Goal: Task Accomplishment & Management: Complete application form

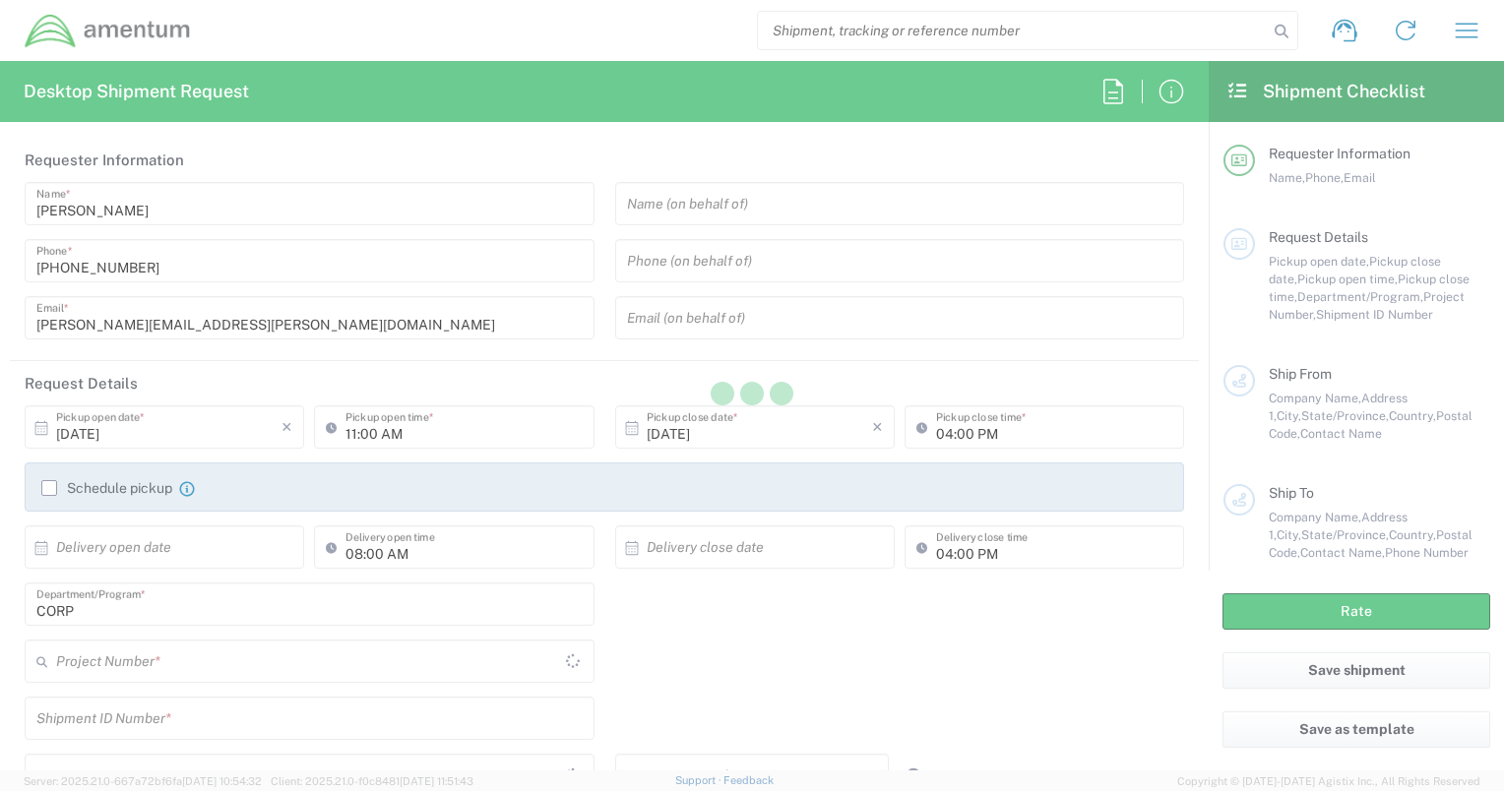
type input "United States"
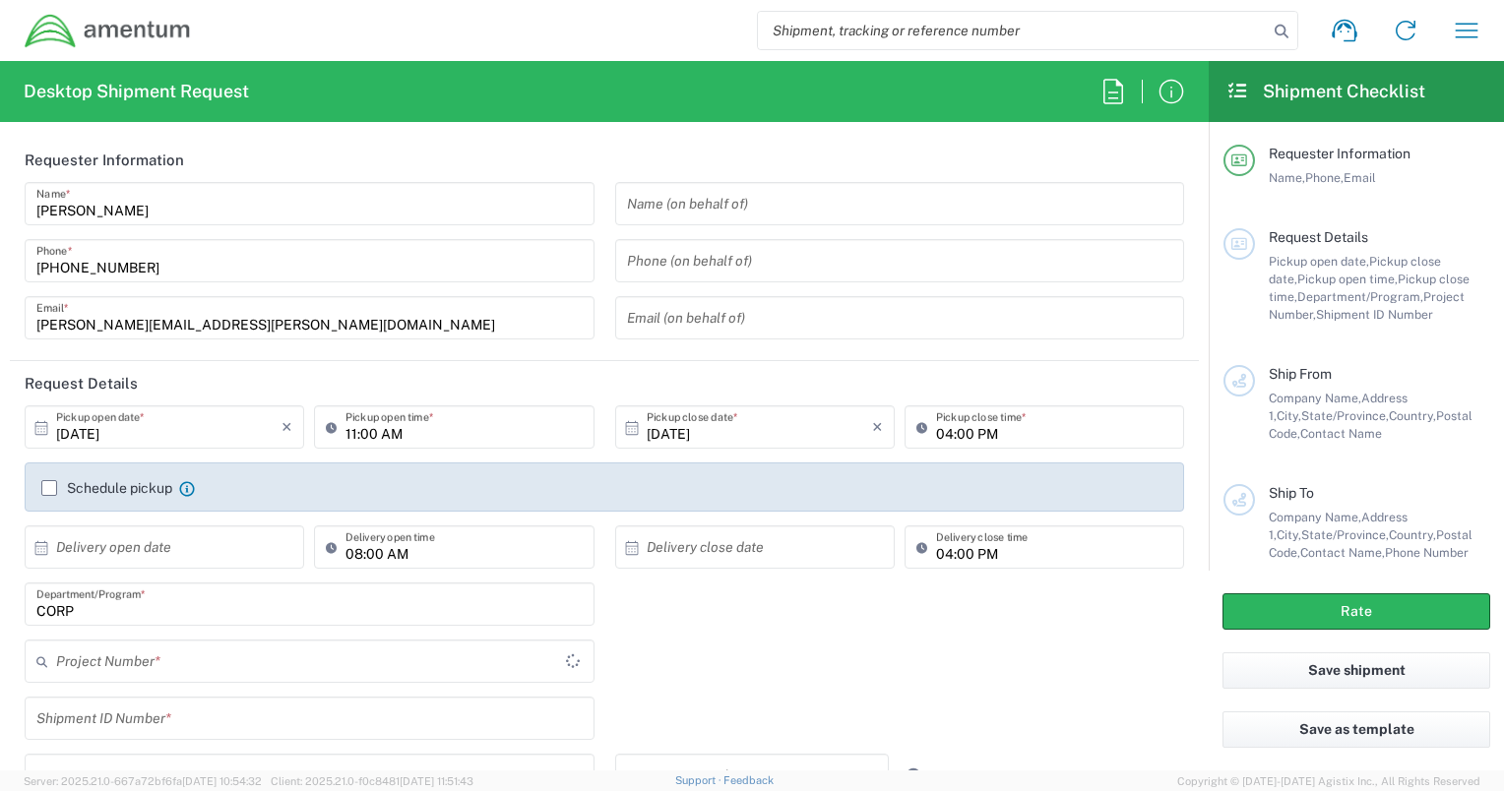
type input "United States"
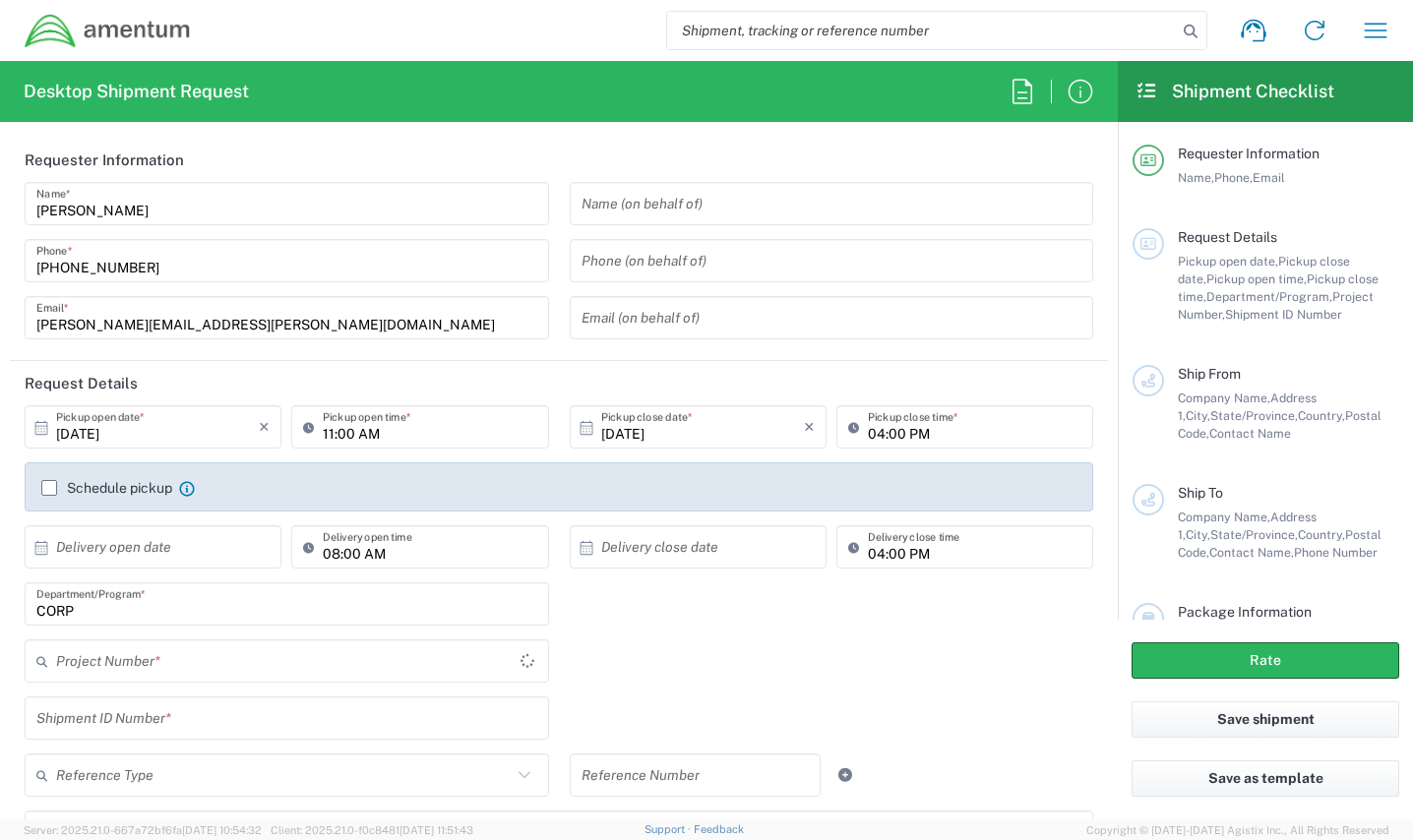
type input "CORP"
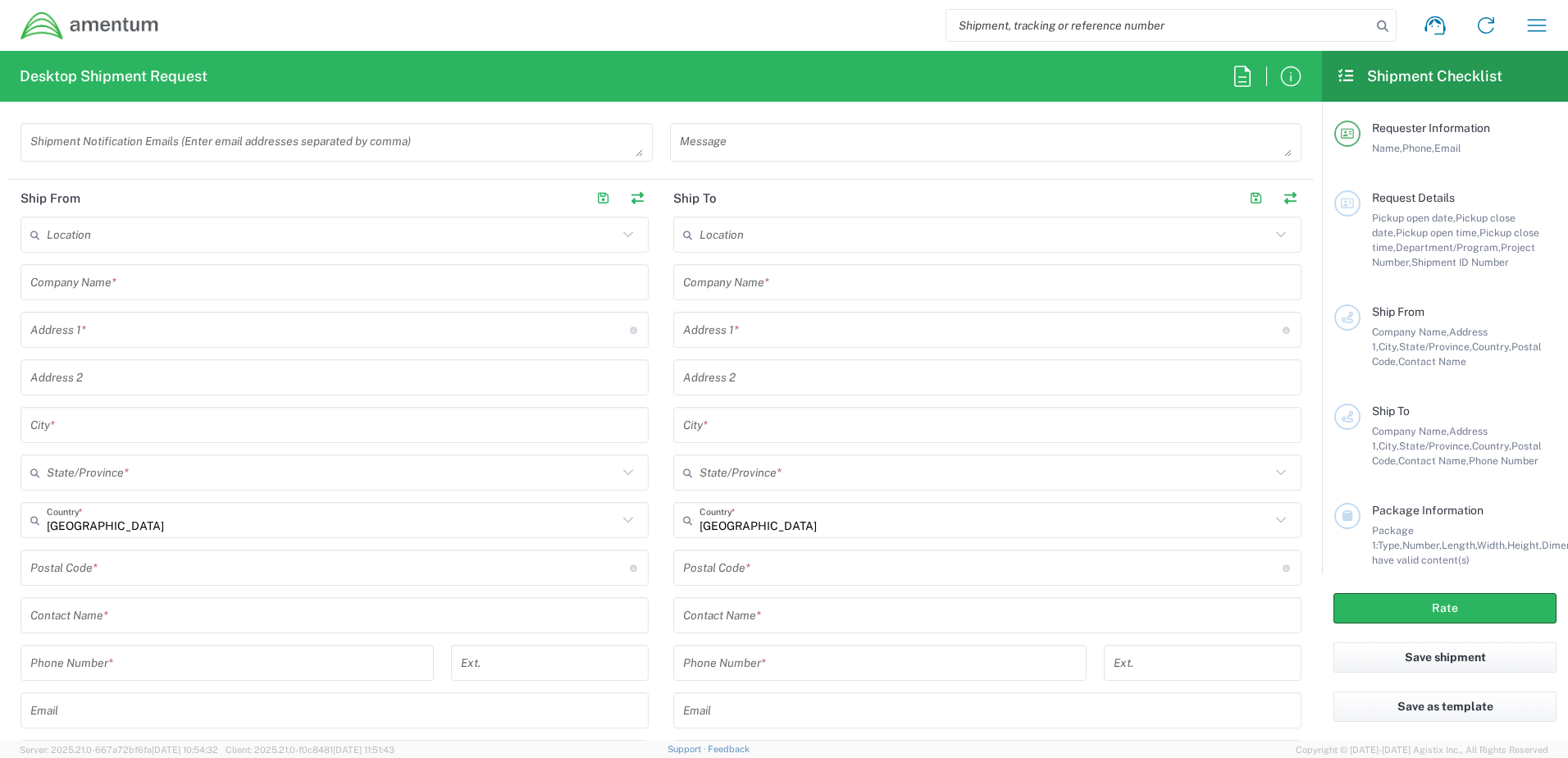
scroll to position [739, 0]
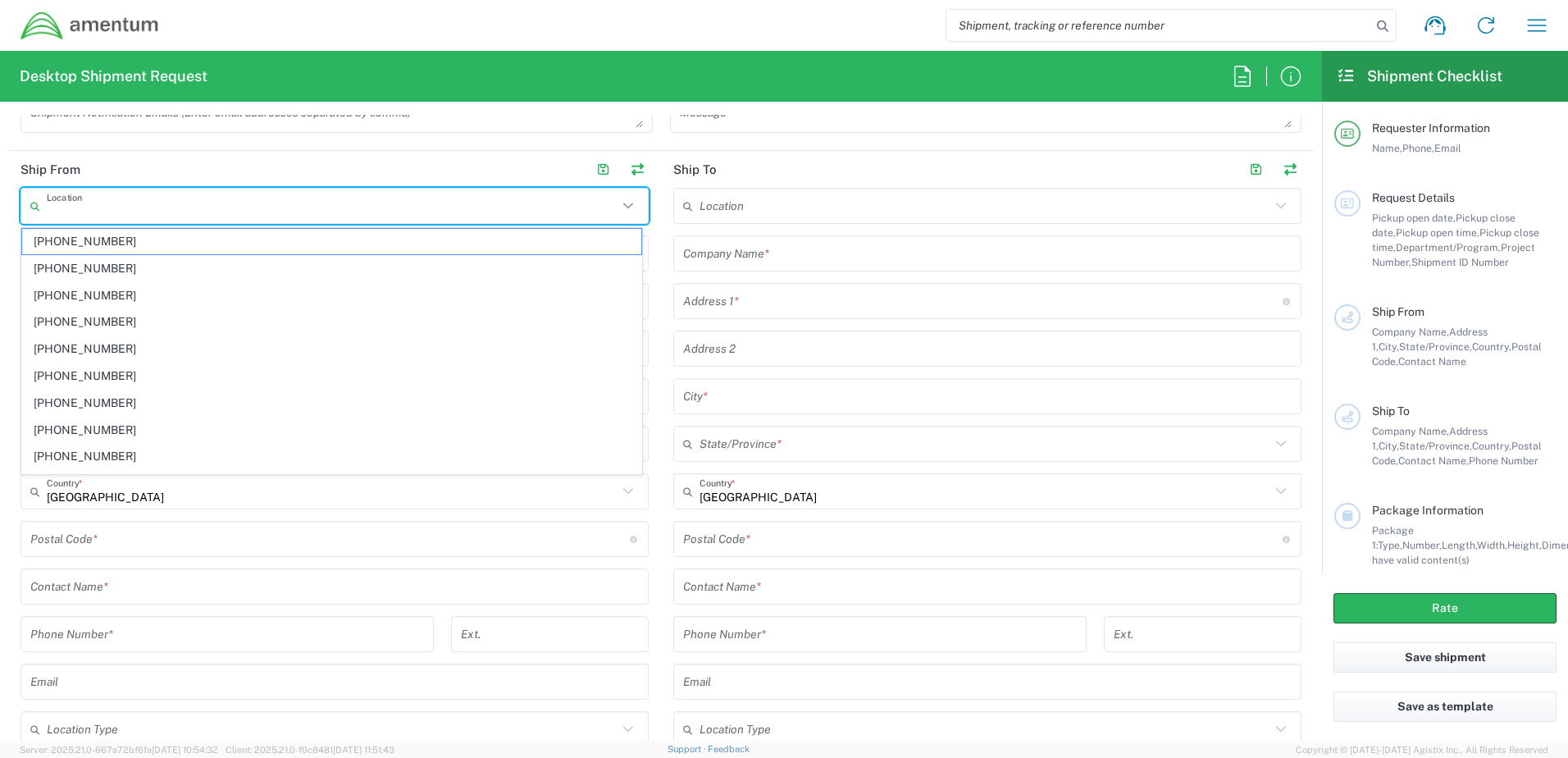
click at [303, 216] on input "text" at bounding box center [332, 206] width 571 height 28
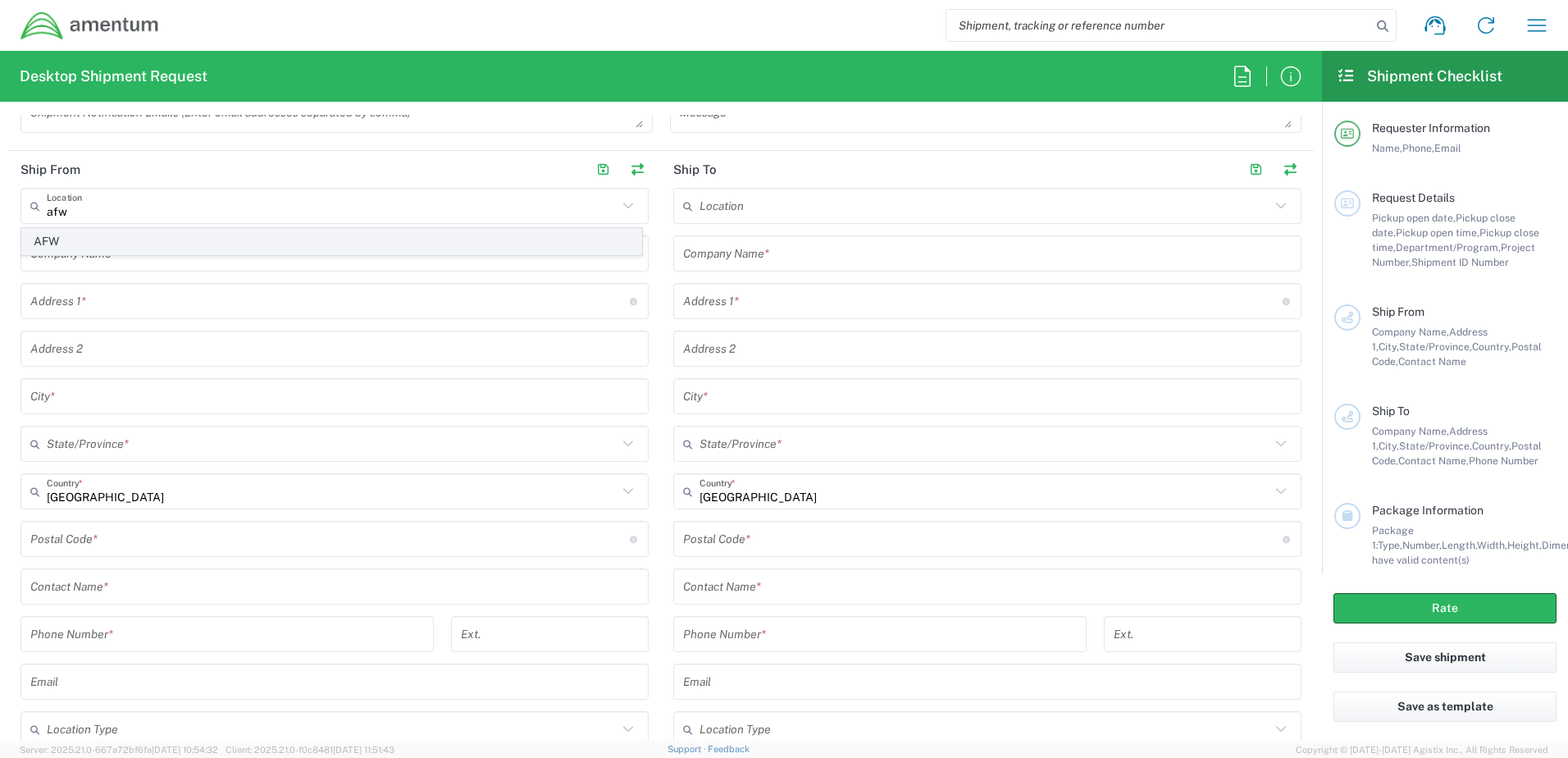
click at [291, 246] on span "AFW" at bounding box center [332, 242] width 619 height 26
type input "AFW"
type input "Amentum Services, Inc."
type input "13500 Heritage Pkwy"
type input "Fort Worth"
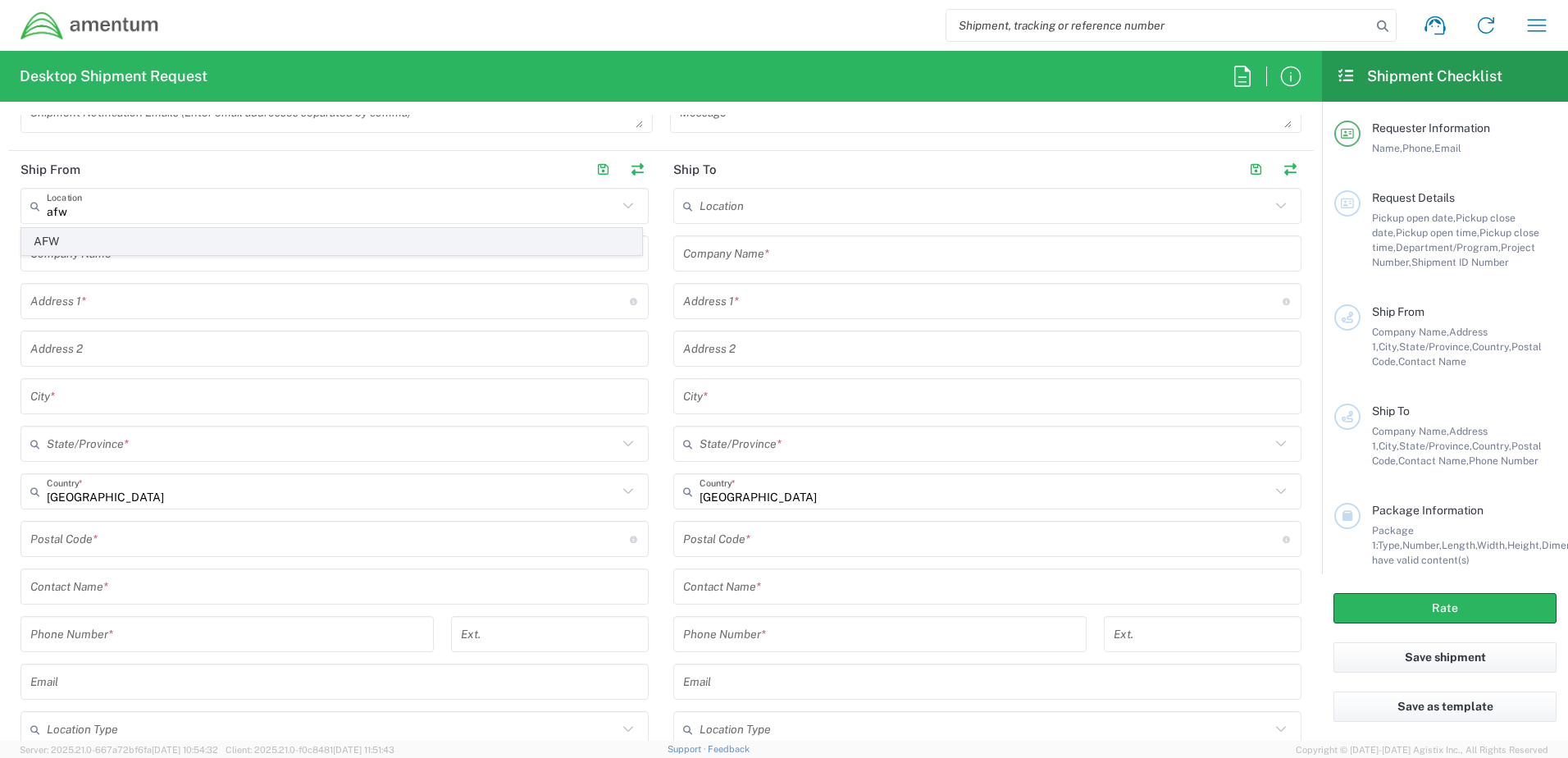
type input "Texas"
type input "76177"
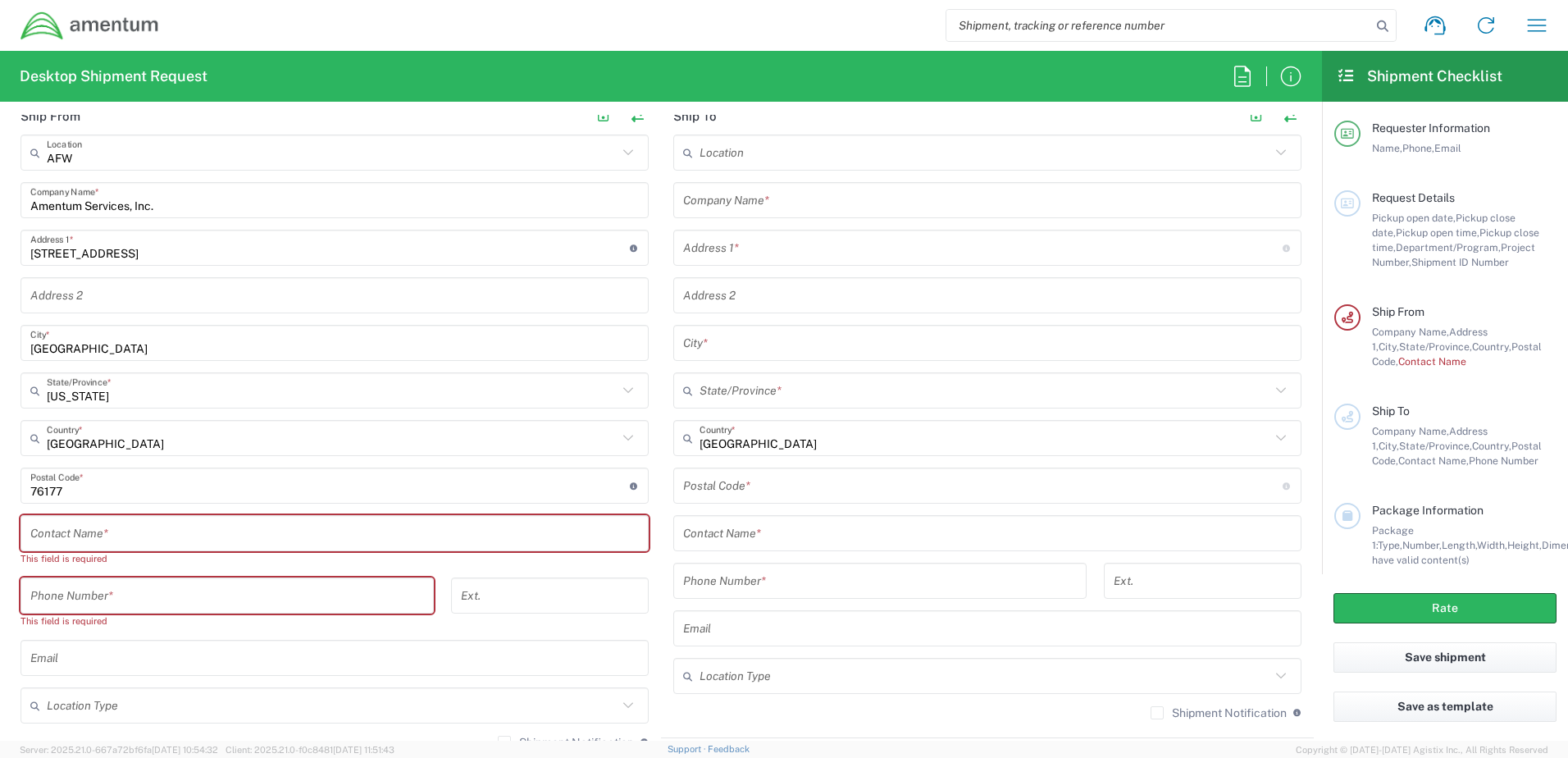
scroll to position [821, 0]
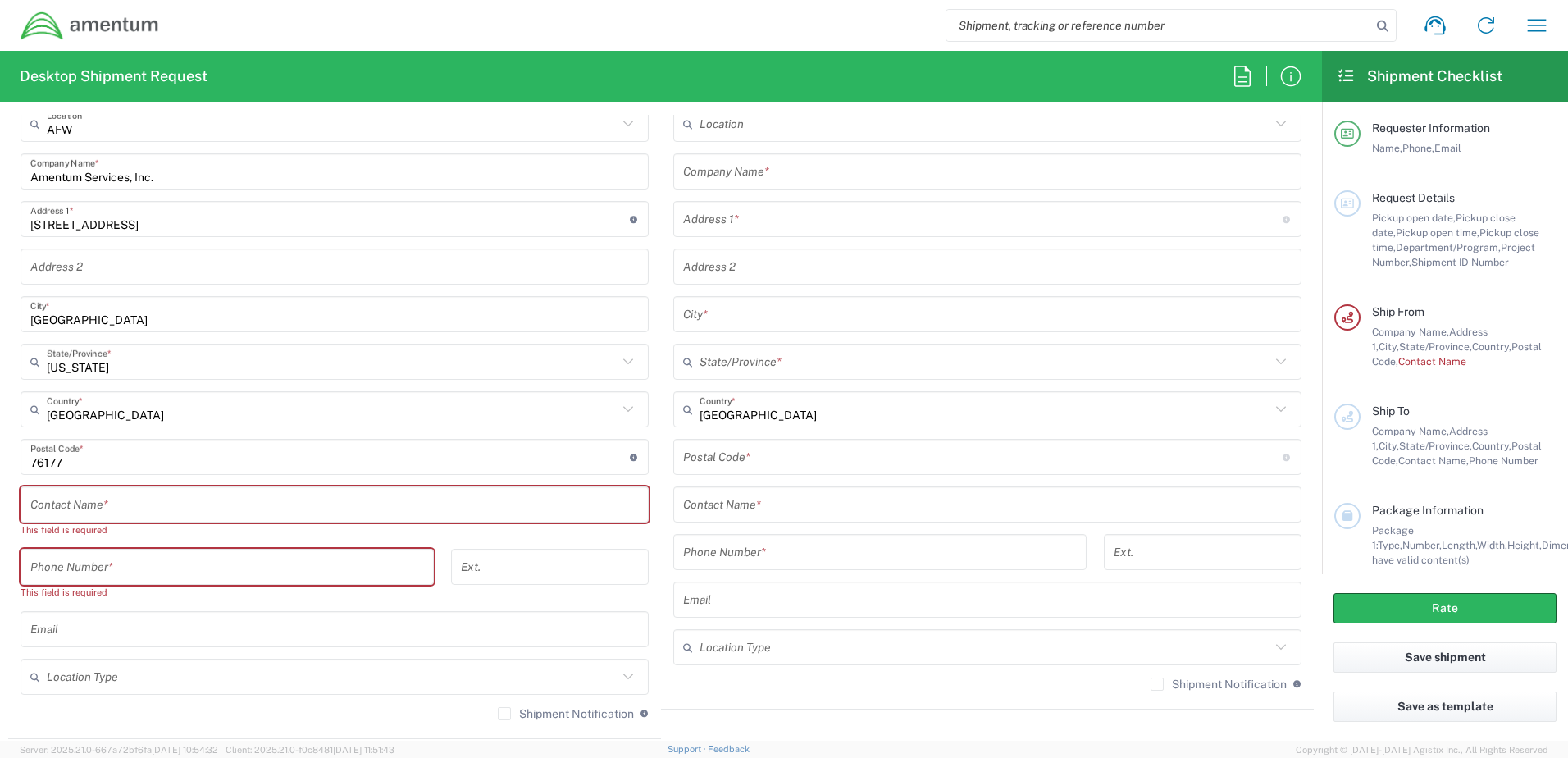
click at [233, 511] on input "text" at bounding box center [334, 504] width 609 height 28
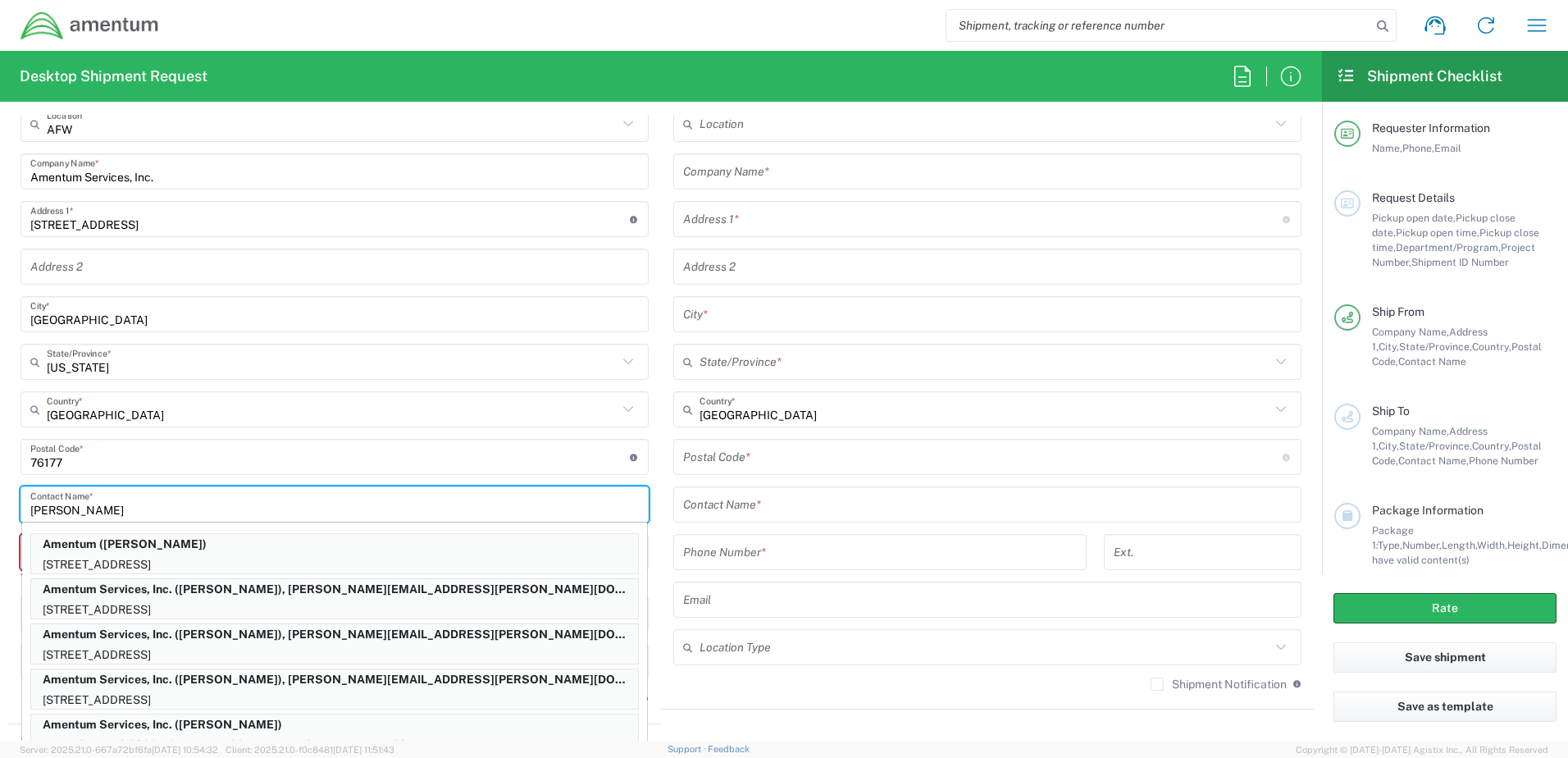
type input "Michael Miller"
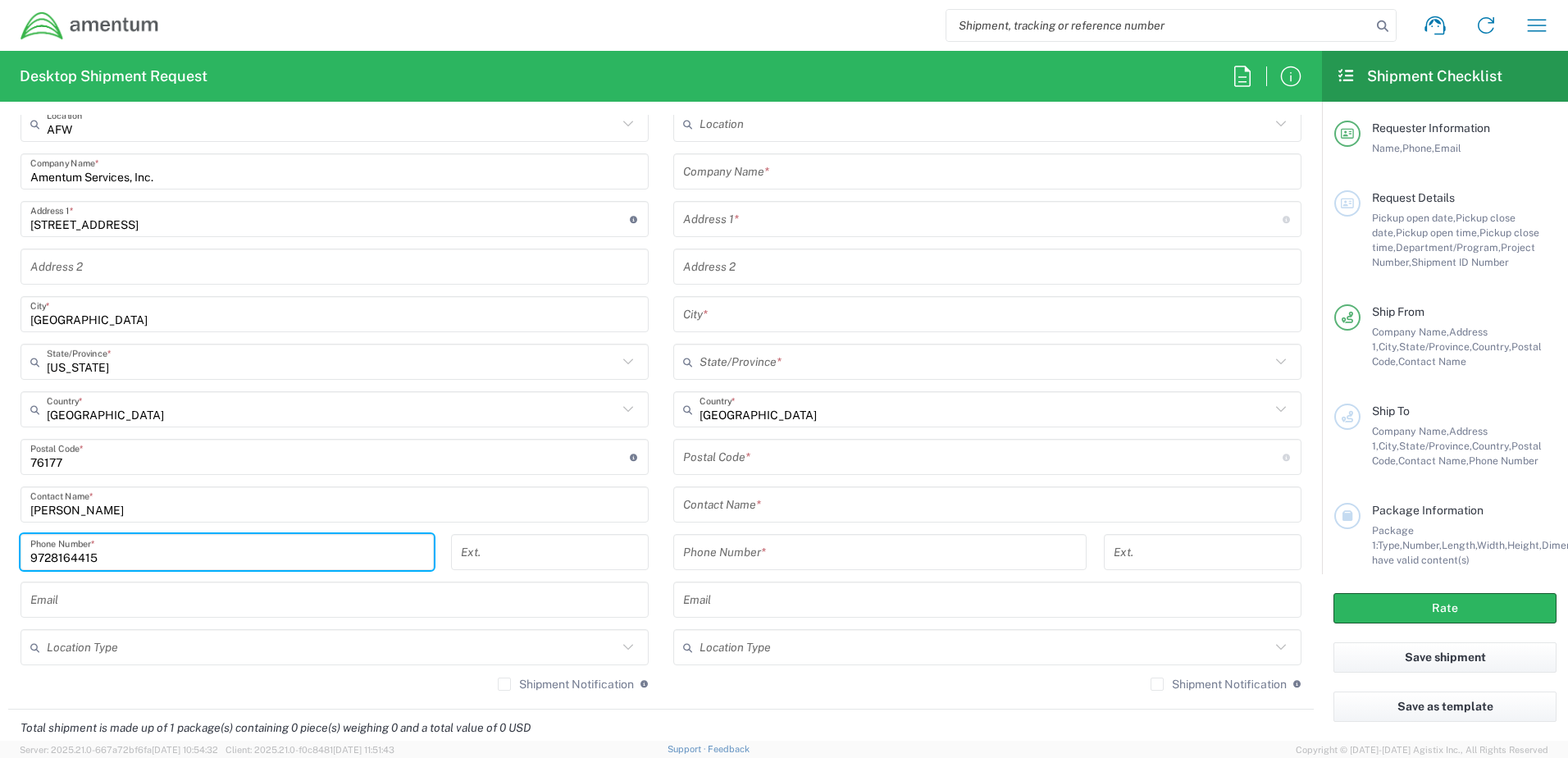
type input "9728164415"
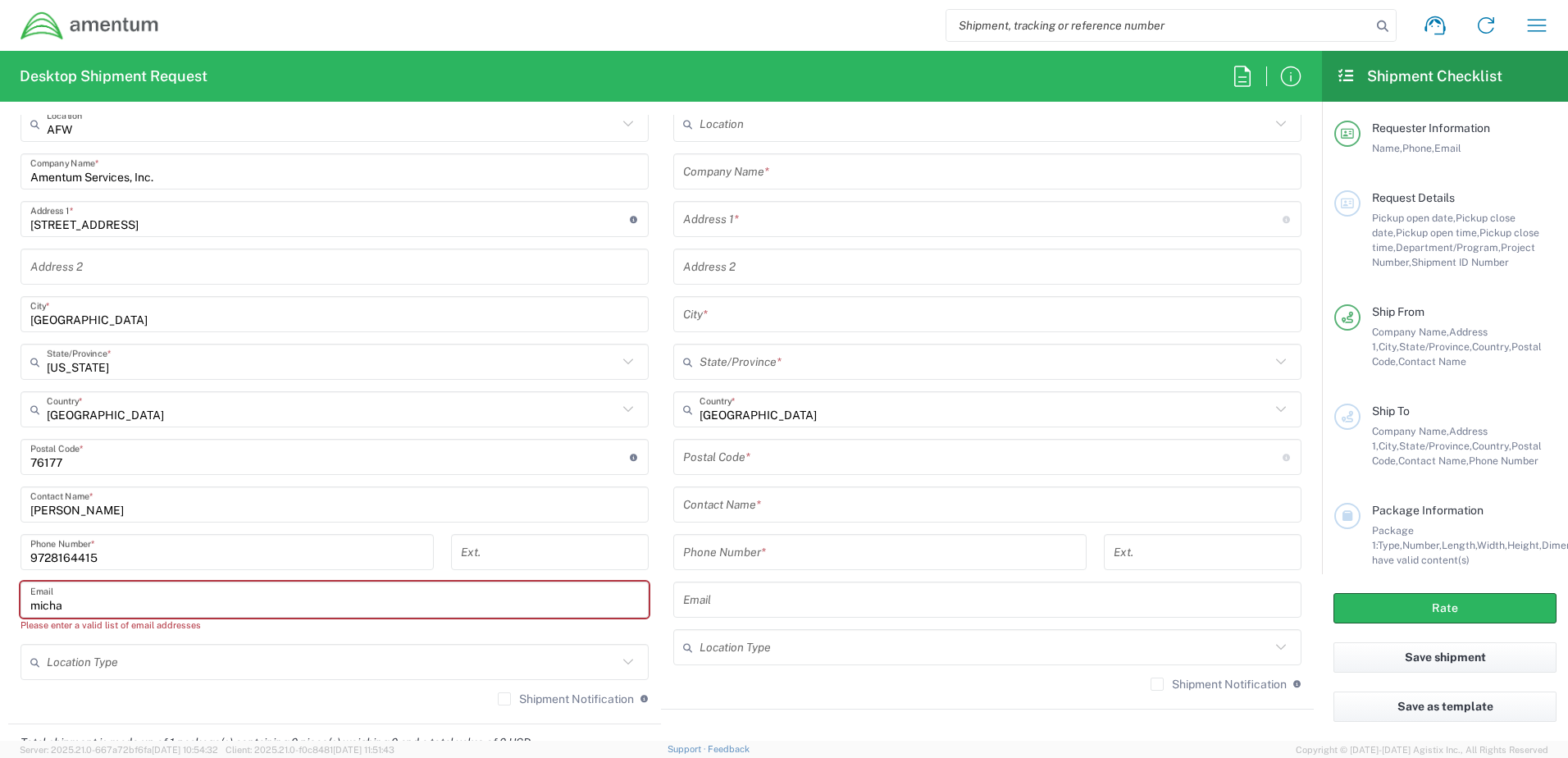
type input "michael.miller@amentum.com"
type input "Carrollton"
type input "76177"
type input "9728164415"
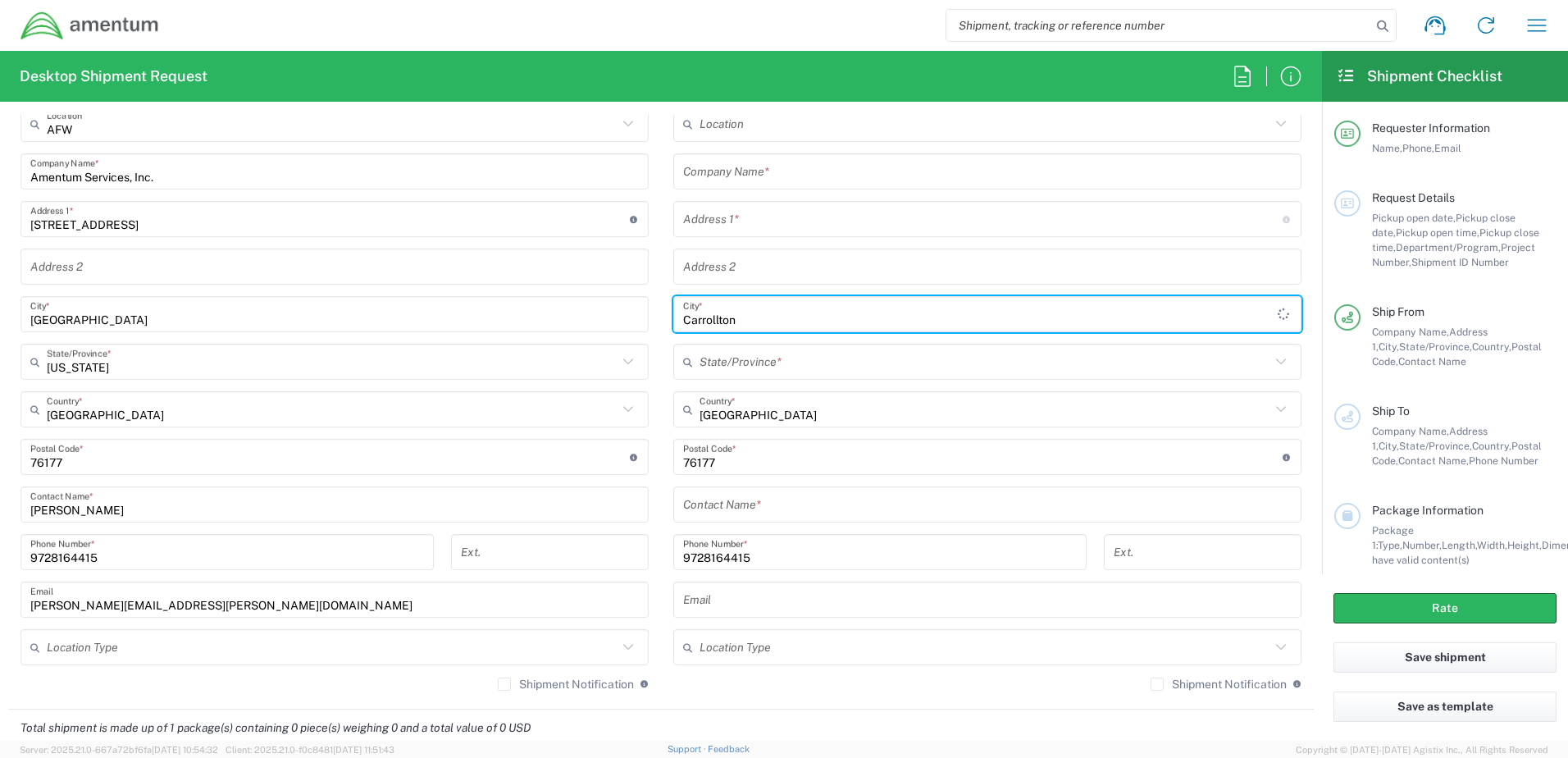
click at [785, 316] on input "Carrollton" at bounding box center [980, 314] width 594 height 28
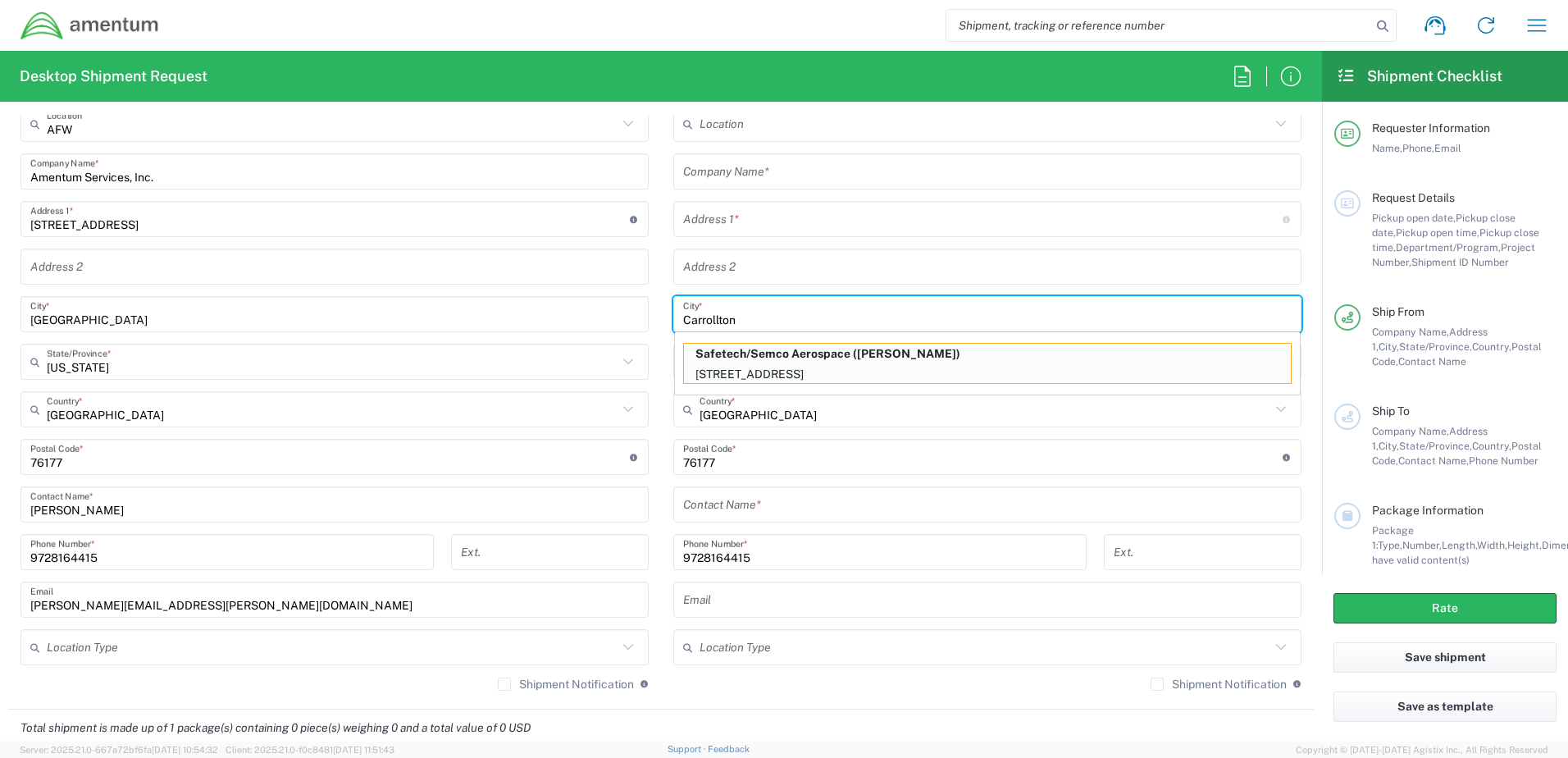
drag, startPoint x: 785, startPoint y: 317, endPoint x: 639, endPoint y: 323, distance: 146.1
click at [636, 323] on div "Ship From AFW Location AFW 1002-4122-6 1006-5256-0 1026-8910-0 1281-0560-3 1369…" at bounding box center [661, 389] width 1305 height 640
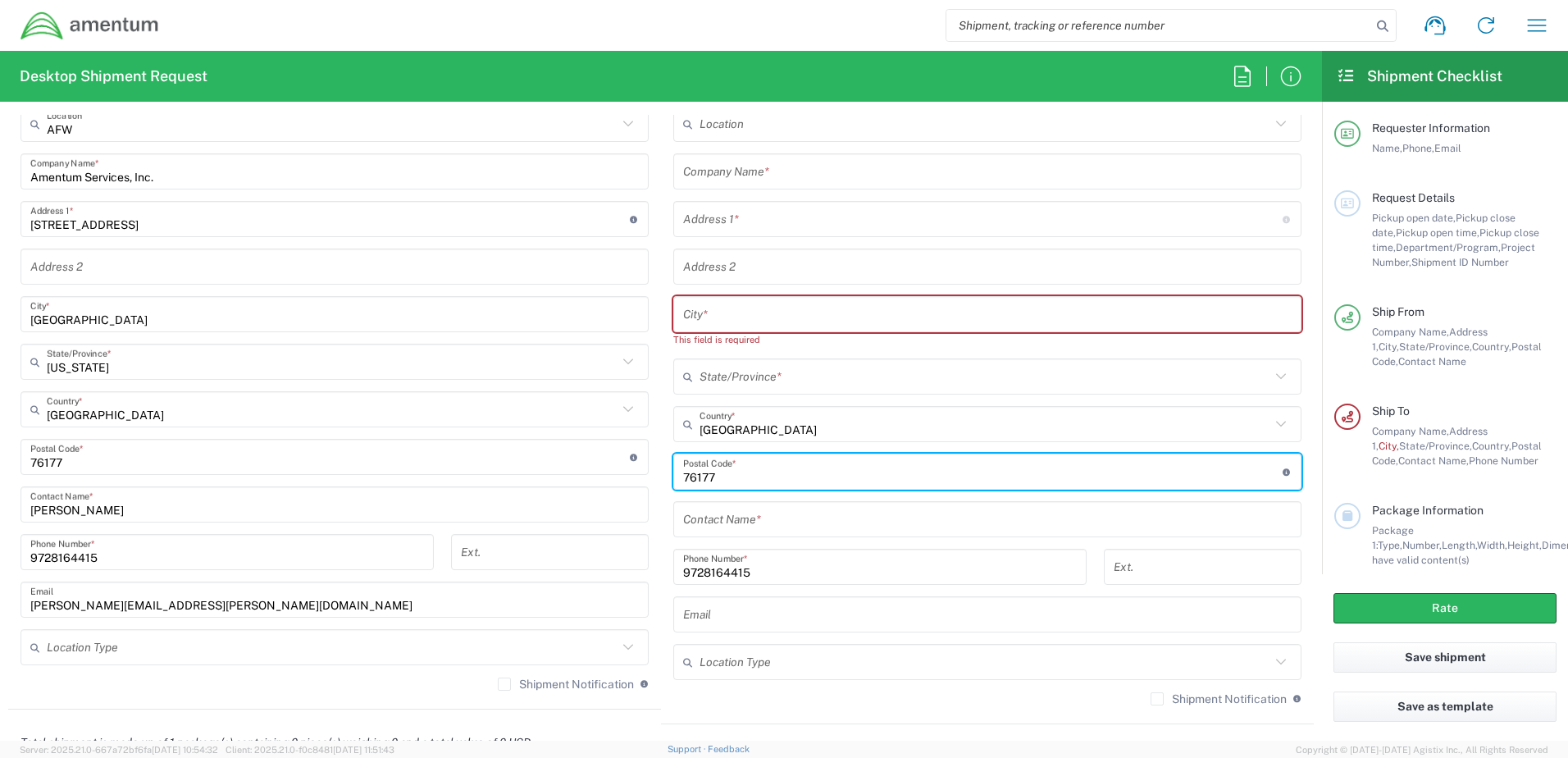
drag, startPoint x: 769, startPoint y: 474, endPoint x: 571, endPoint y: 448, distance: 199.7
click at [549, 446] on div "Ship From AFW Location AFW 1002-4122-6 1006-5256-0 1026-8910-0 1281-0560-3 1369…" at bounding box center [661, 397] width 1305 height 655
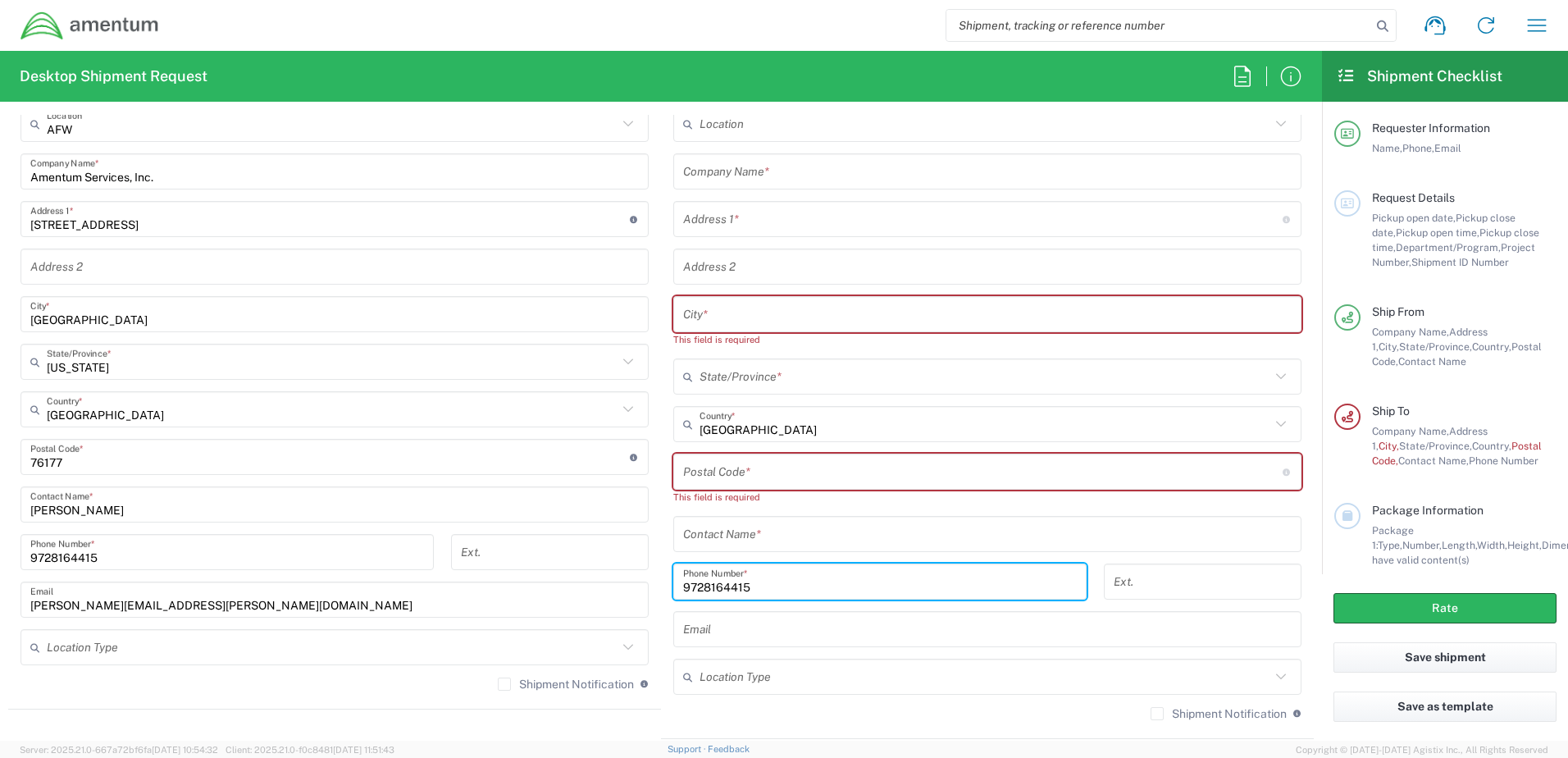
drag, startPoint x: 764, startPoint y: 584, endPoint x: 580, endPoint y: 574, distance: 184.3
click at [580, 574] on div "Ship From AFW Location AFW 1002-4122-6 1006-5256-0 1026-8910-0 1281-0560-3 1369…" at bounding box center [661, 404] width 1305 height 670
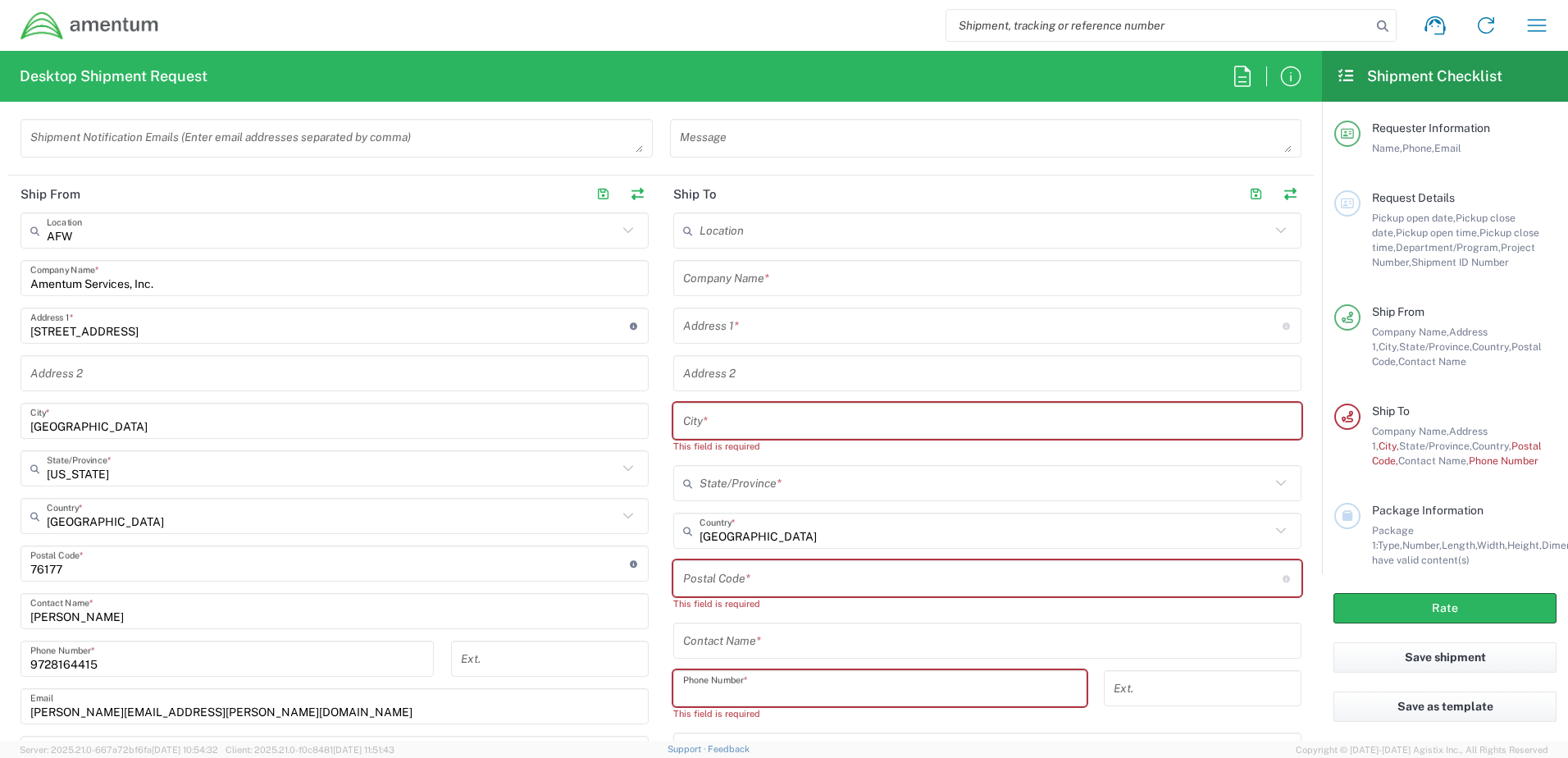
scroll to position [739, 0]
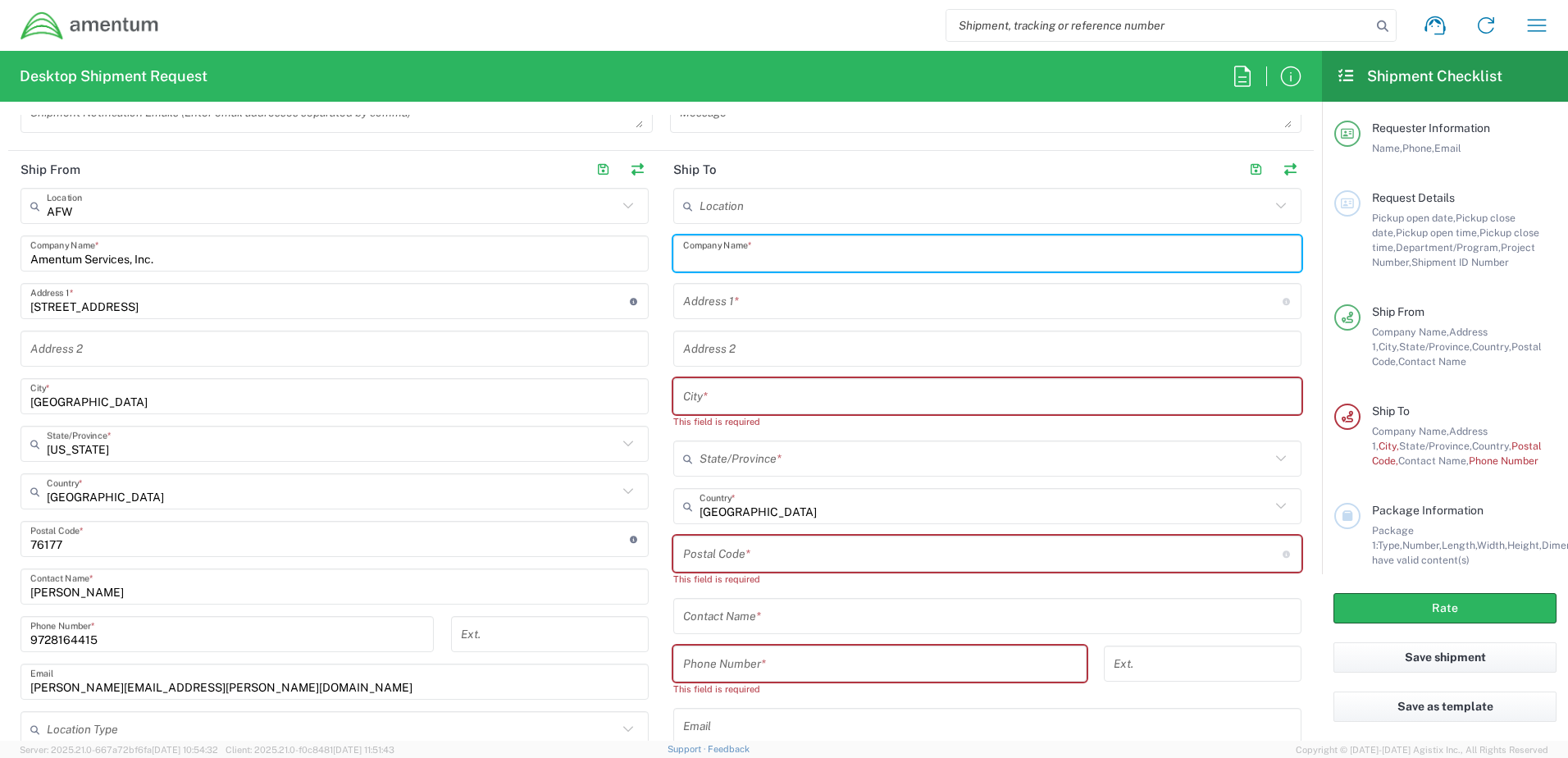
click at [784, 256] on input "text" at bounding box center [988, 254] width 609 height 28
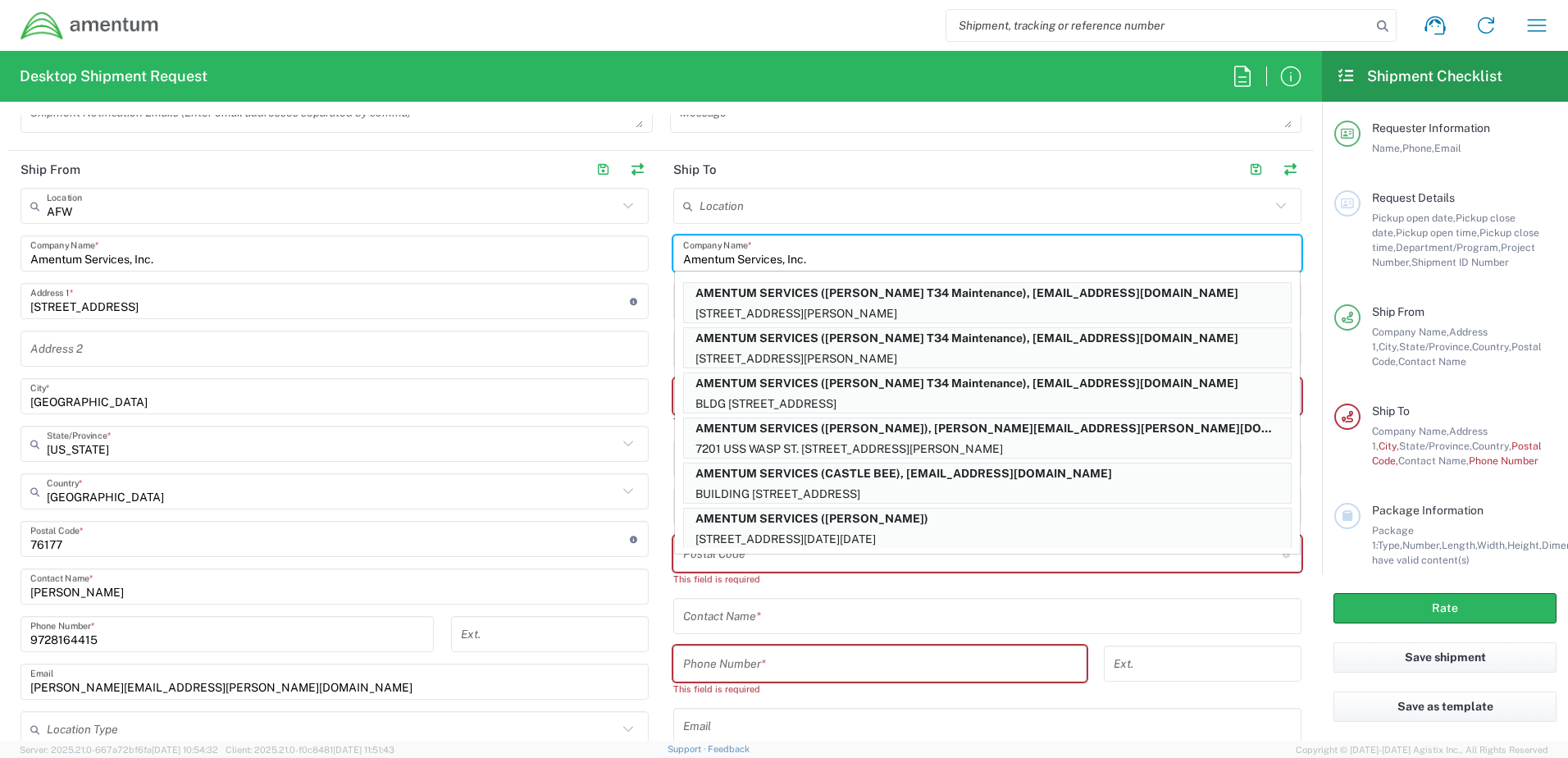
type input "Amentum Services, Inc."
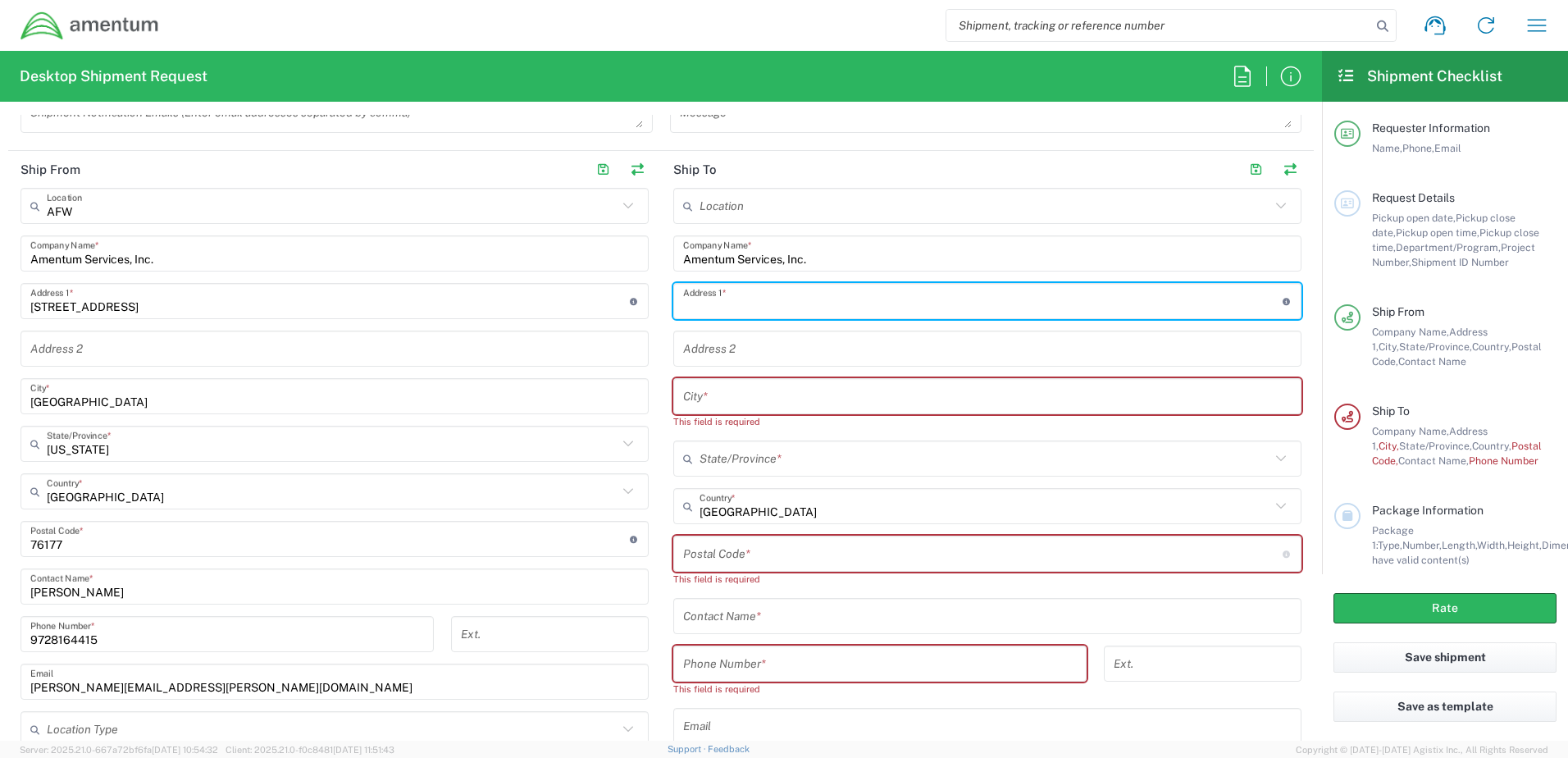
click at [745, 620] on input "text" at bounding box center [988, 616] width 609 height 28
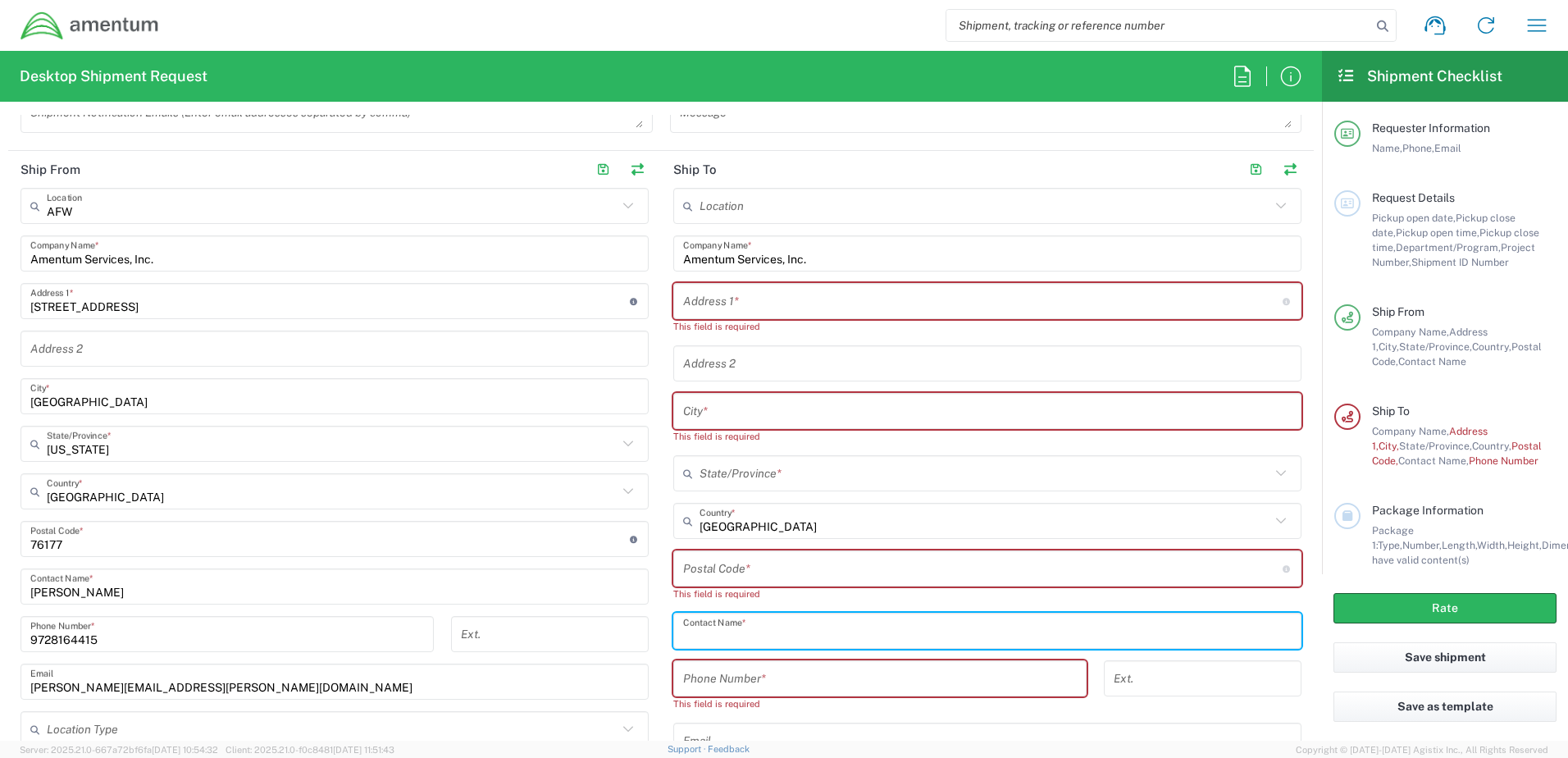
paste input "Sean Navin"
type input "Sean Navin"
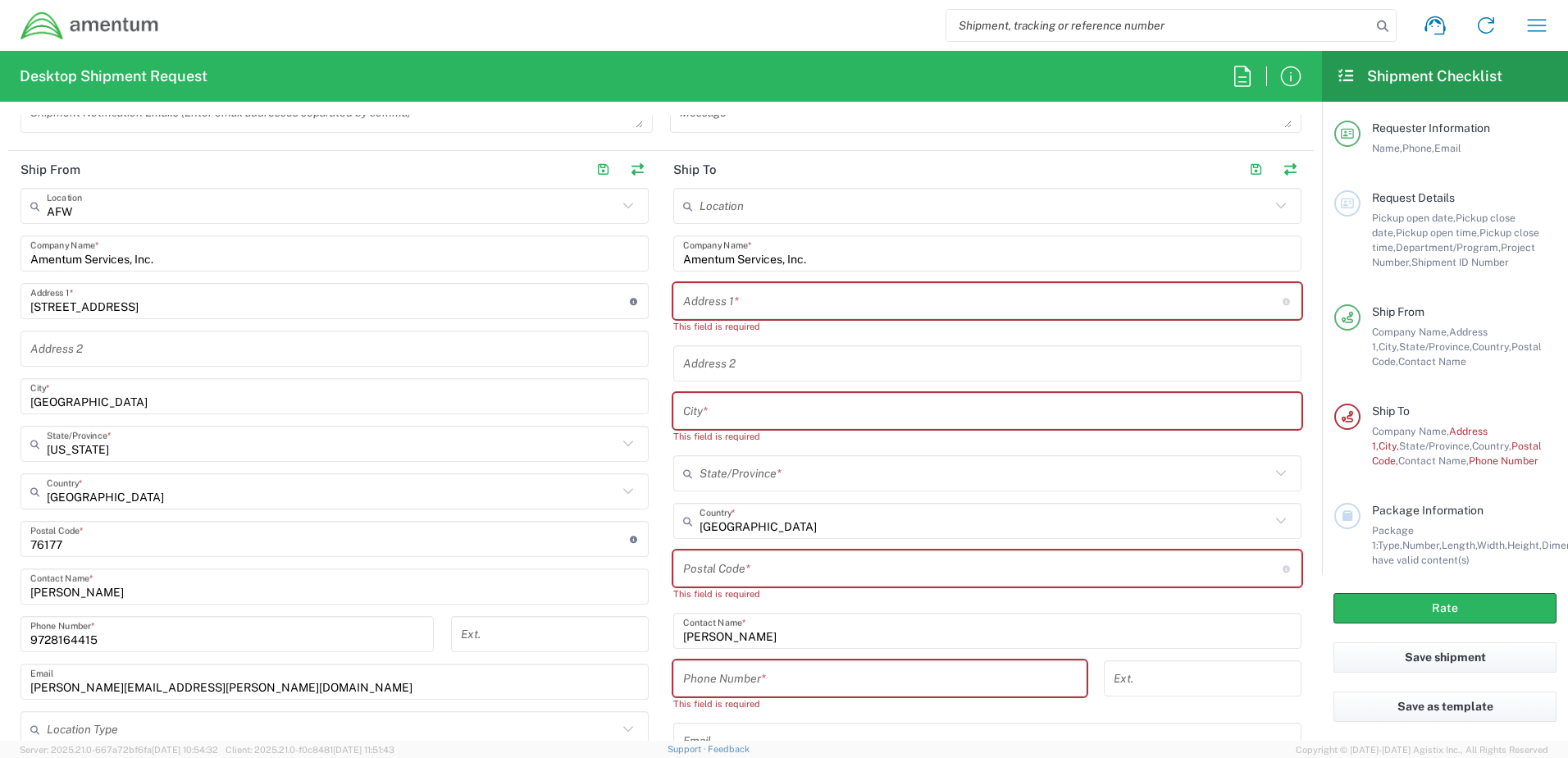
click at [772, 295] on input "text" at bounding box center [983, 301] width 599 height 28
paste input "5500 Price Avenue"
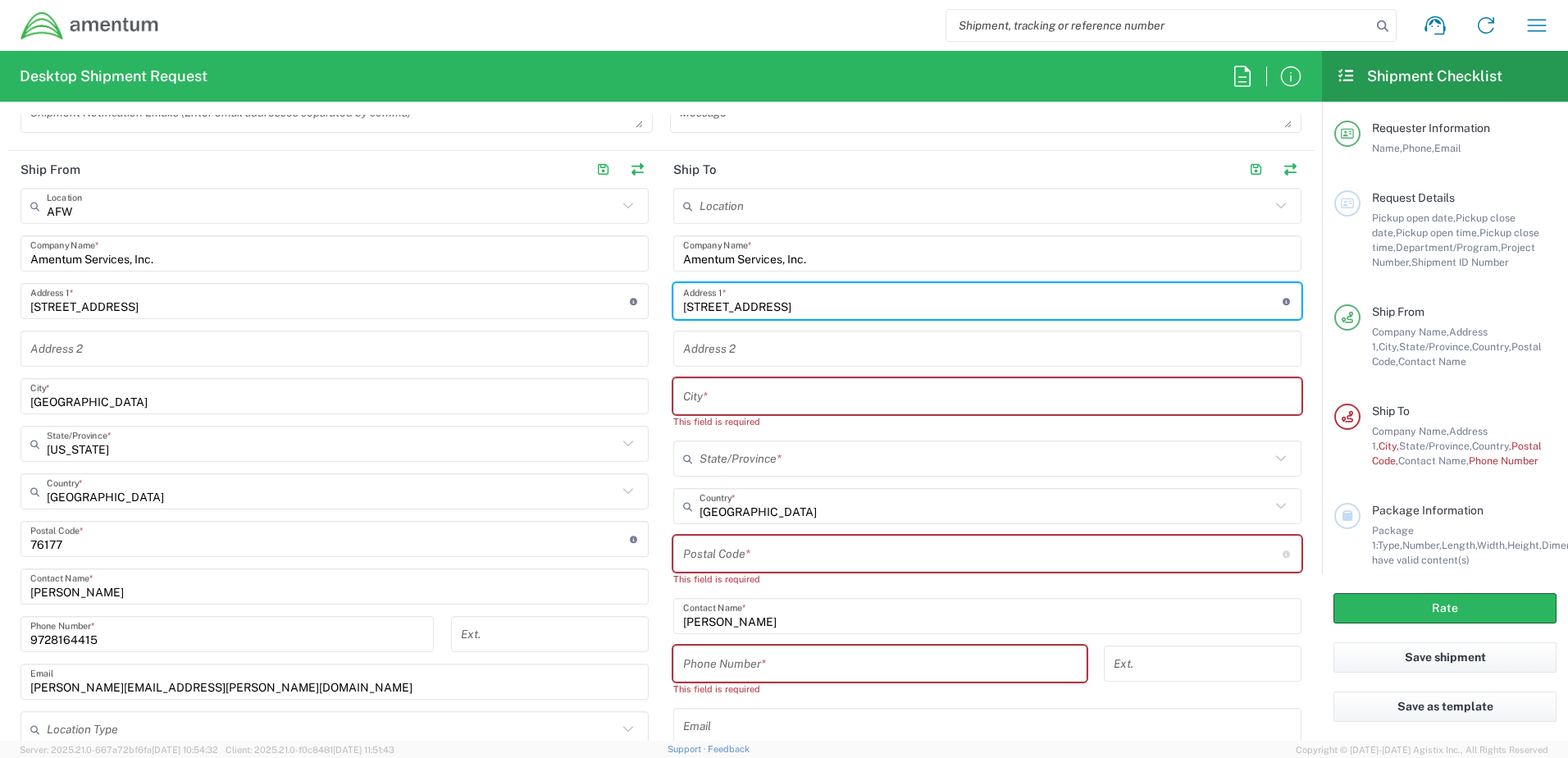
type input "5500 Price Avenue"
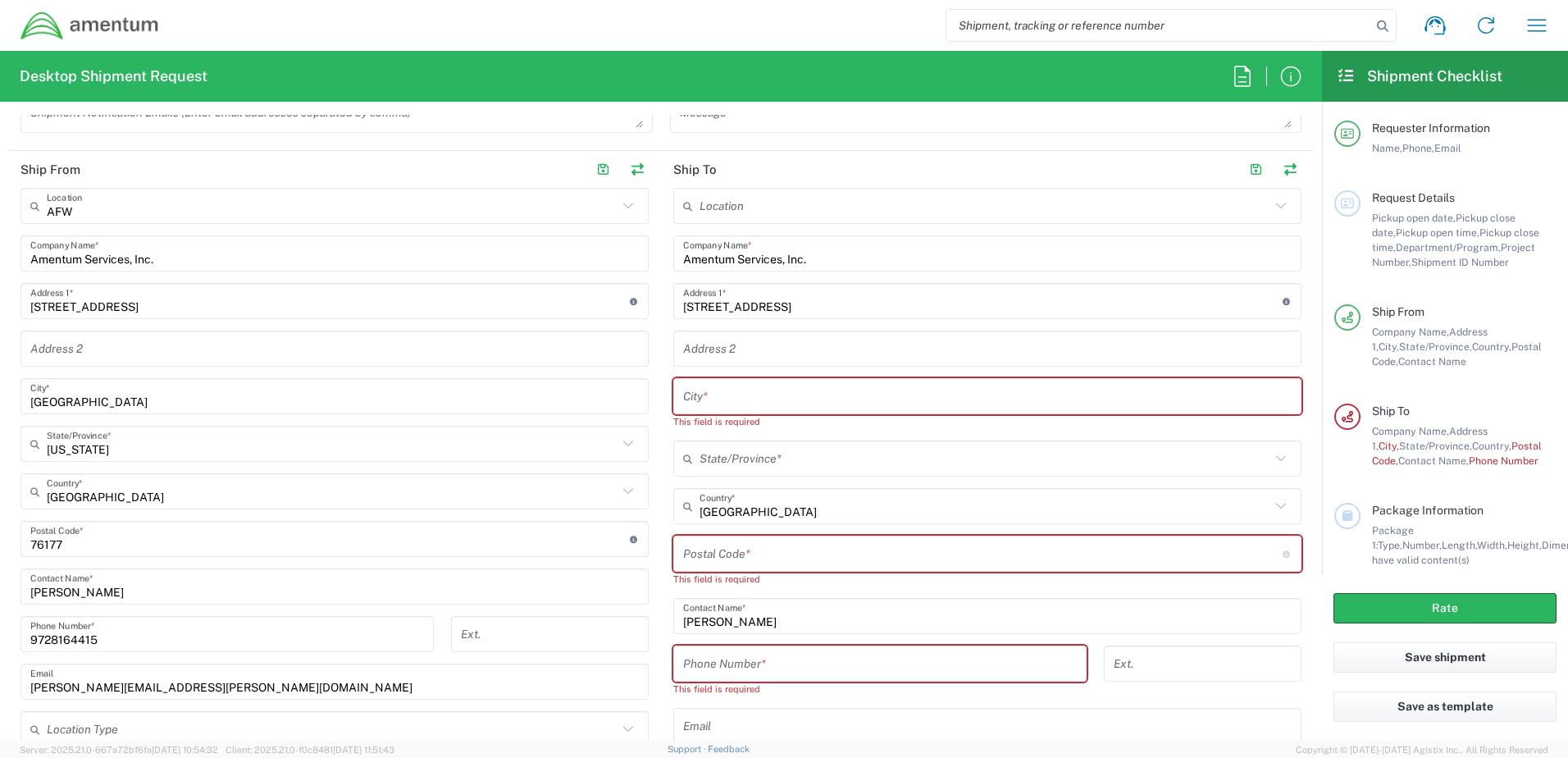
click at [730, 395] on input "text" at bounding box center [988, 397] width 609 height 28
paste input "McClellan, CA 95652 Tel: 916"
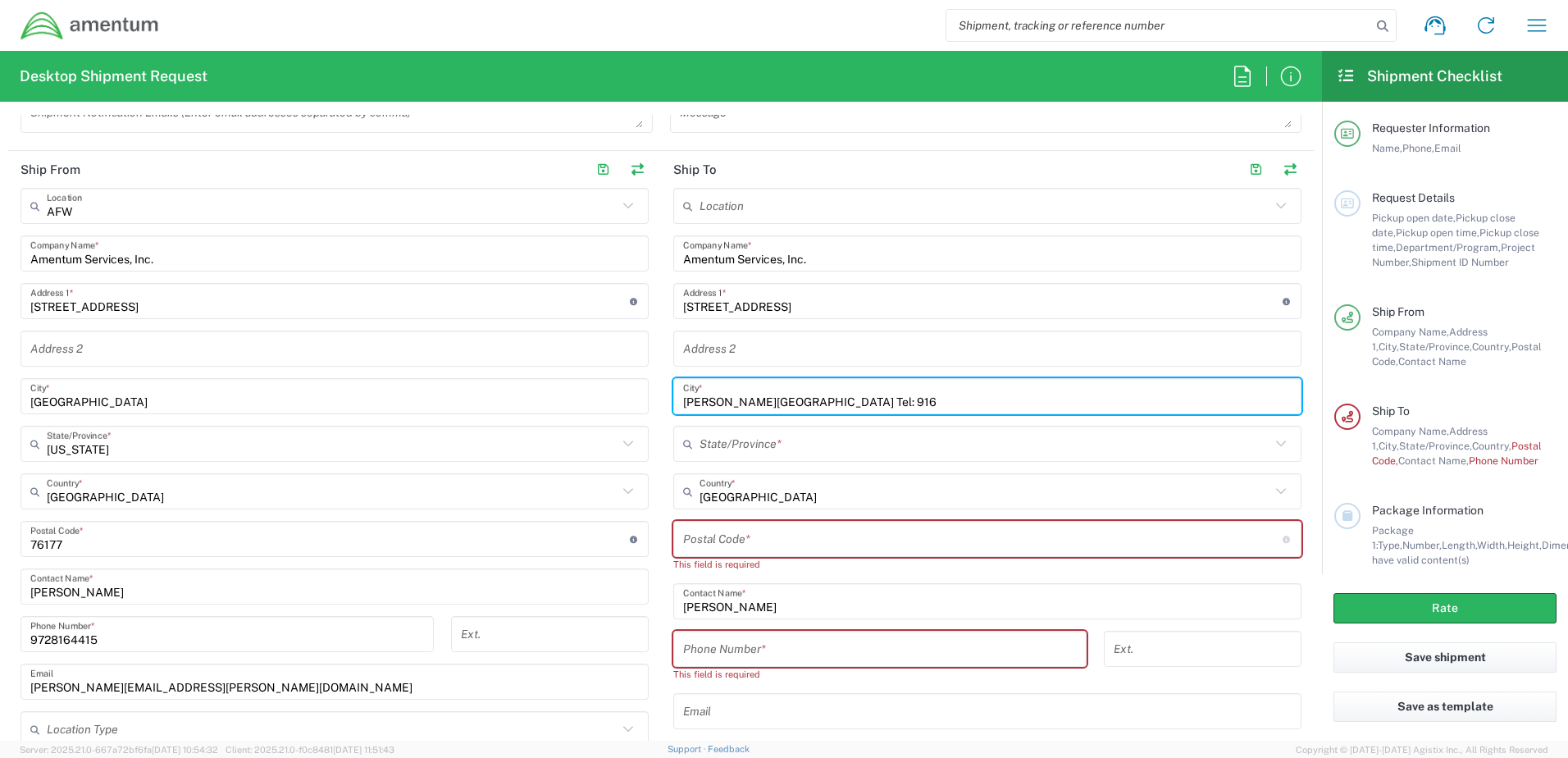
drag, startPoint x: 848, startPoint y: 400, endPoint x: 740, endPoint y: 428, distance: 111.6
click at [740, 428] on div "Location 1002-4122-6 1006-5256-0 1026-8910-0 1281-0560-3 1369-6441-0 1402-6962-…" at bounding box center [988, 501] width 629 height 627
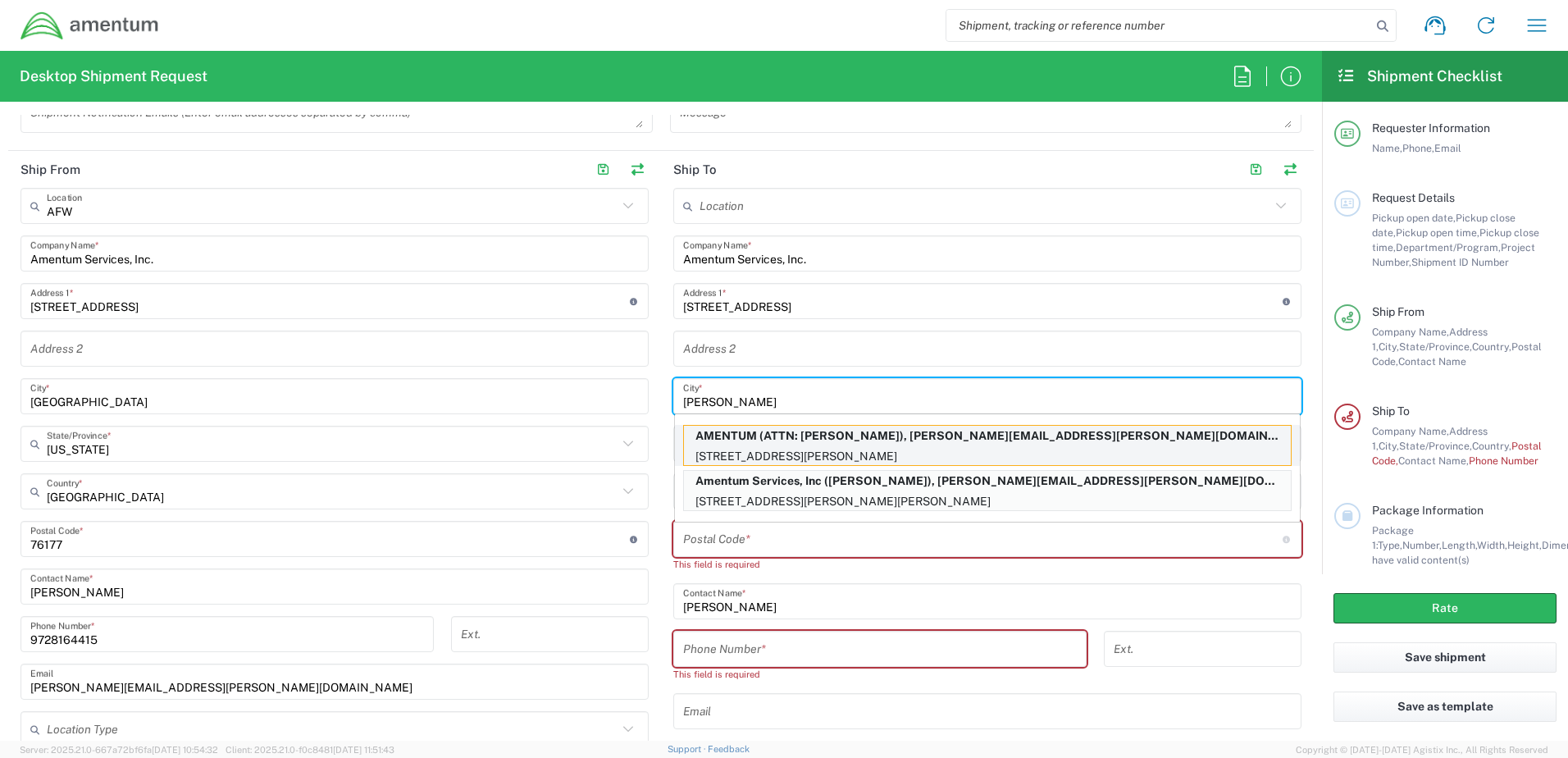
type input "McClellan"
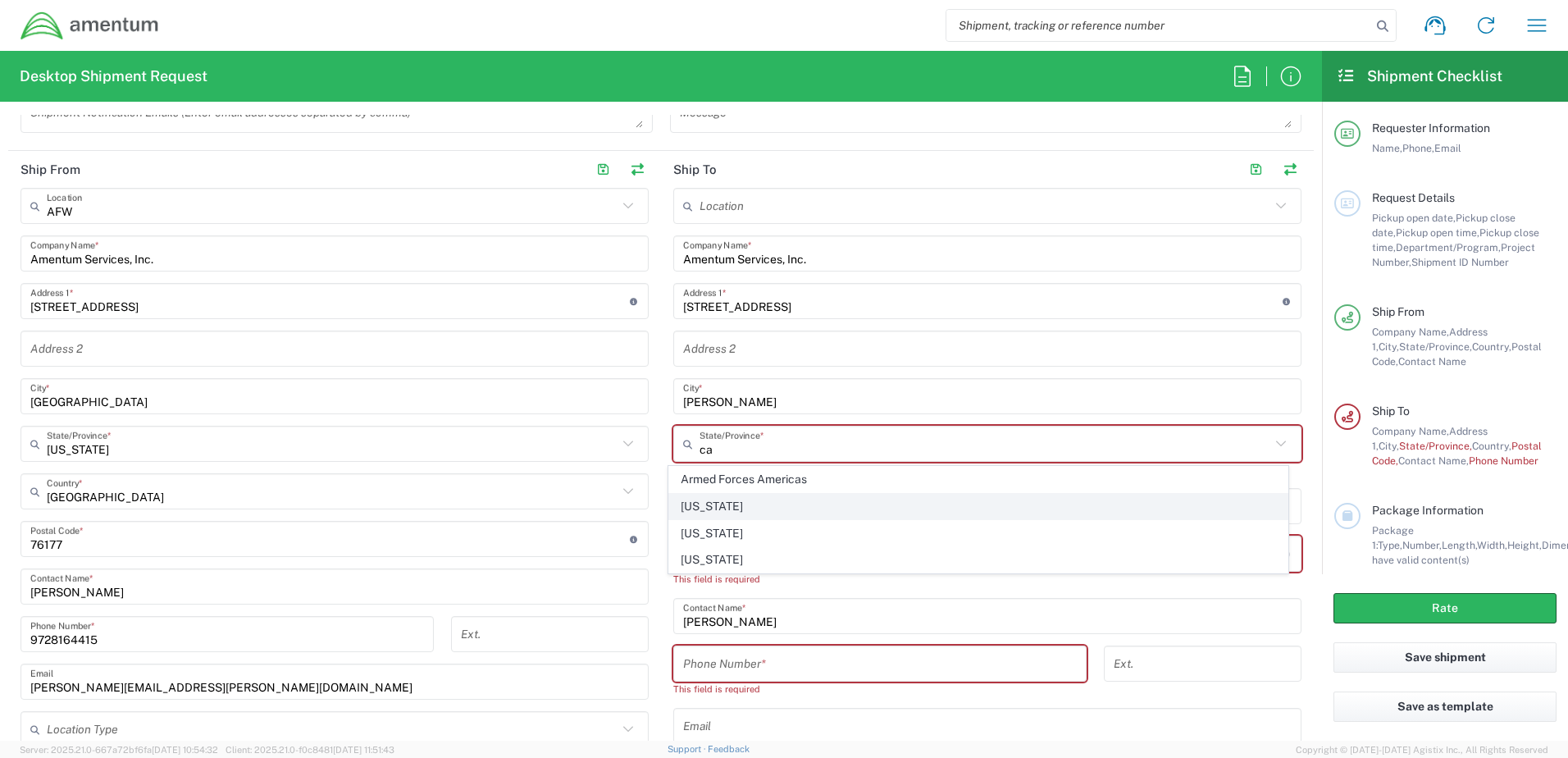
click at [726, 499] on span "California" at bounding box center [979, 506] width 619 height 26
type input "California"
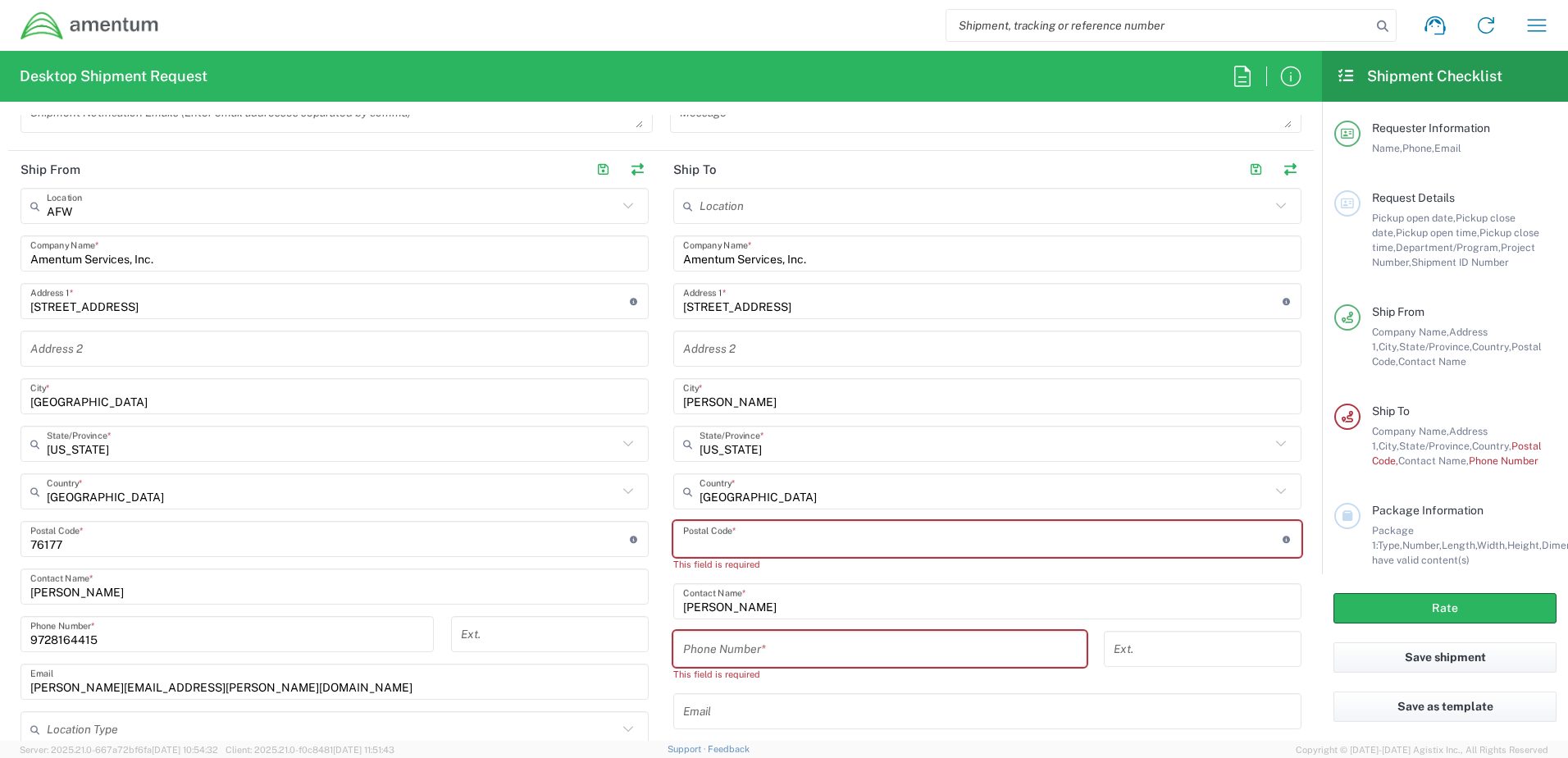
click at [852, 545] on input "undefined" at bounding box center [983, 540] width 599 height 28
paste input "95652"
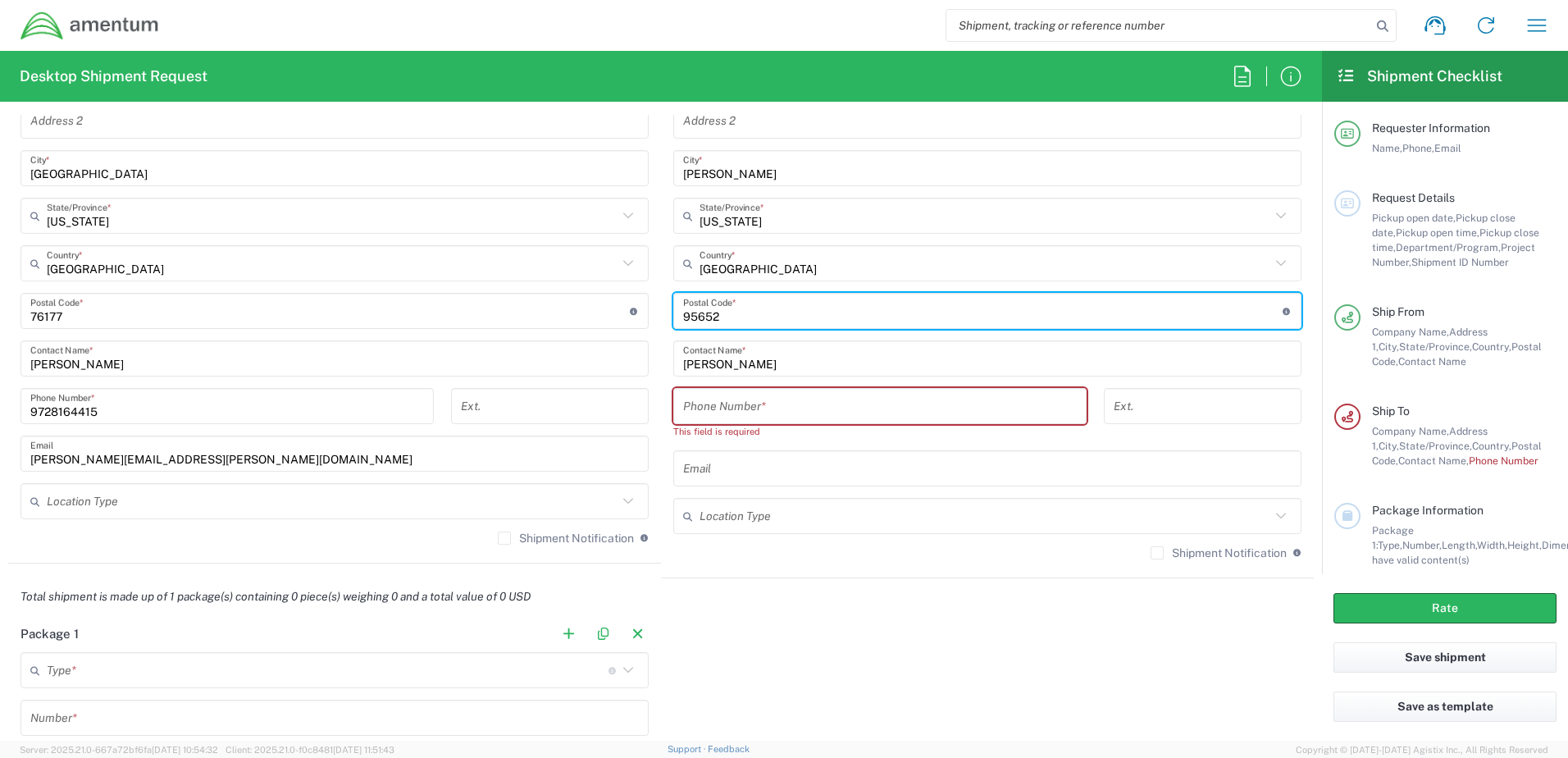
scroll to position [985, 0]
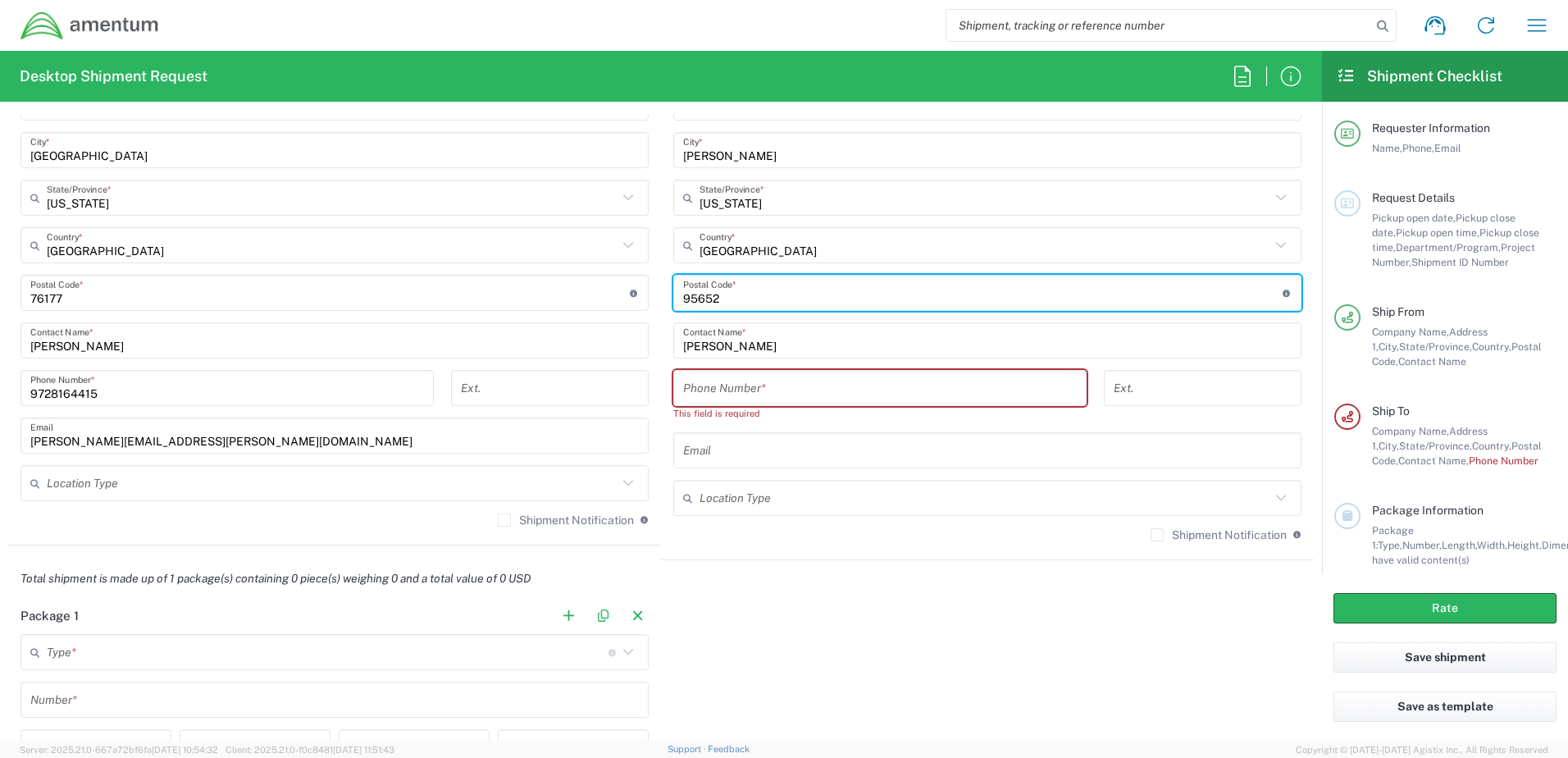
type input "95652"
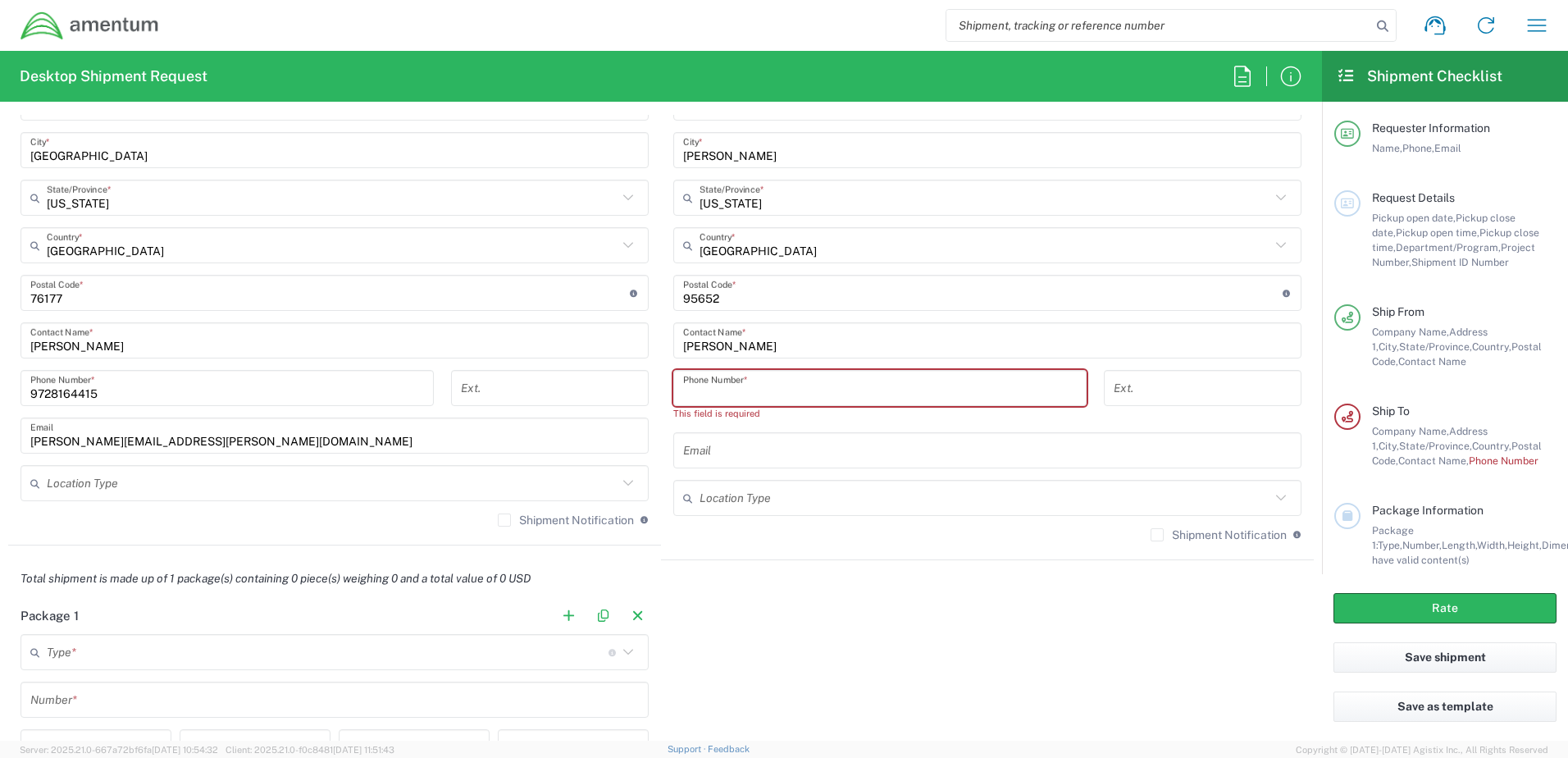
click at [749, 389] on input "tel" at bounding box center [880, 389] width 393 height 28
paste input "916-936-8005"
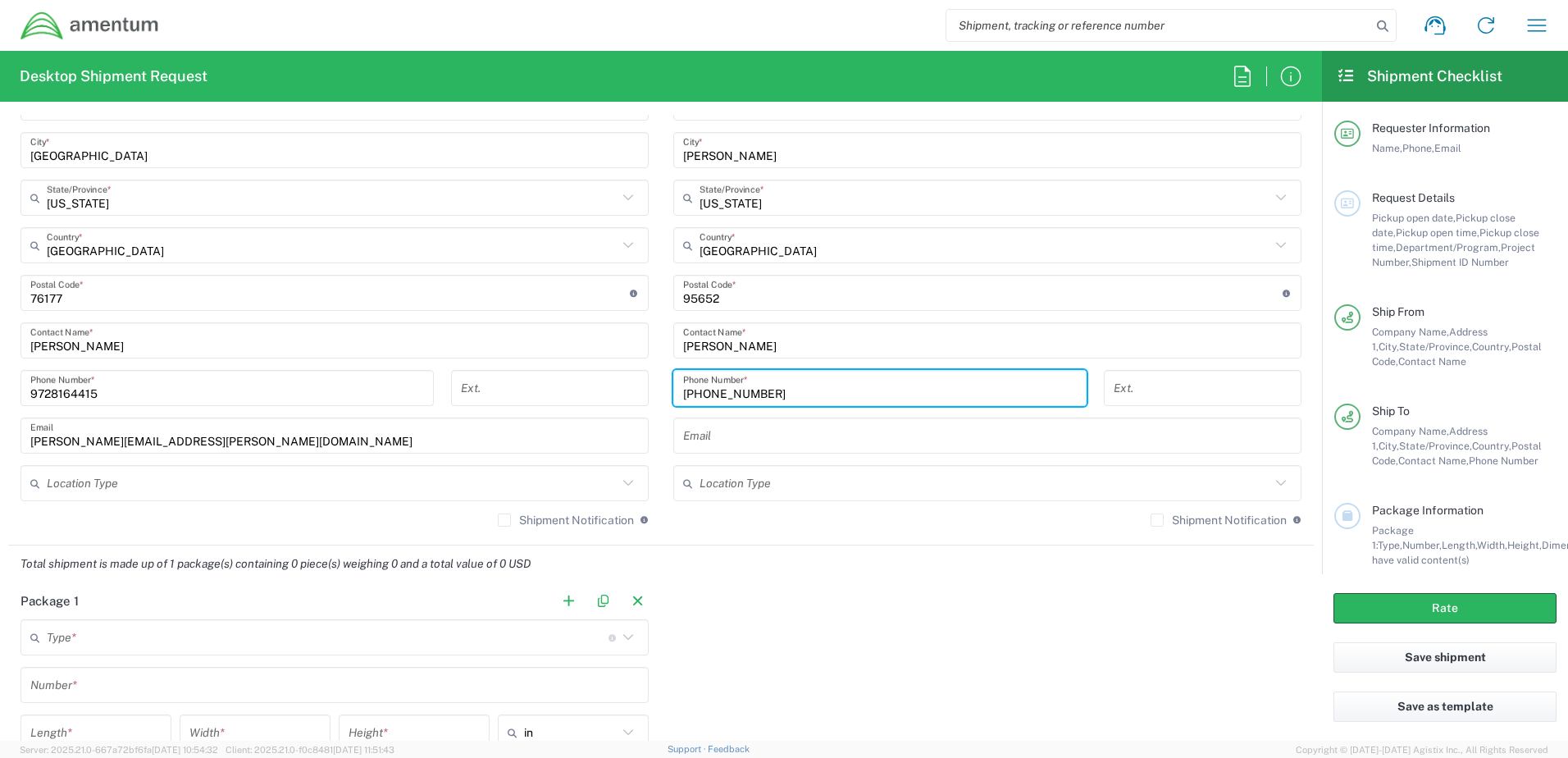
type input "916-936-8005"
click at [661, 439] on main "Location 1002-4122-6 1006-5256-0 1026-8910-0 1281-0560-3 1369-6441-0 1402-6962-…" at bounding box center [987, 240] width 653 height 597
click at [1202, 486] on input "text" at bounding box center [984, 484] width 571 height 28
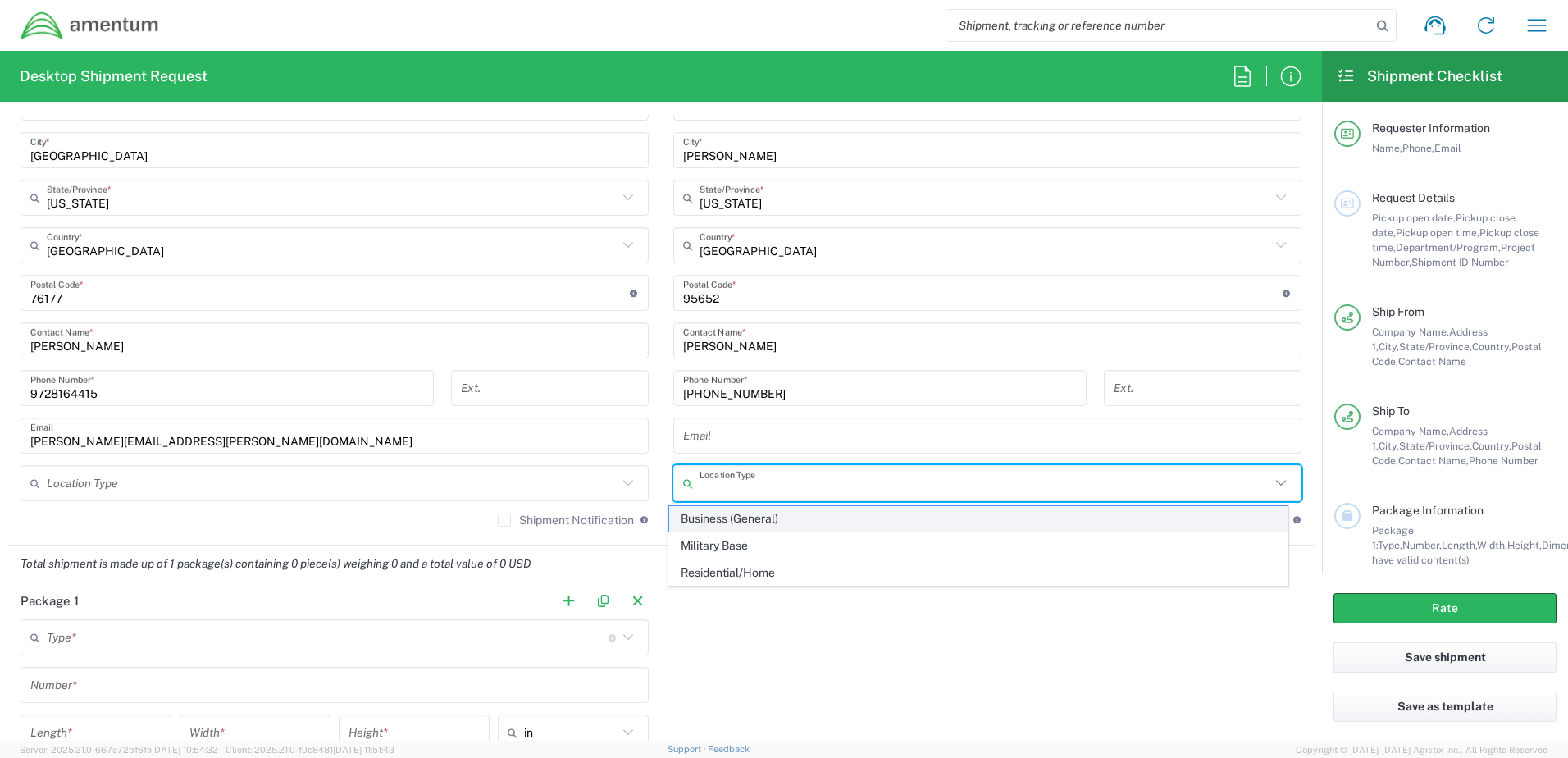
click at [803, 516] on span "Business (General)" at bounding box center [979, 519] width 619 height 26
type input "Business (General)"
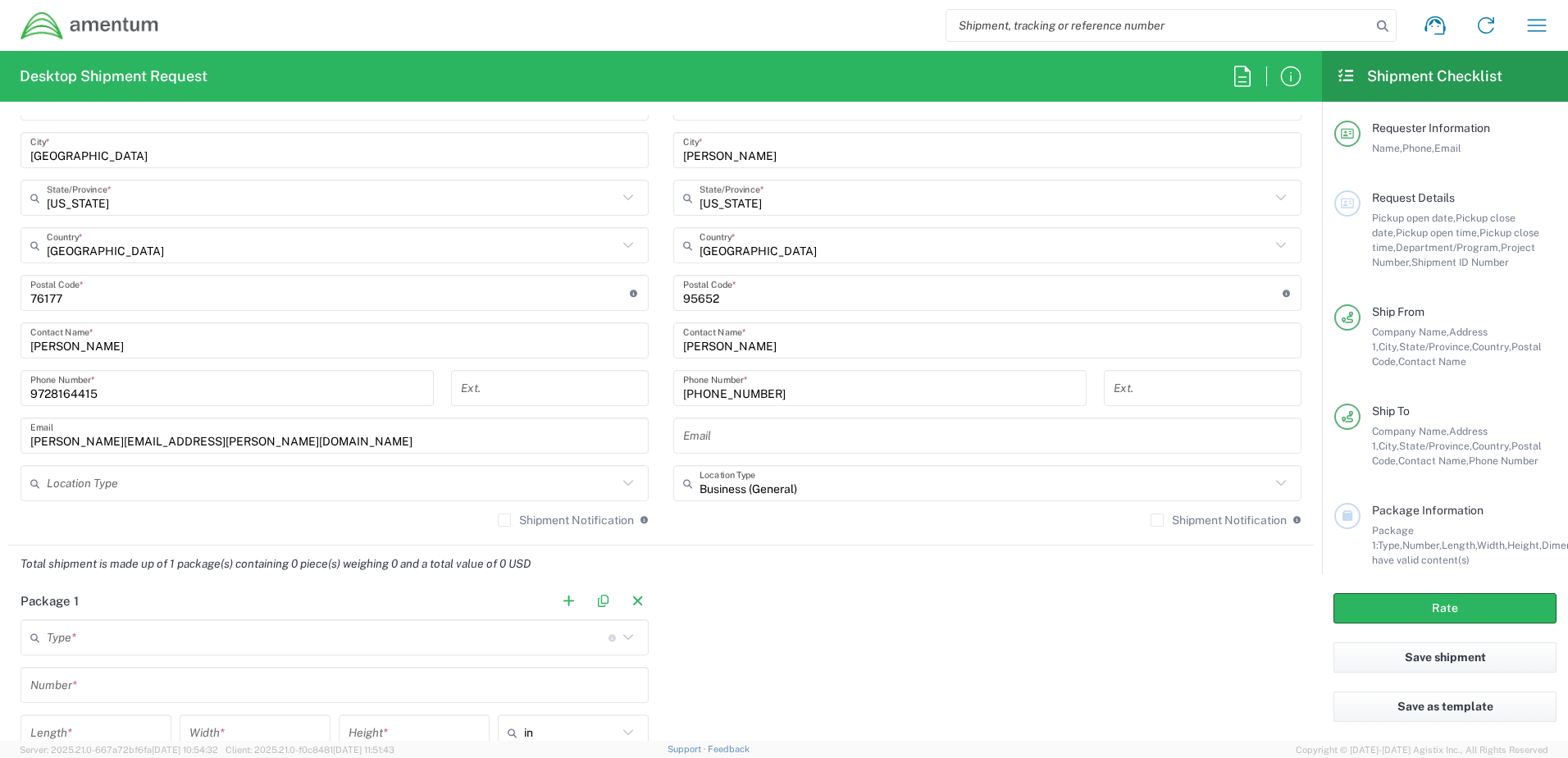
click at [787, 562] on div "Total shipment is made up of 1 package(s) containing 0 piece(s) weighing 0 and …" at bounding box center [661, 564] width 1323 height 37
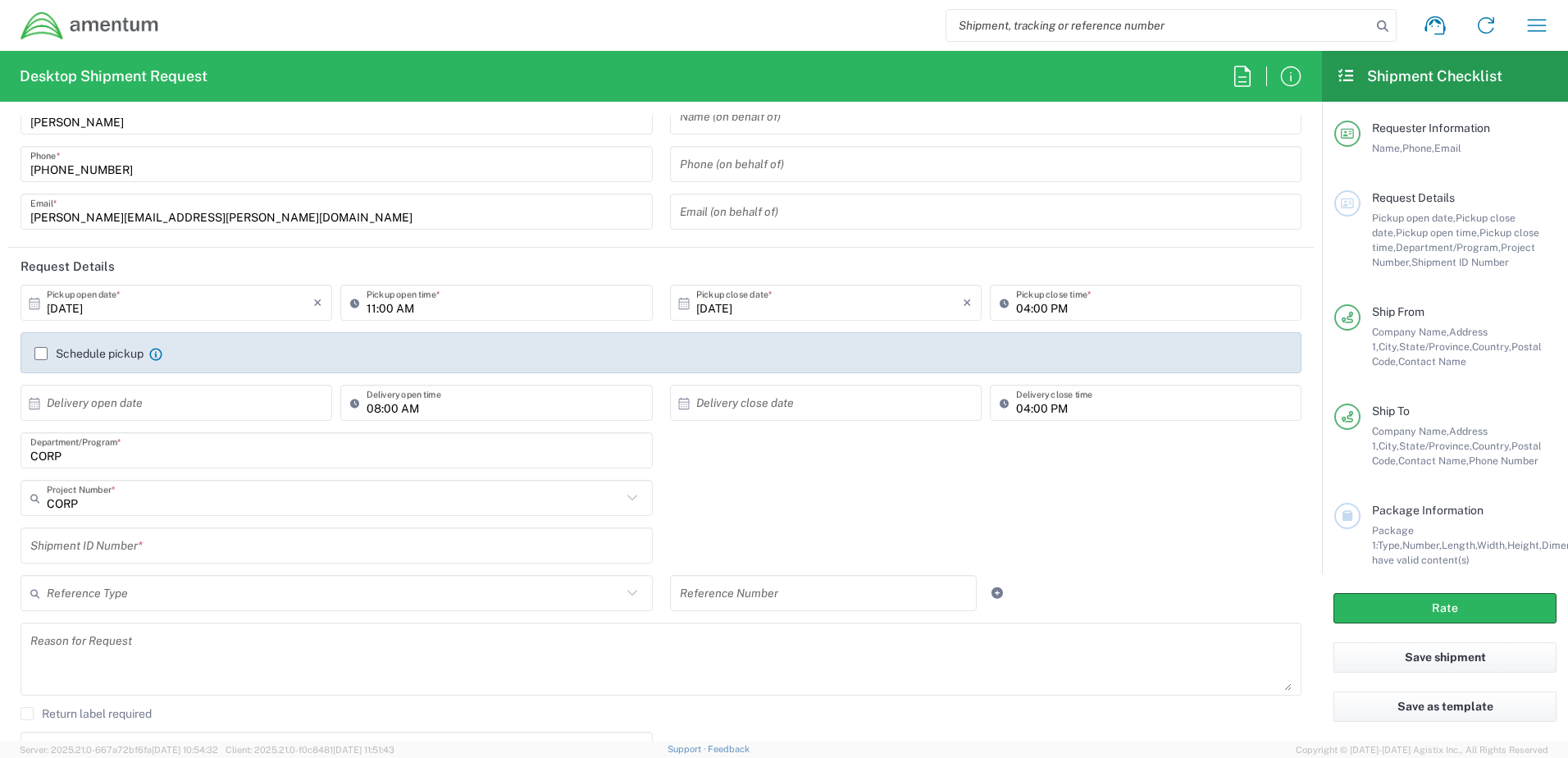
scroll to position [82, 0]
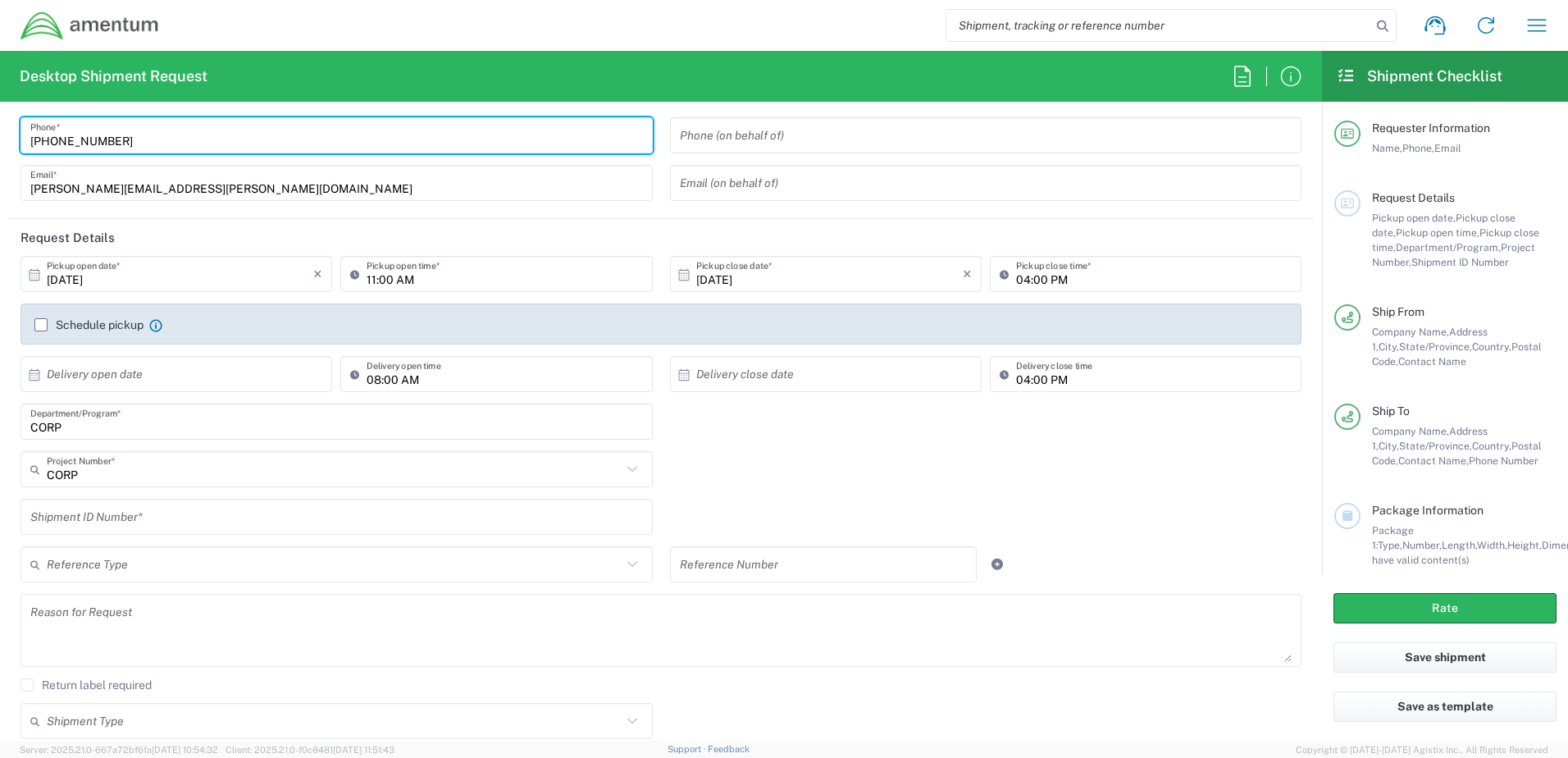
drag, startPoint x: 173, startPoint y: 138, endPoint x: 6, endPoint y: 140, distance: 167.0
click at [6, 140] on form "Requester Information Michael Miller Name * 817-961-3814 Phone * michael.miller…" at bounding box center [661, 428] width 1322 height 626
type input "9728164415"
click at [466, 207] on div "Michael Miller Name * 9728164415 Phone * michael.miller@amentum.com Email *" at bounding box center [337, 141] width 649 height 143
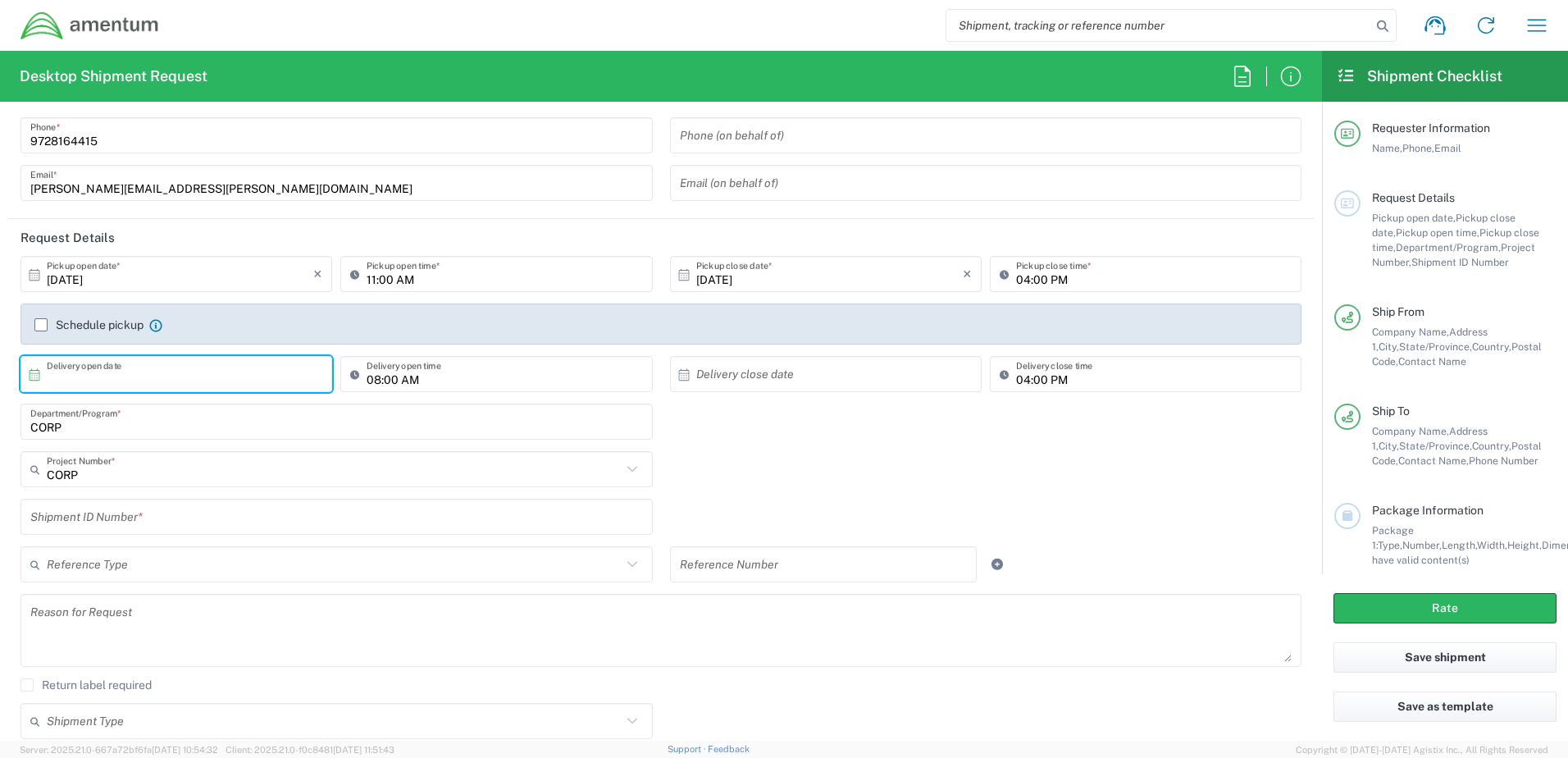
click at [197, 378] on input "text" at bounding box center [180, 374] width 267 height 28
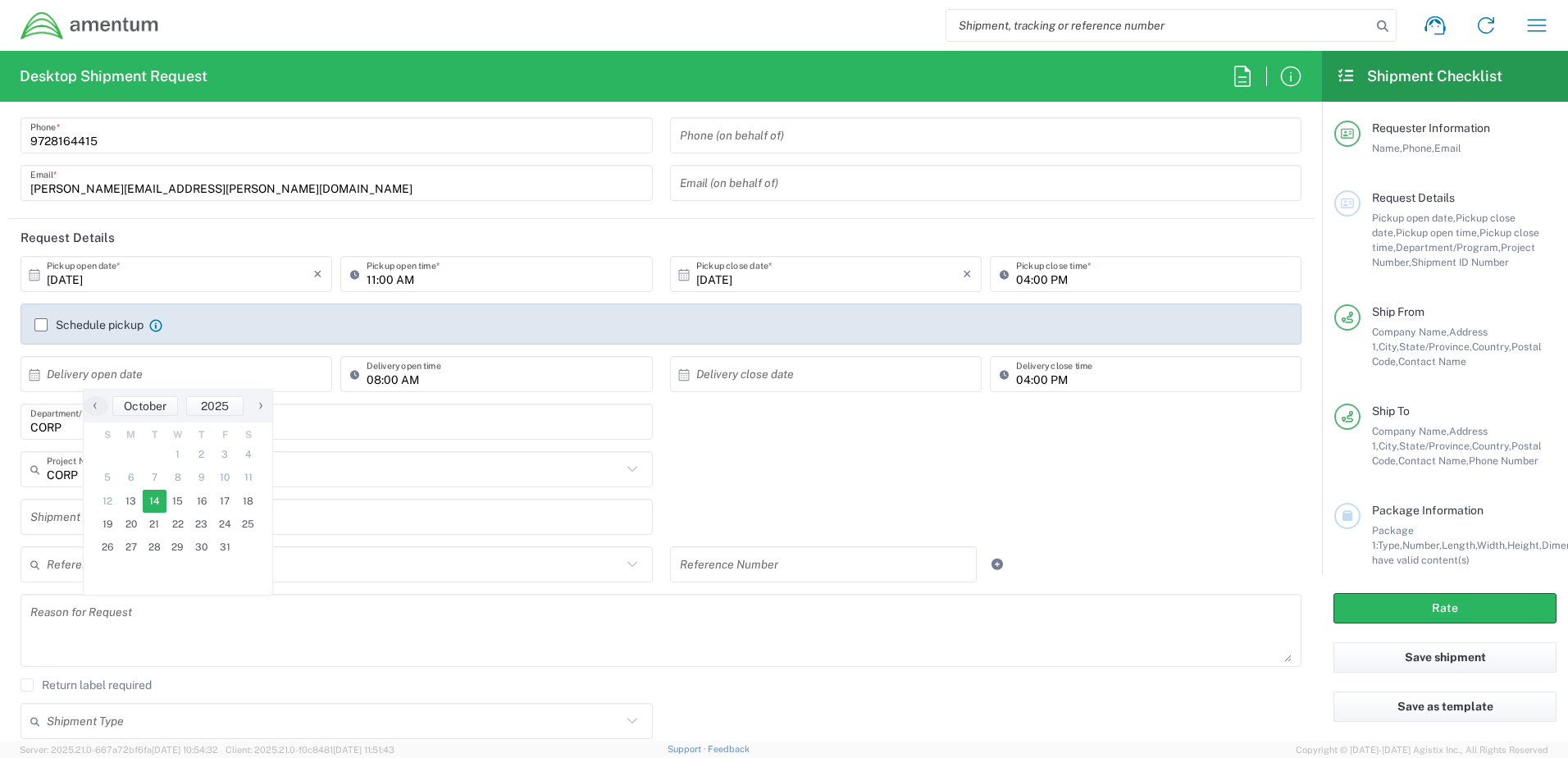
click at [150, 505] on span "14" at bounding box center [154, 501] width 24 height 23
type input "10/14/2025"
click at [785, 380] on input "text" at bounding box center [829, 374] width 267 height 28
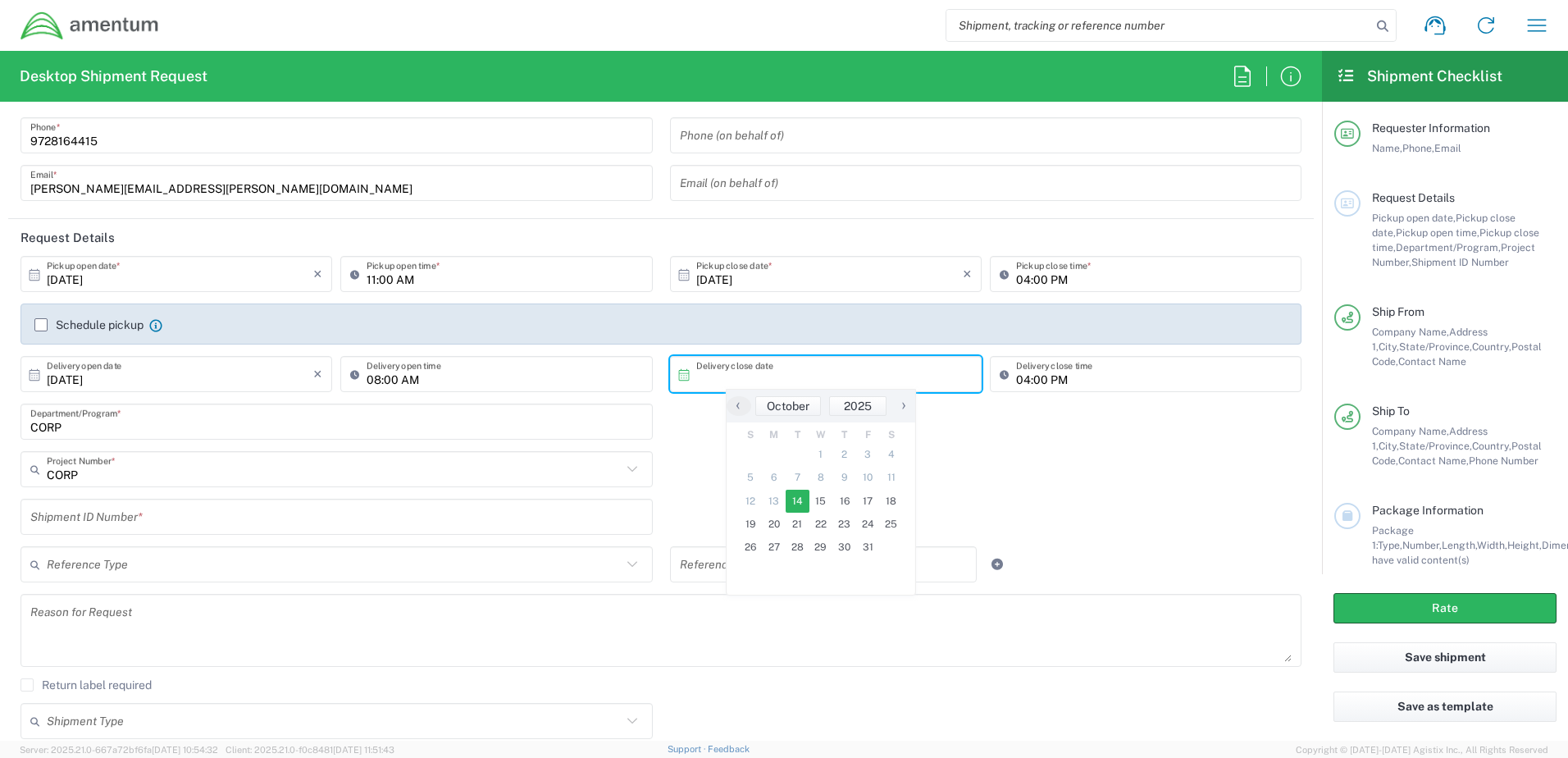
click at [796, 504] on span "14" at bounding box center [798, 501] width 24 height 23
type input "10/14/2025"
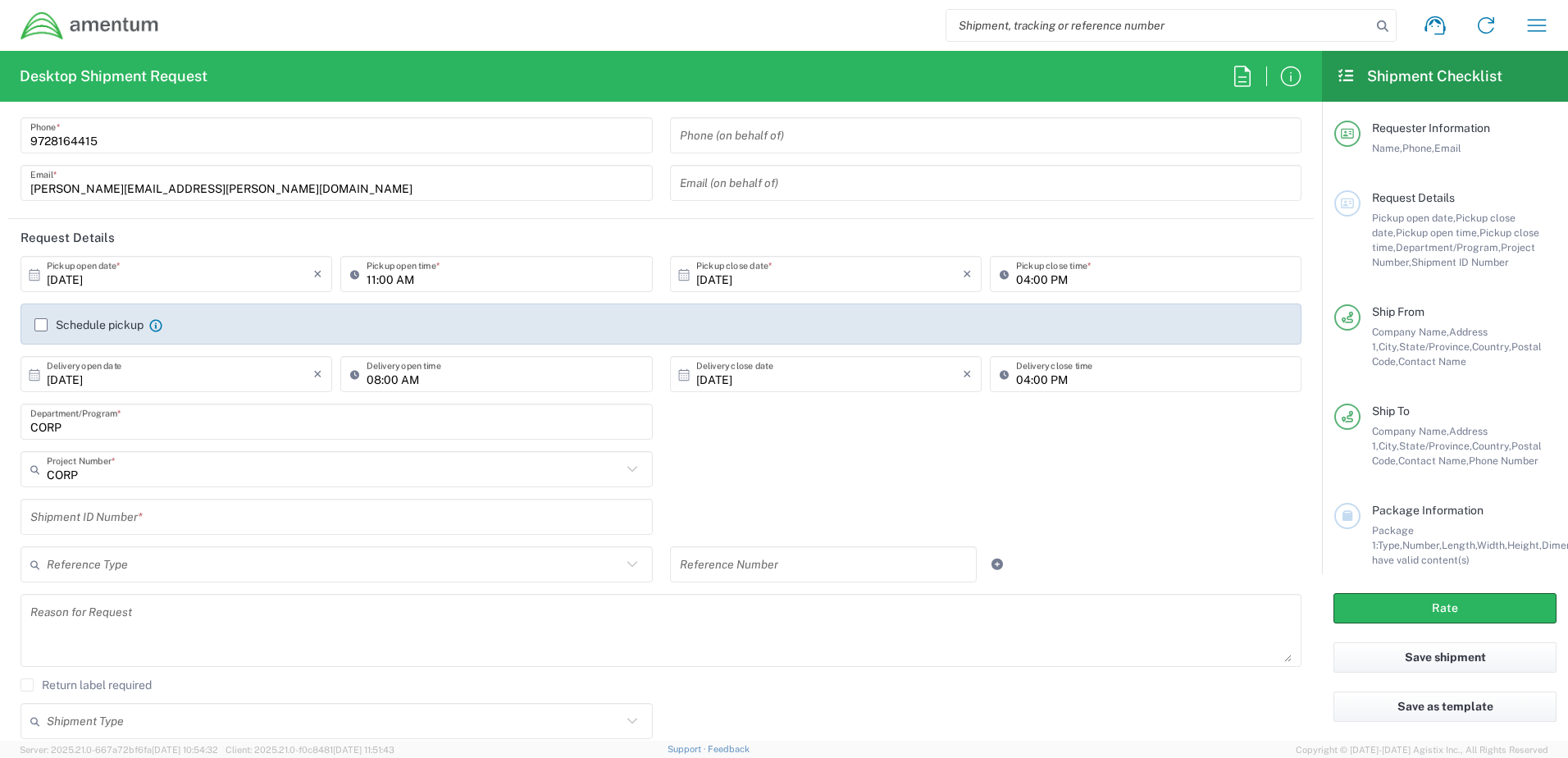
click at [797, 452] on div "CORP Project Number * CORP 0915.E0002.02.000.2CE,LABOR ONLY OPT YR 1 ,1 ,82 ,9 …" at bounding box center [662, 474] width 1299 height 48
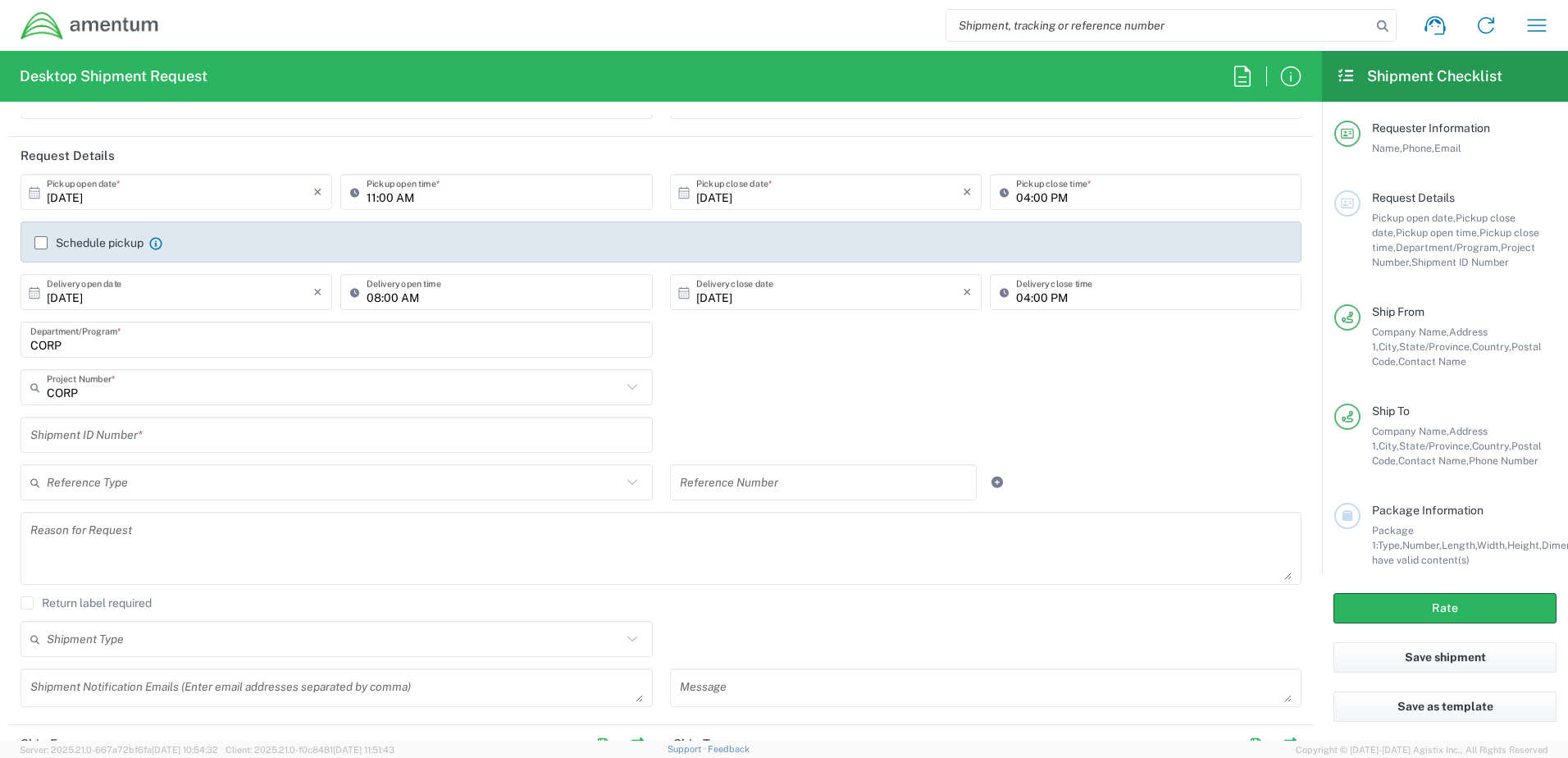
click at [458, 347] on input "CORP" at bounding box center [336, 340] width 613 height 28
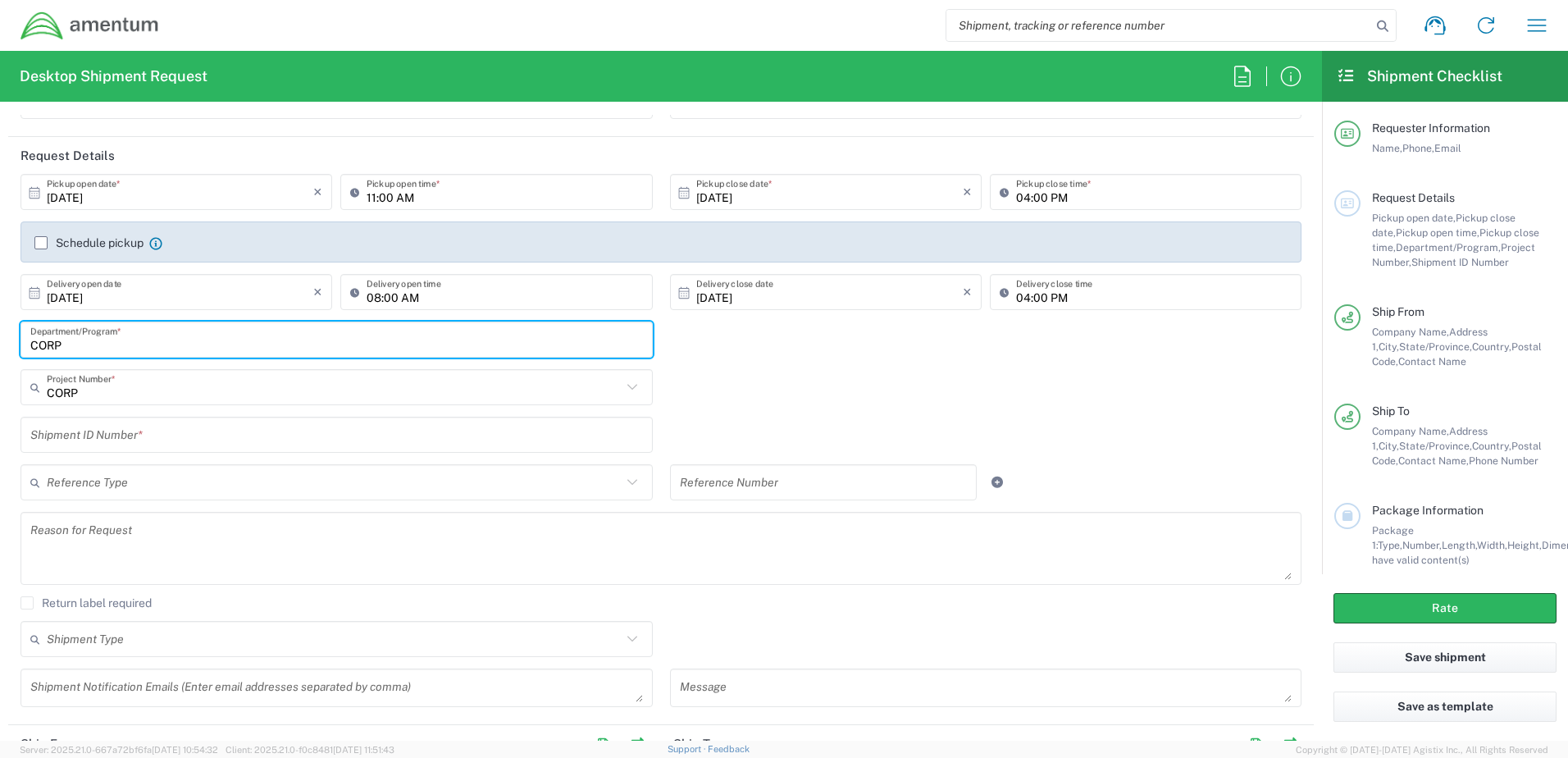
drag, startPoint x: 83, startPoint y: 350, endPoint x: -36, endPoint y: 330, distance: 120.7
click at [0, 330] on html "Shipment request Shipment tracking Shipment estimator Desktop shipment request …" at bounding box center [784, 379] width 1568 height 758
type input "BD"
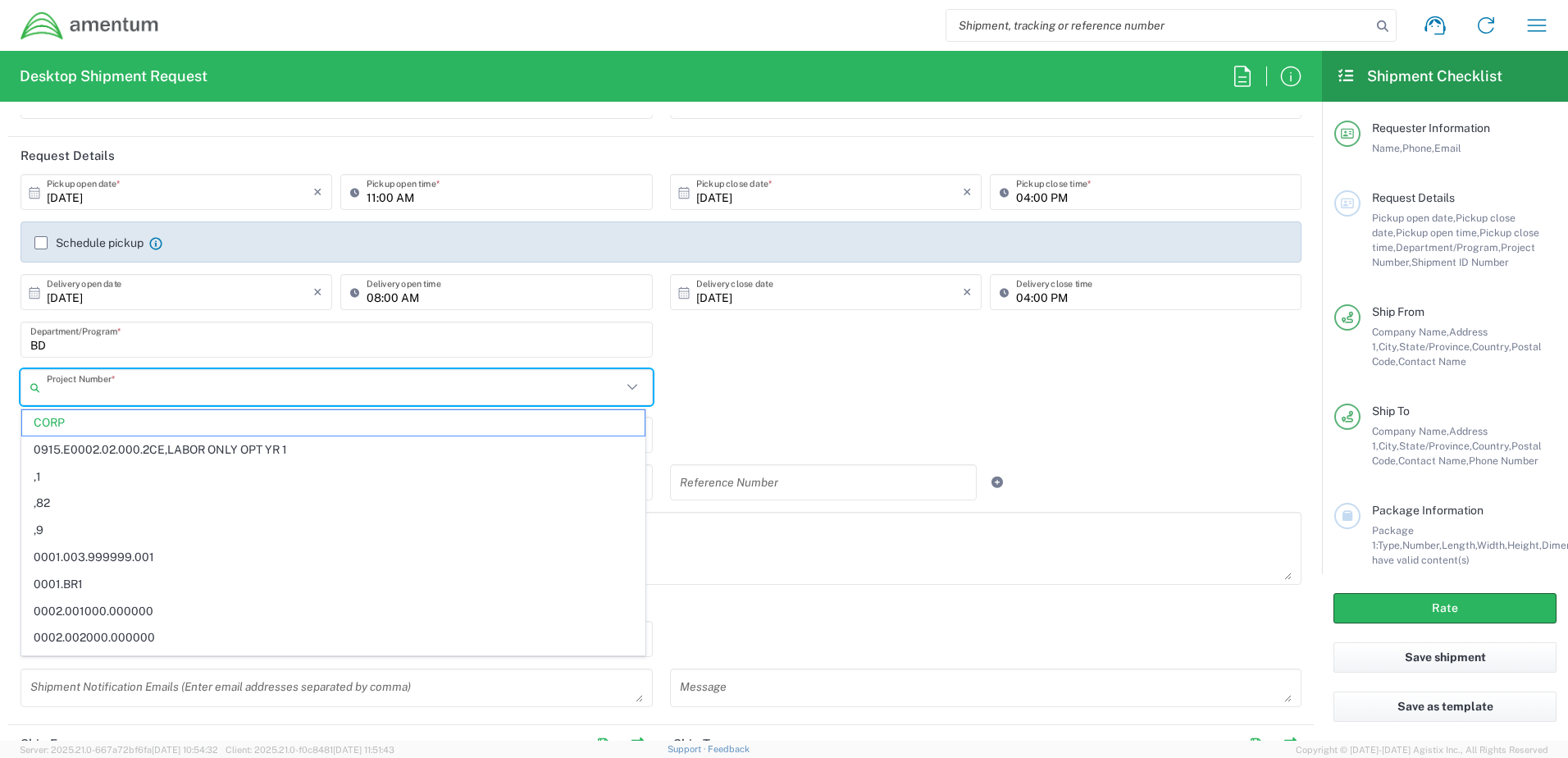
paste input "BDPR.100006.M8380"
type input "CORP"
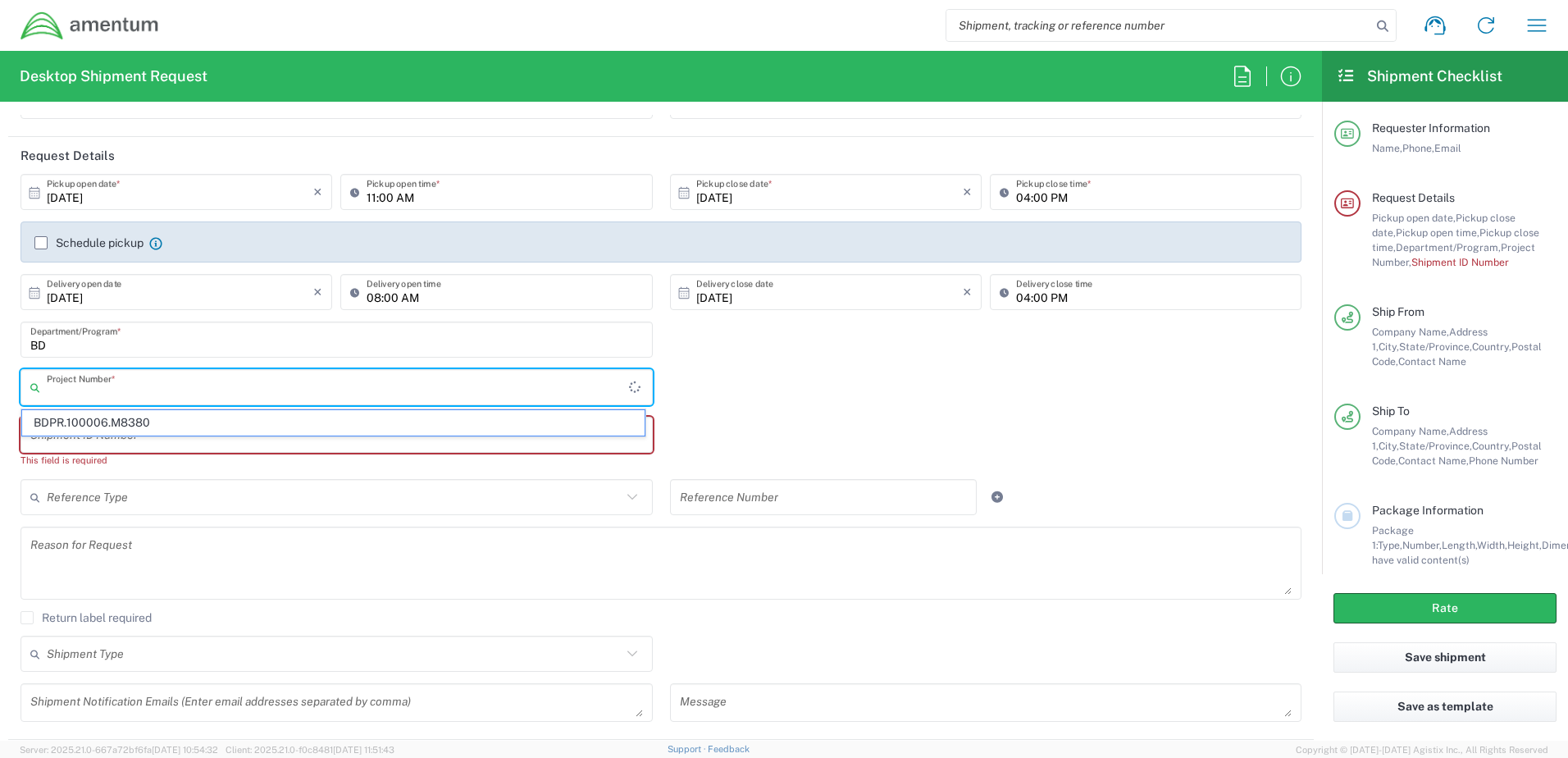
click at [452, 382] on input "text" at bounding box center [338, 388] width 583 height 28
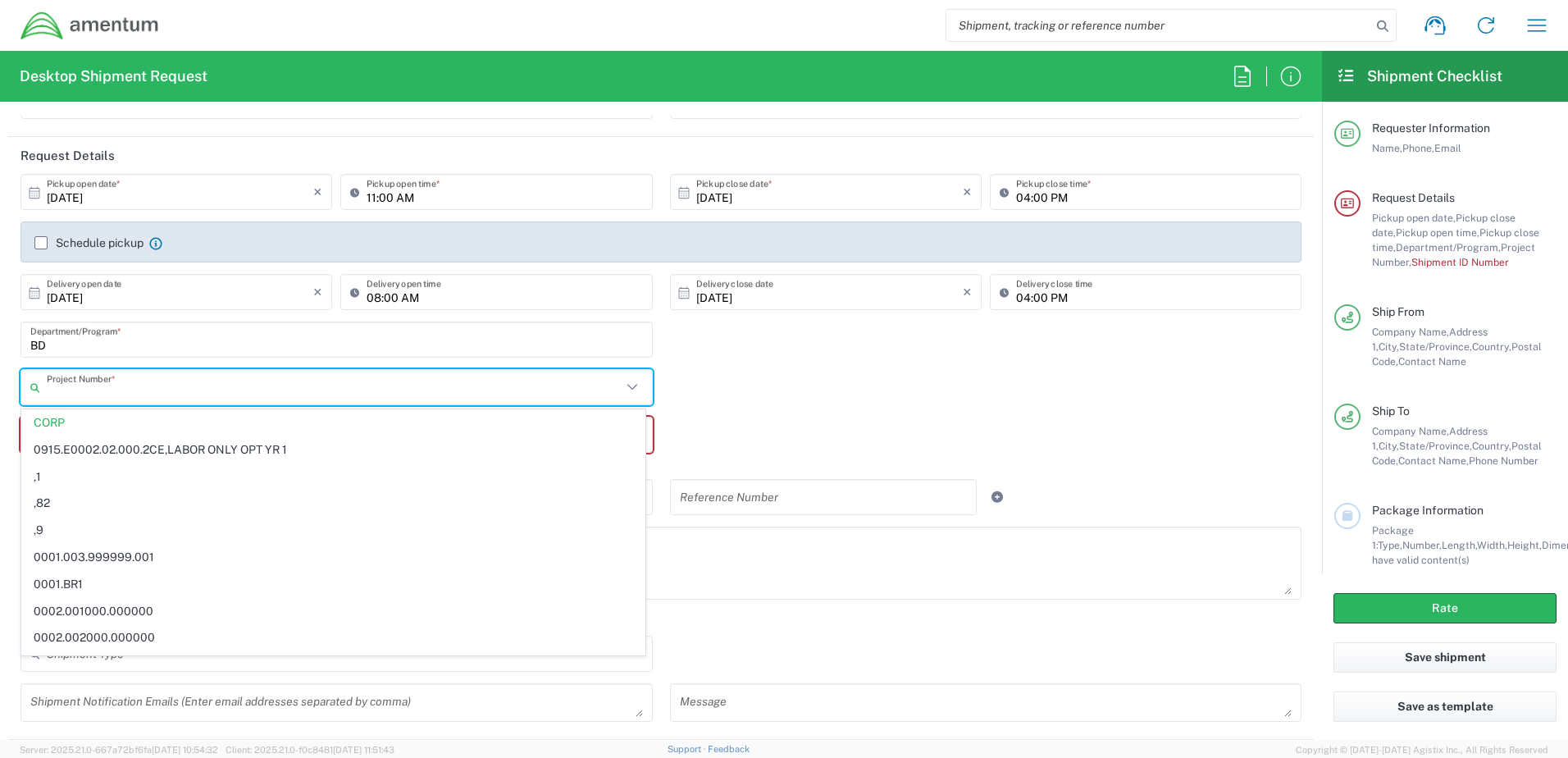
paste input "BDPR.100006.M8380"
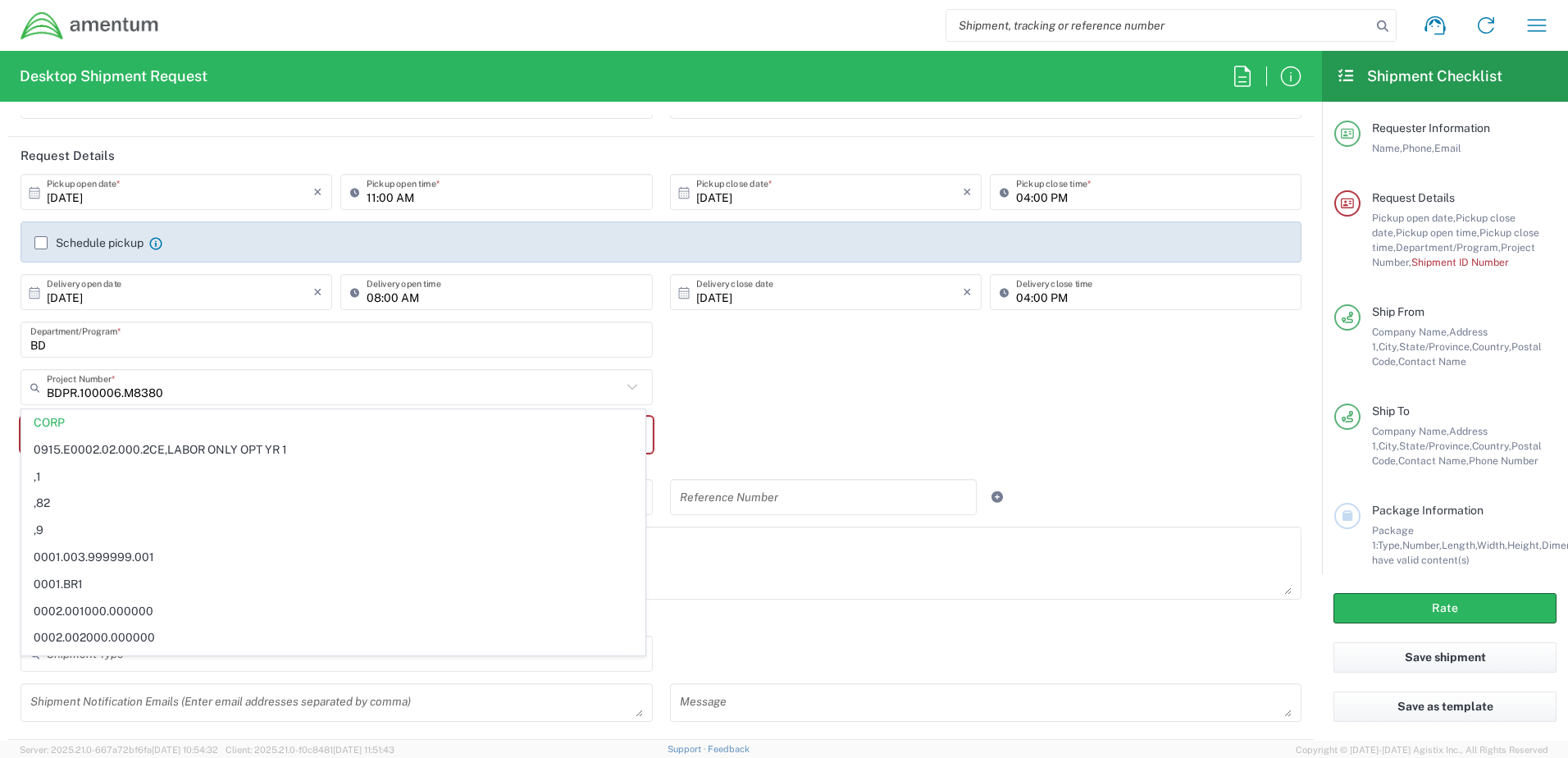
click at [722, 364] on div "BD Department/Program *" at bounding box center [662, 345] width 1299 height 48
type input "CORP"
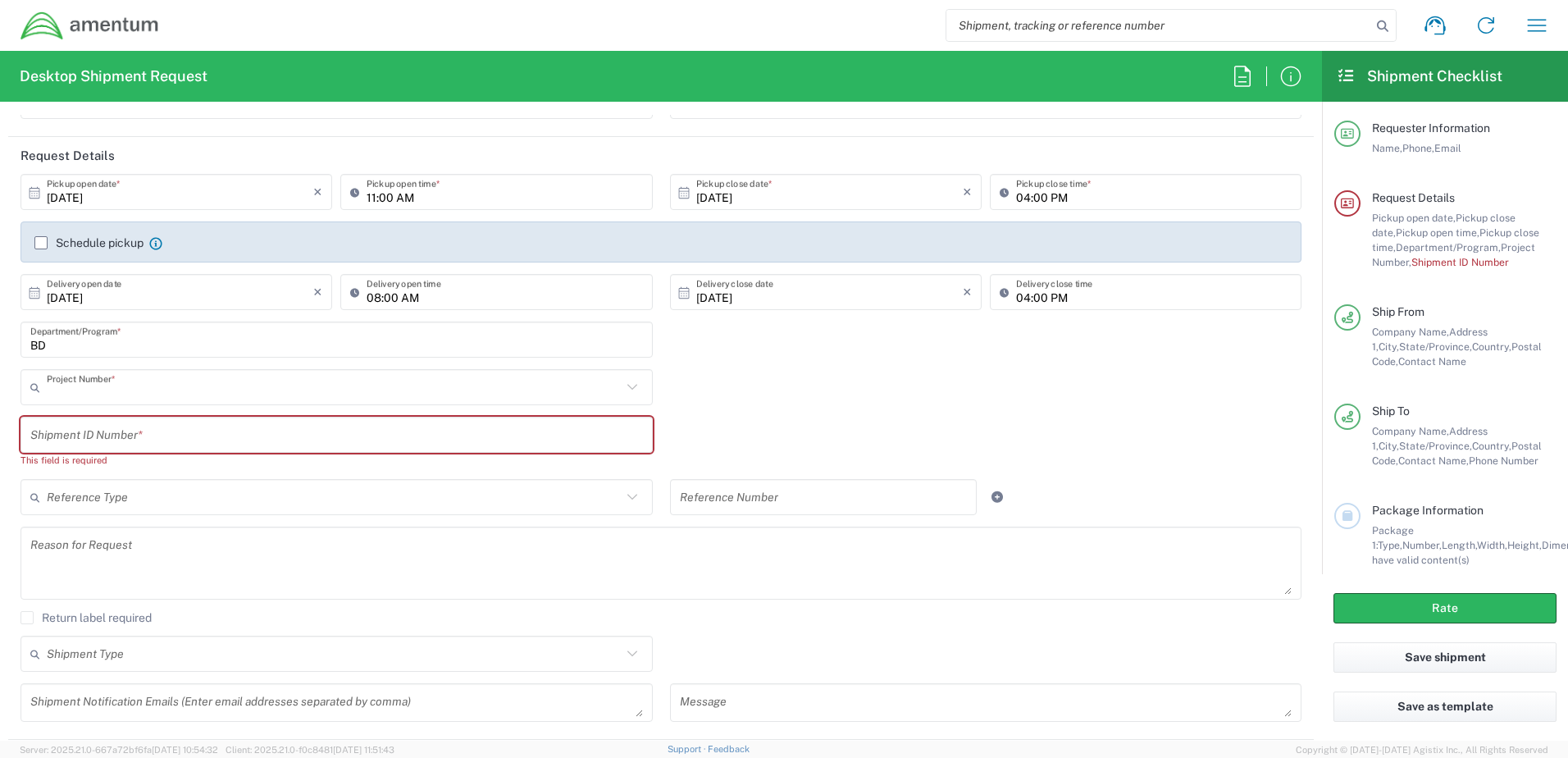
click at [427, 389] on input "text" at bounding box center [334, 388] width 575 height 28
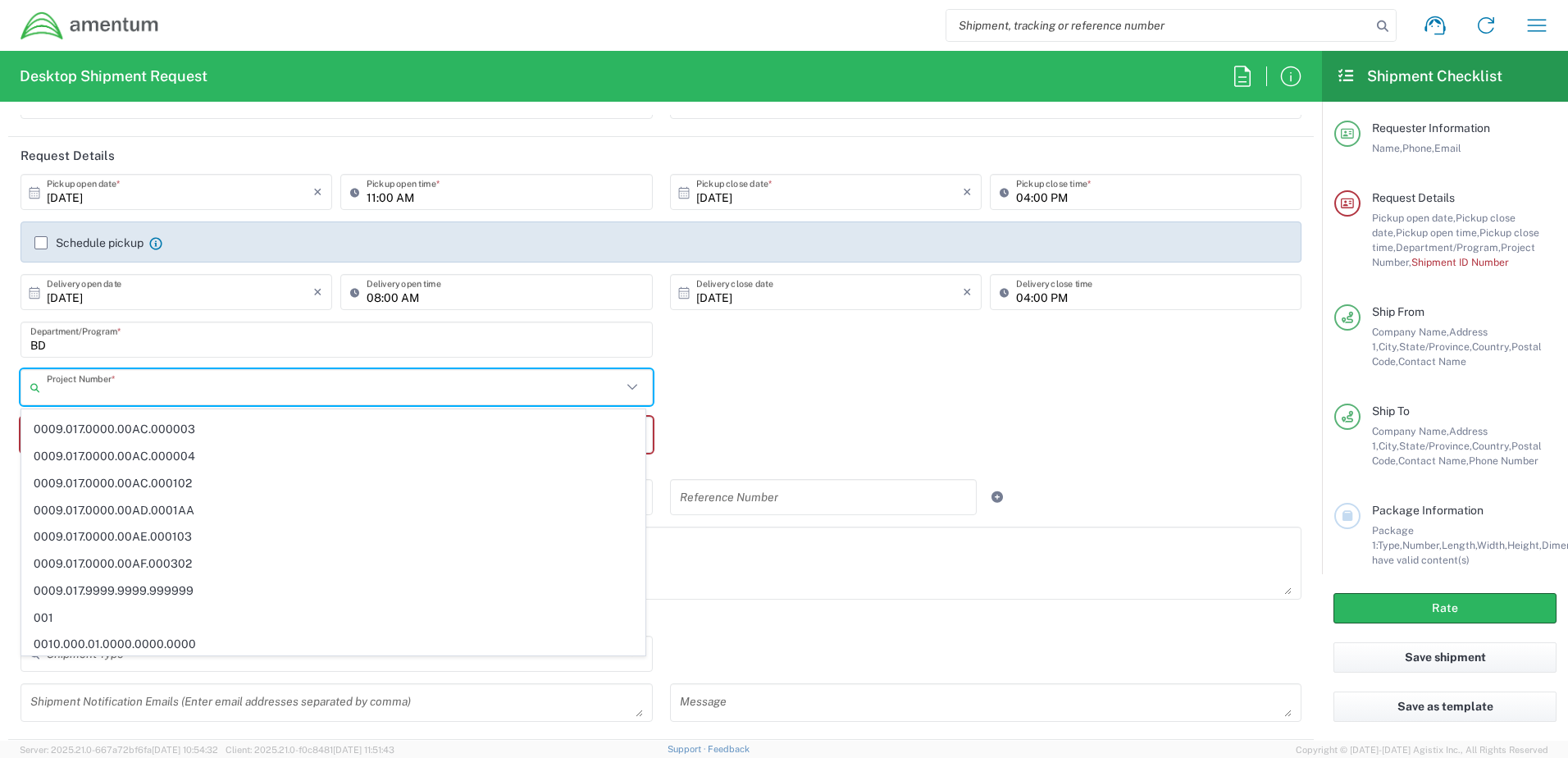
scroll to position [0, 0]
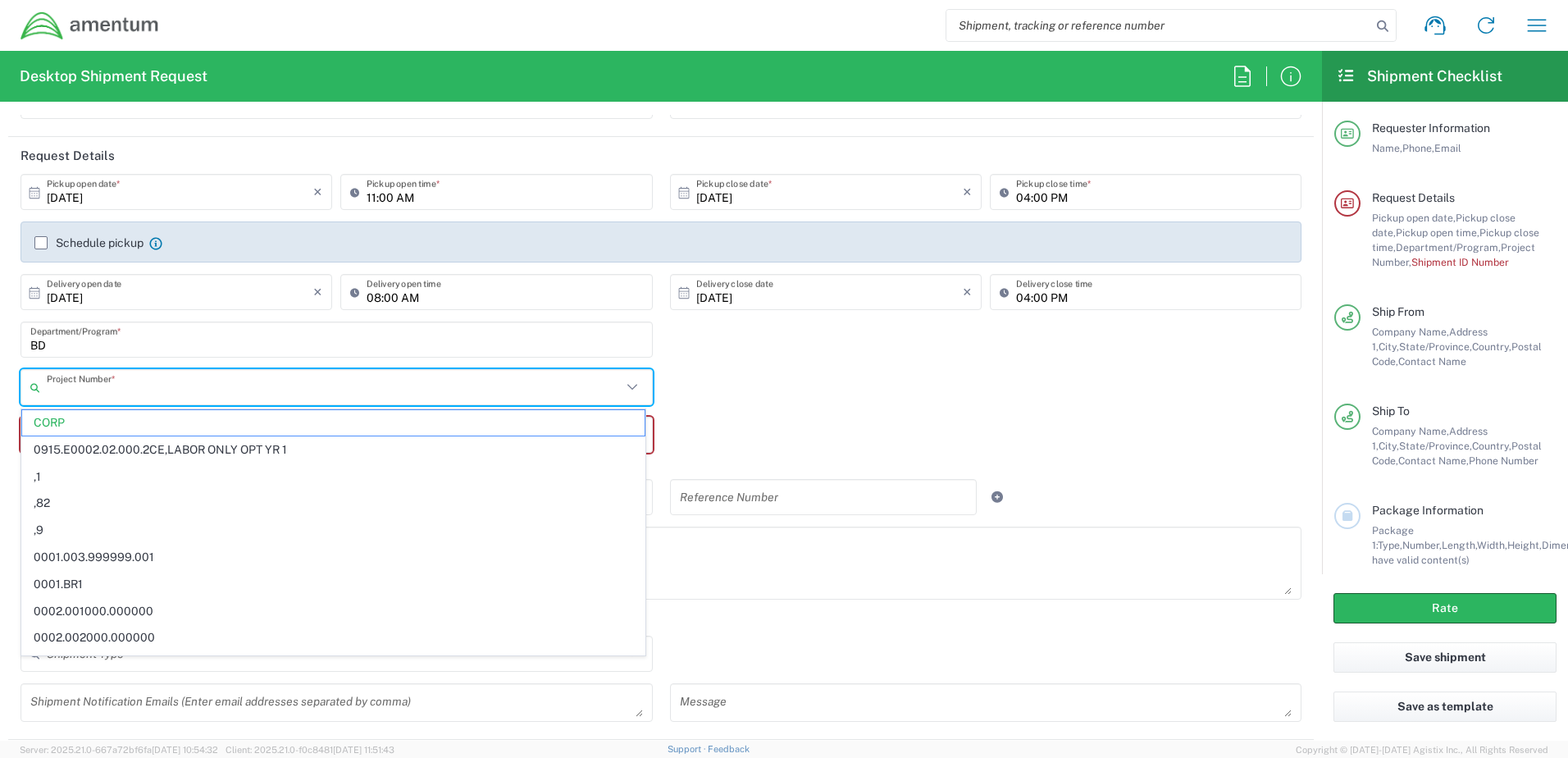
paste input "BDPR.100006.M8380"
type input "BDPR.100006.M8380"
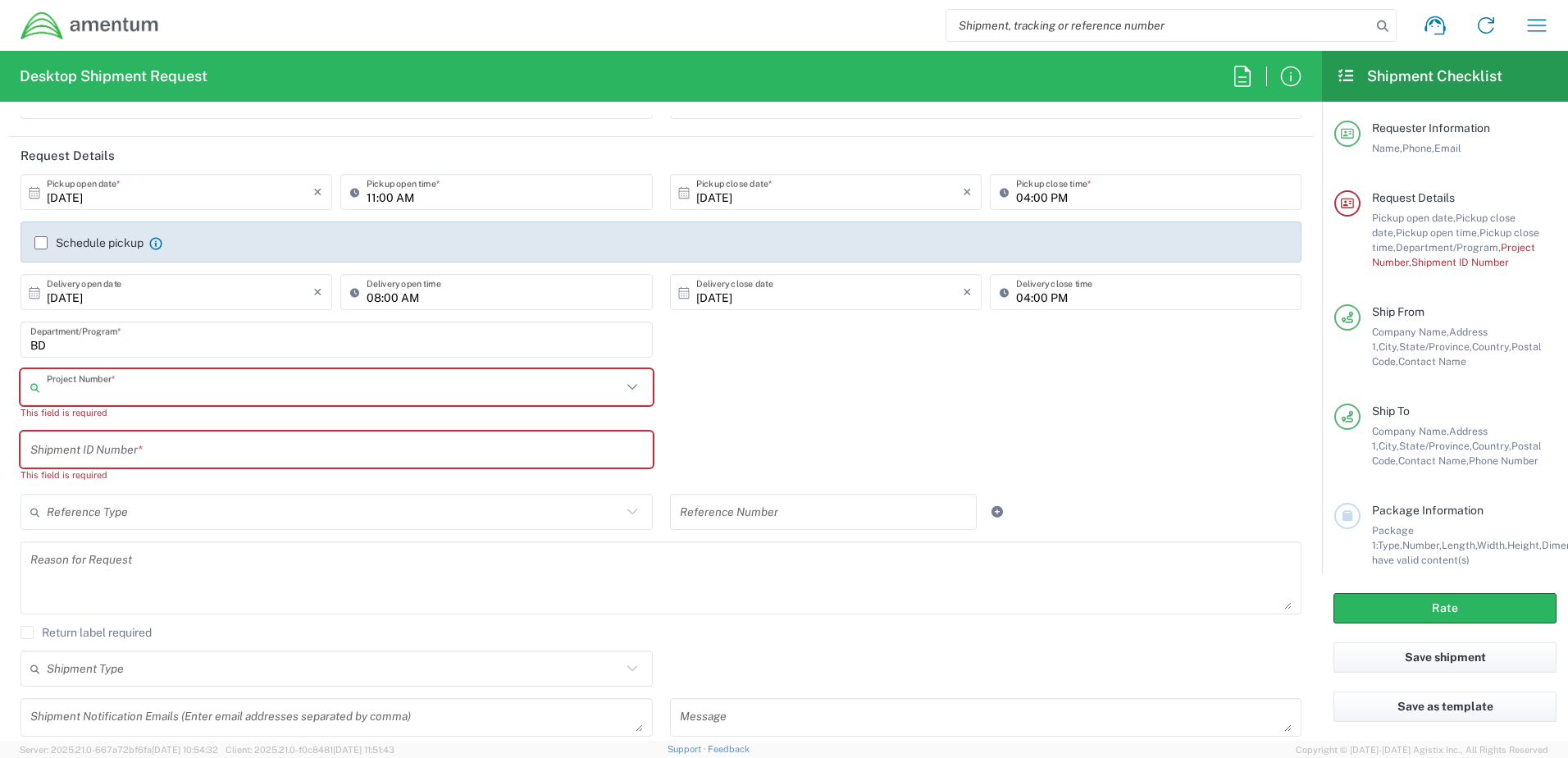
click at [453, 391] on input "text" at bounding box center [334, 388] width 575 height 28
click at [630, 386] on icon at bounding box center [633, 388] width 22 height 22
click at [624, 384] on icon at bounding box center [635, 388] width 28 height 28
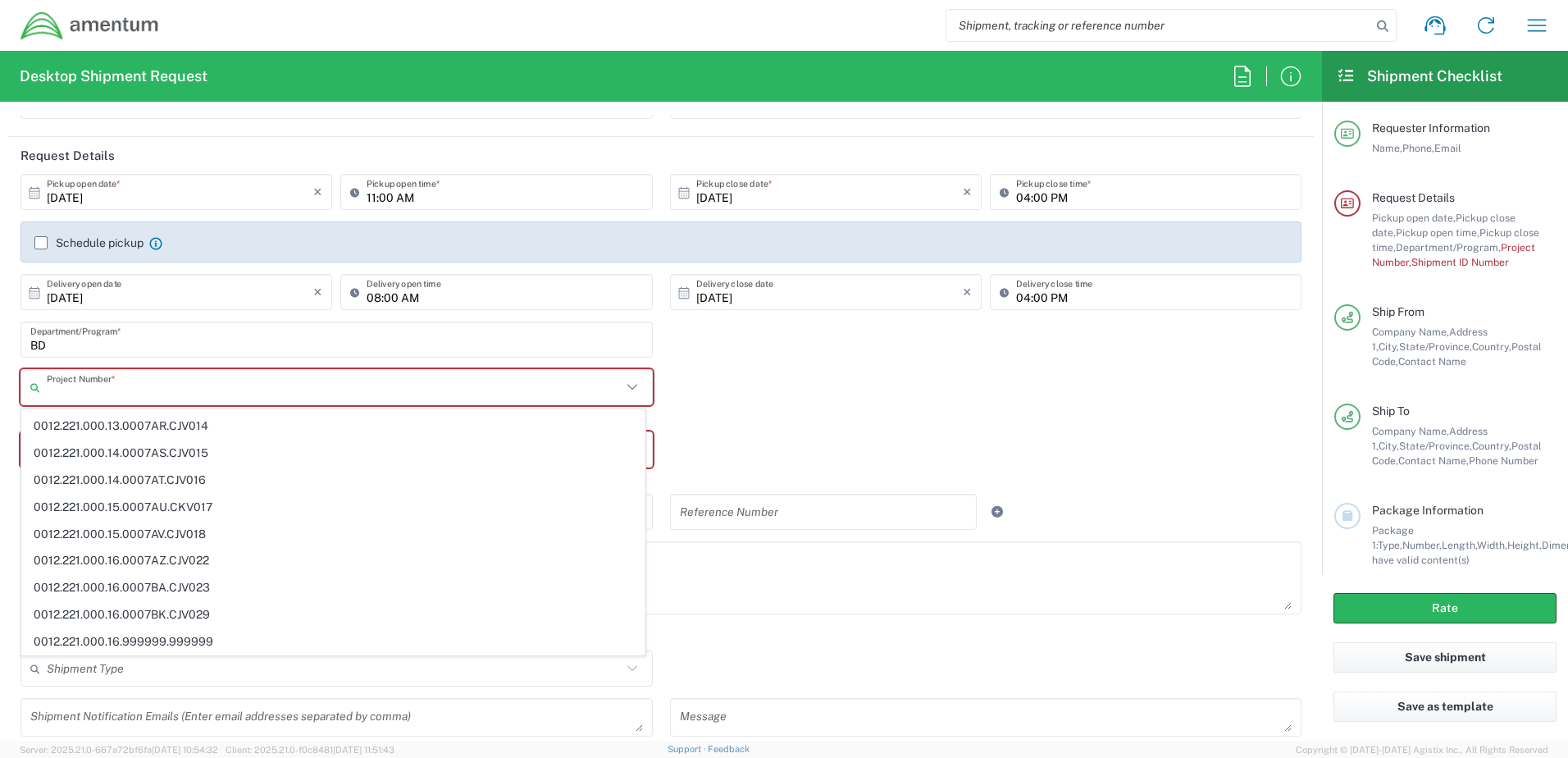
scroll to position [22627, 0]
click at [628, 389] on icon at bounding box center [633, 388] width 22 height 22
click at [694, 386] on div "Project Number * 0915.E0002.02.000.2CE,LABOR ONLY OPT YR 1 ,1 ,82 ,9 0001.003.9…" at bounding box center [662, 400] width 1299 height 63
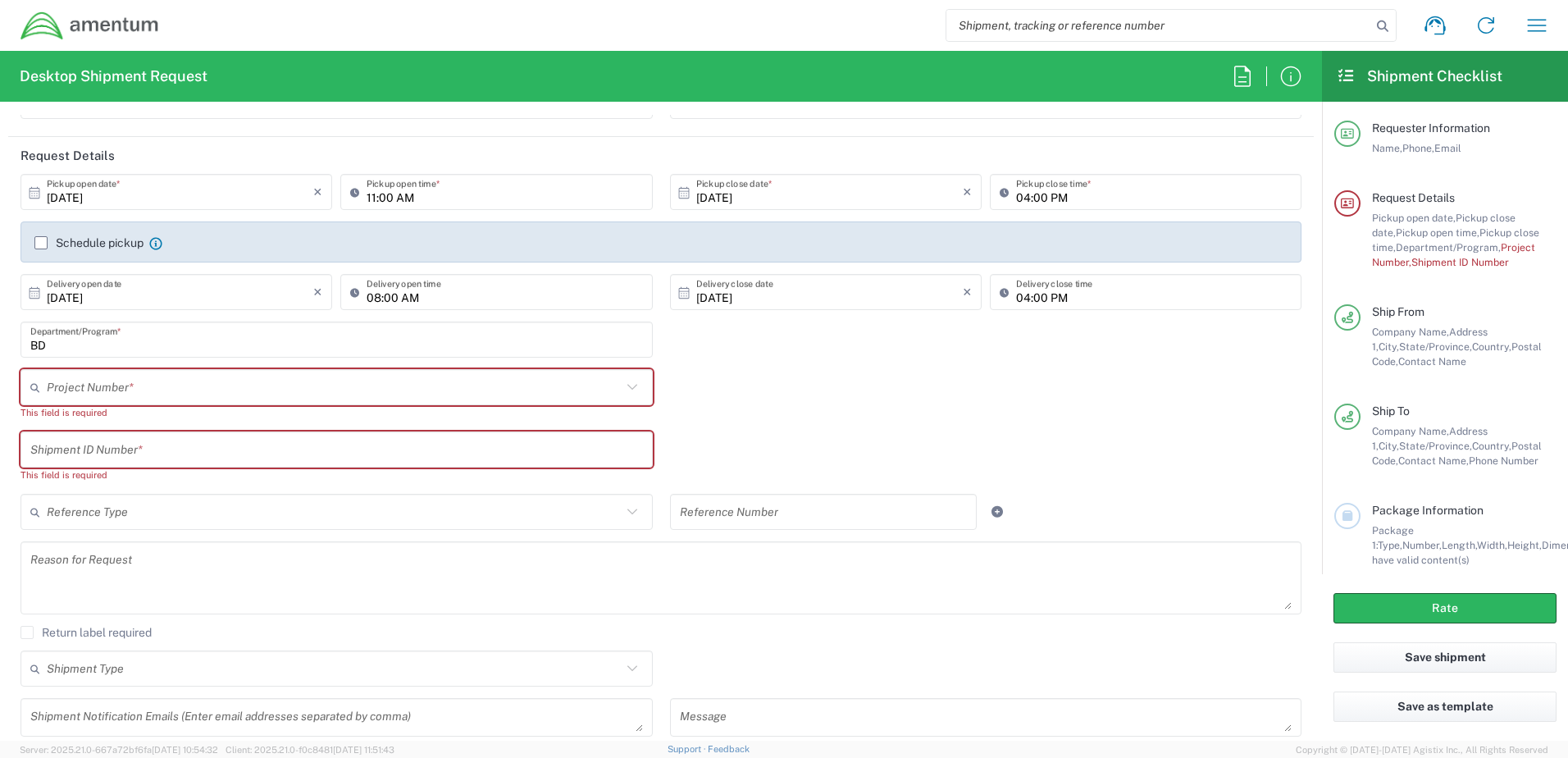
click at [213, 347] on input "BD" at bounding box center [336, 340] width 613 height 28
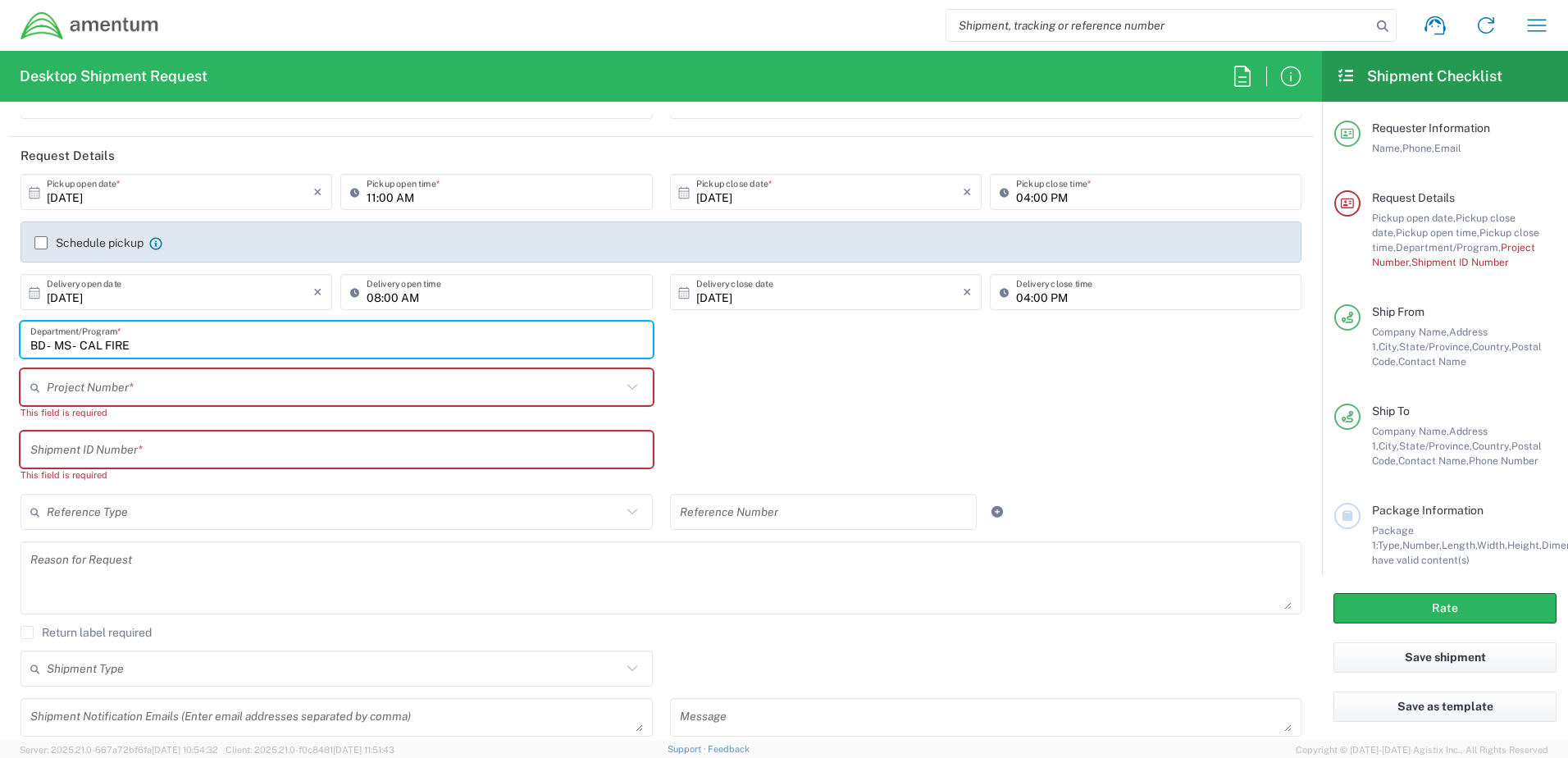
type input "BD - MS - CAL FIRE"
click at [789, 404] on div "Project Number * 0915.E0002.02.000.2CE,LABOR ONLY OPT YR 1 ,1 ,82 ,9 0001.003.9…" at bounding box center [662, 400] width 1299 height 63
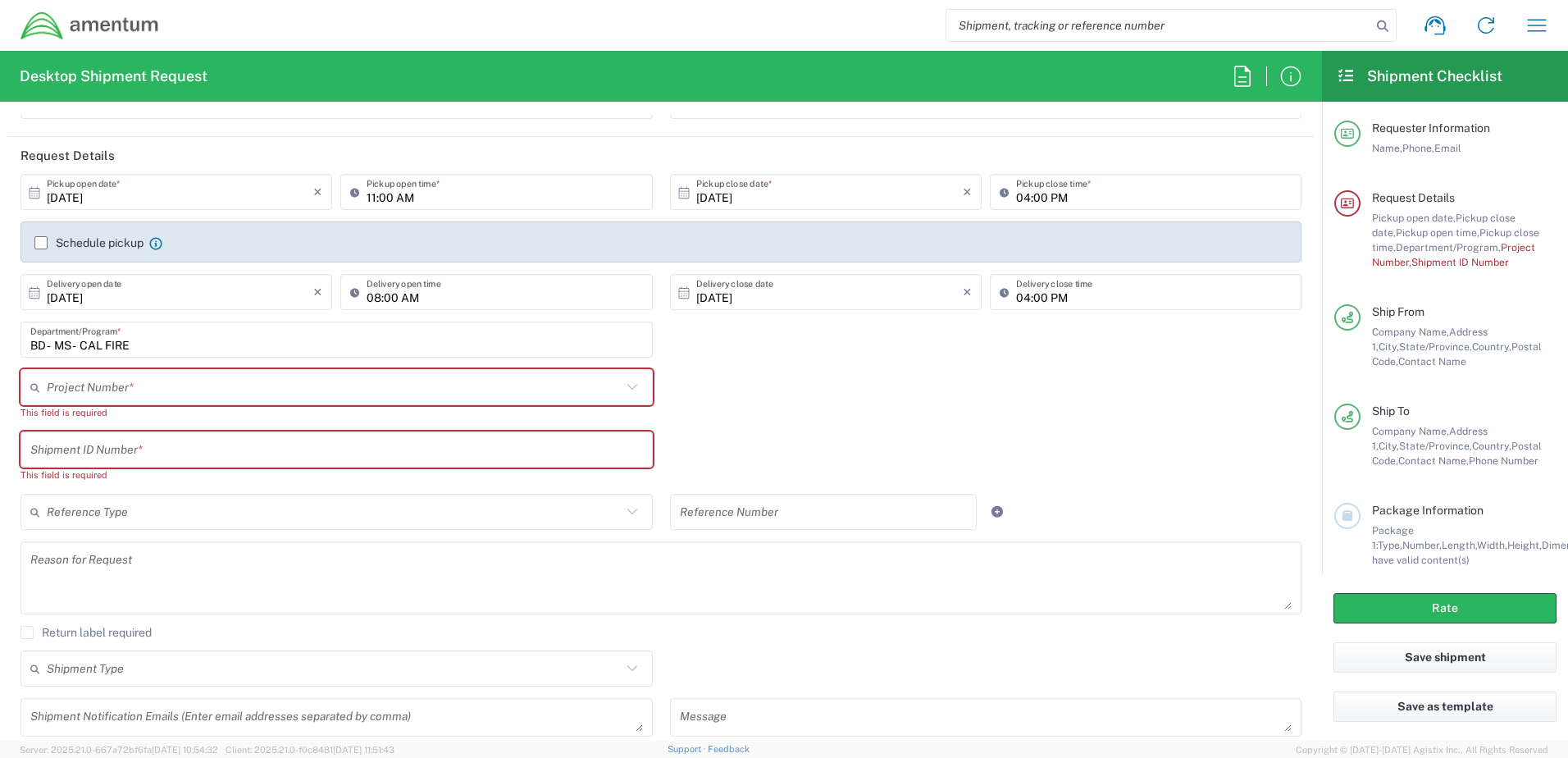
click at [153, 390] on input "text" at bounding box center [334, 388] width 575 height 28
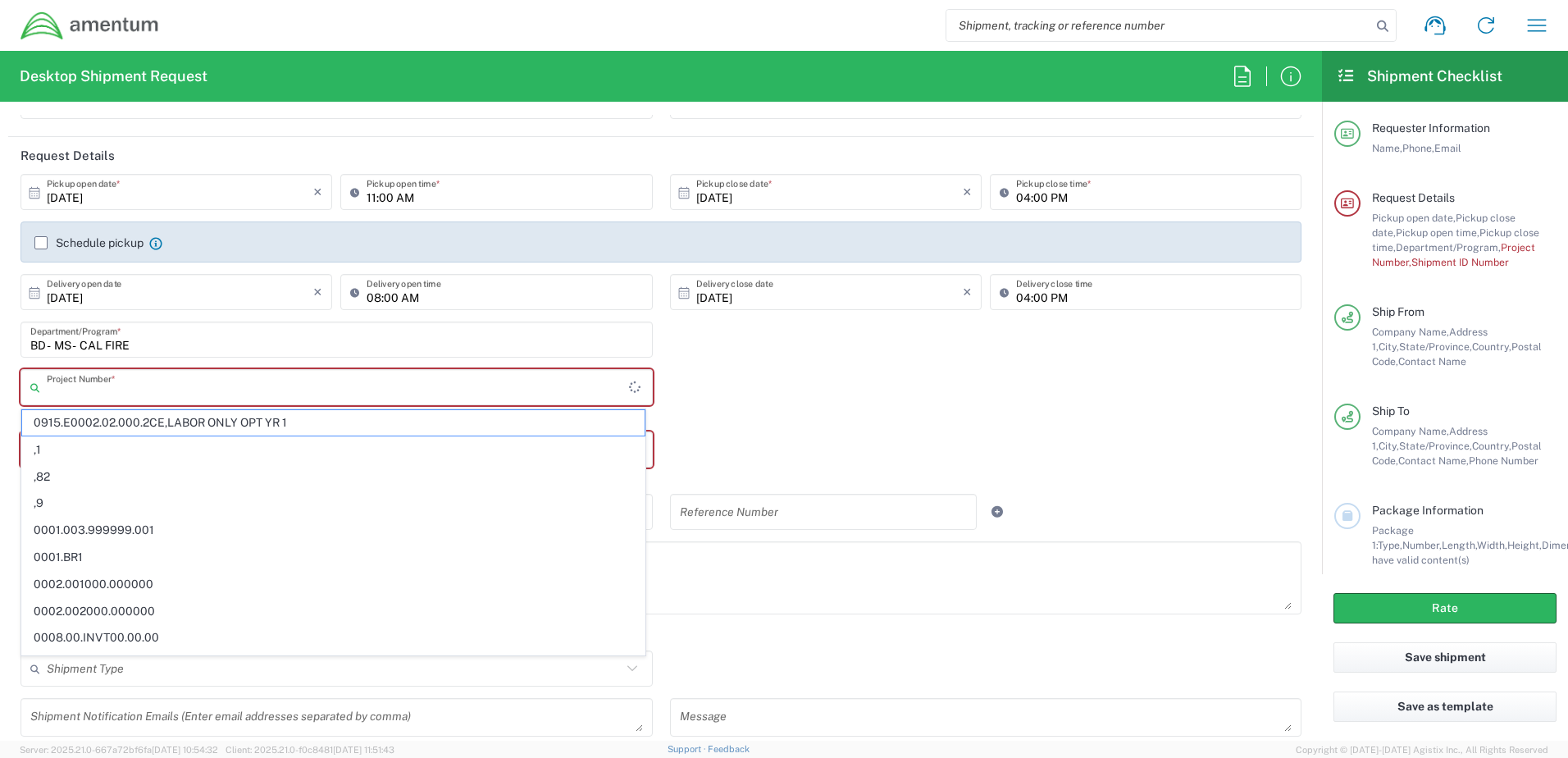
paste input "BDPR.100006.M8380"
type input "BDPR.100006.M8380"
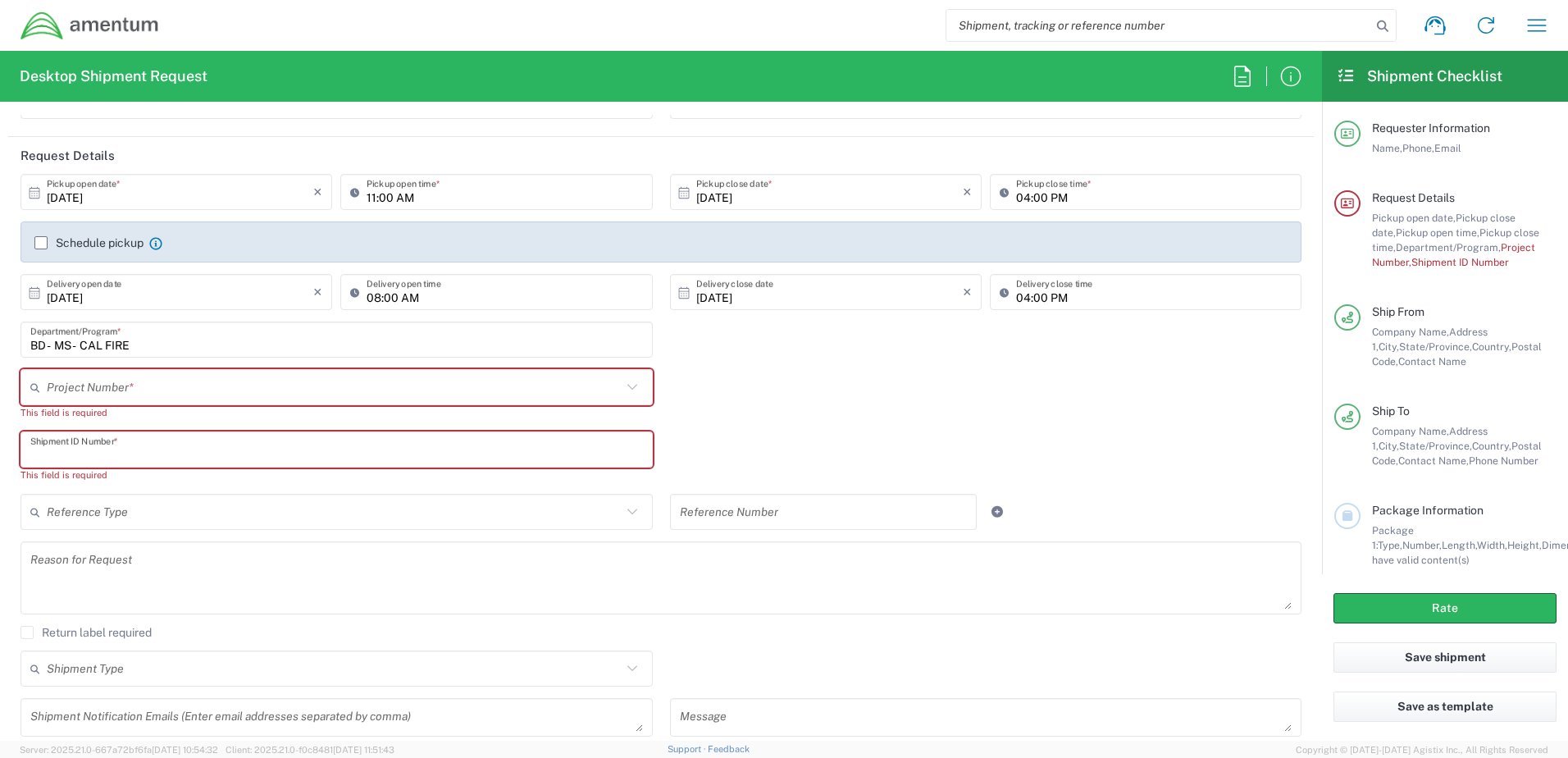
click at [743, 402] on div "Project Number * 0915.E0002.02.000.2CE,LABOR ONLY OPT YR 1 ,1 ,82 ,9 0001.003.9…" at bounding box center [662, 400] width 1299 height 63
click at [235, 382] on input "text" at bounding box center [334, 388] width 575 height 28
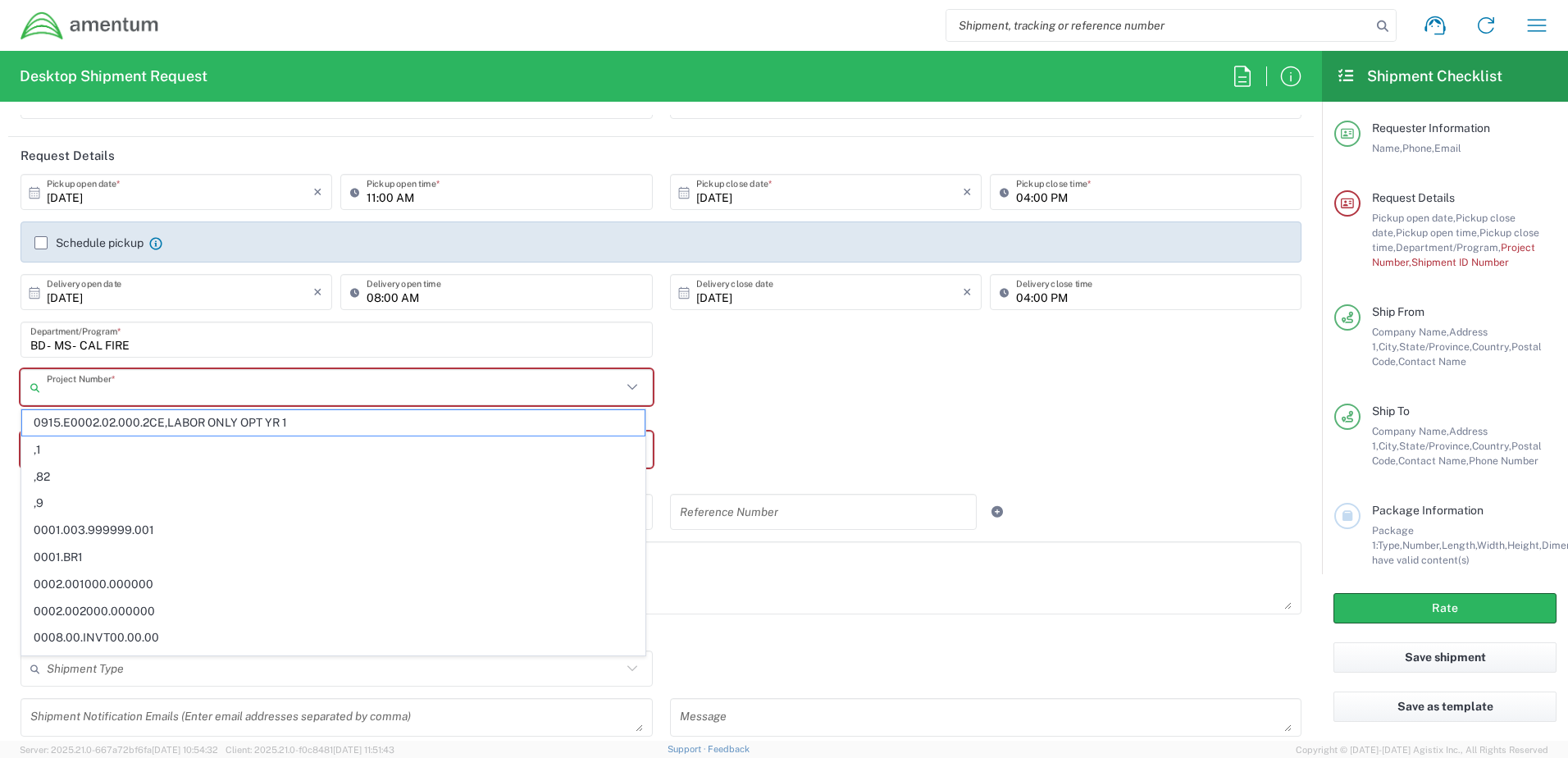
paste input "00008380"
type input "00008380"
click at [278, 390] on input "text" at bounding box center [334, 388] width 575 height 28
paste input "00008380"
click at [278, 383] on input "00008380" at bounding box center [334, 388] width 575 height 28
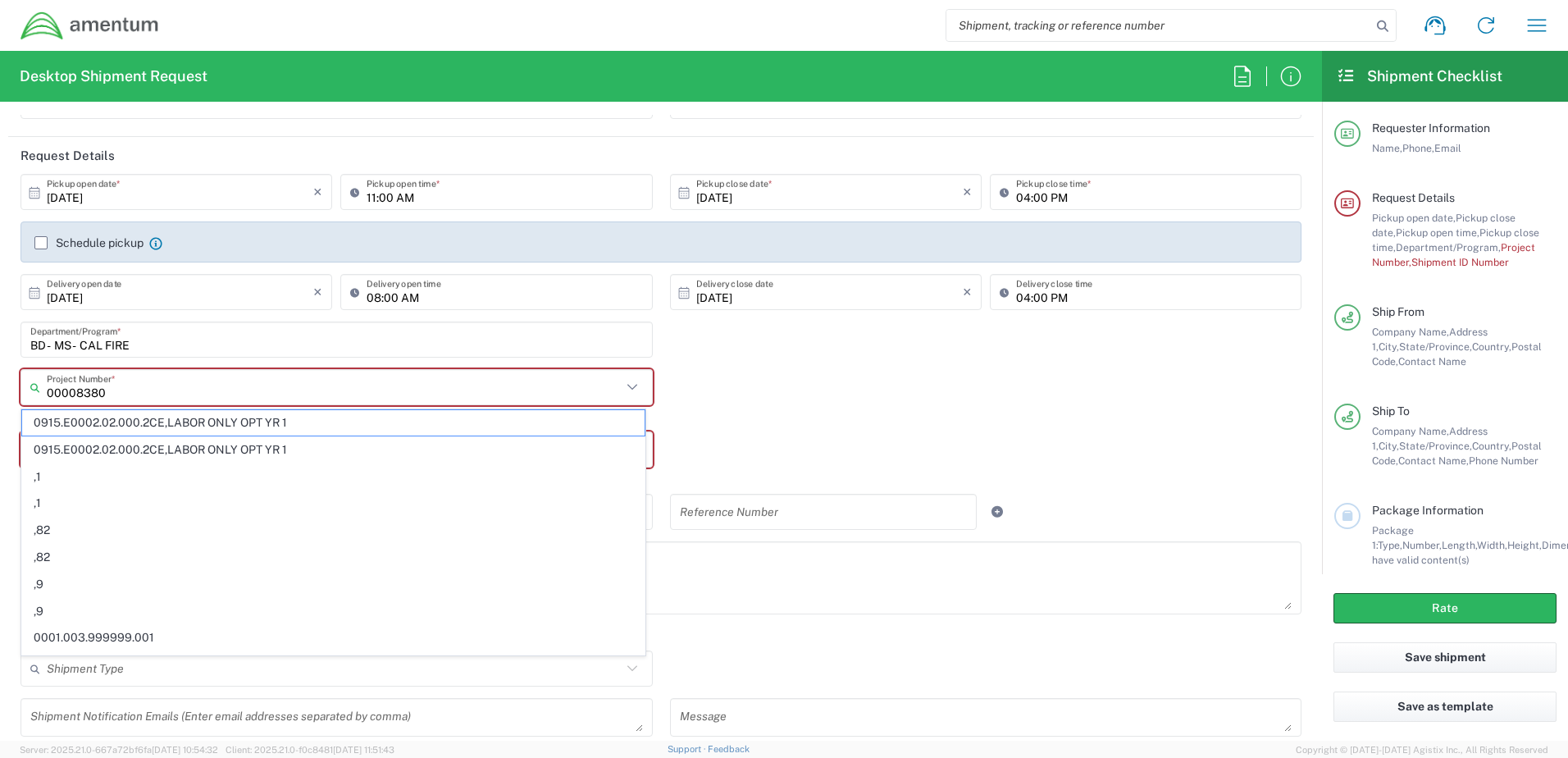
type input "00008380"
click at [725, 362] on div "BD - MS - CAL FIRE Department/Program *" at bounding box center [662, 345] width 1299 height 48
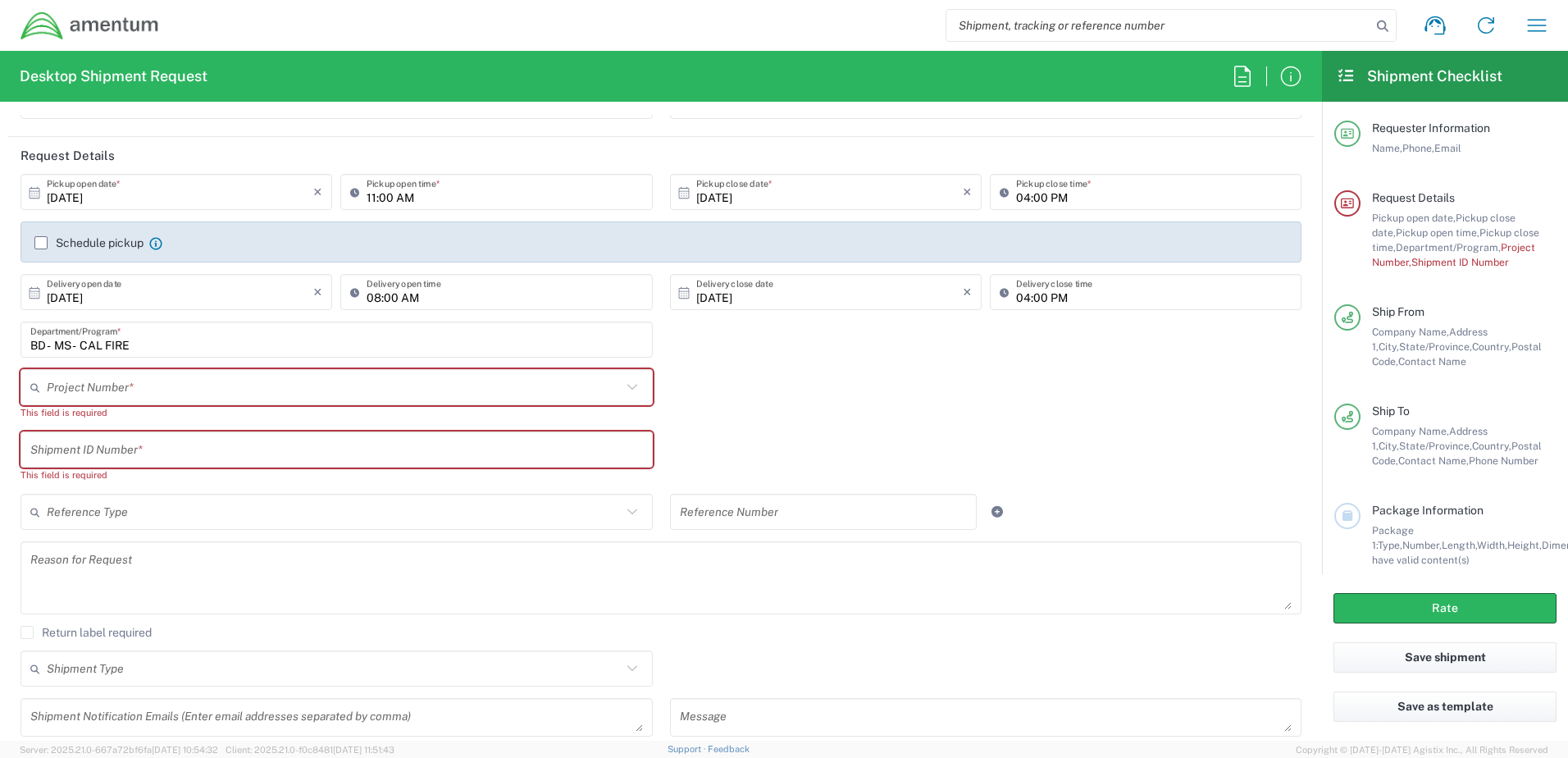
click at [284, 385] on input "text" at bounding box center [334, 388] width 575 height 28
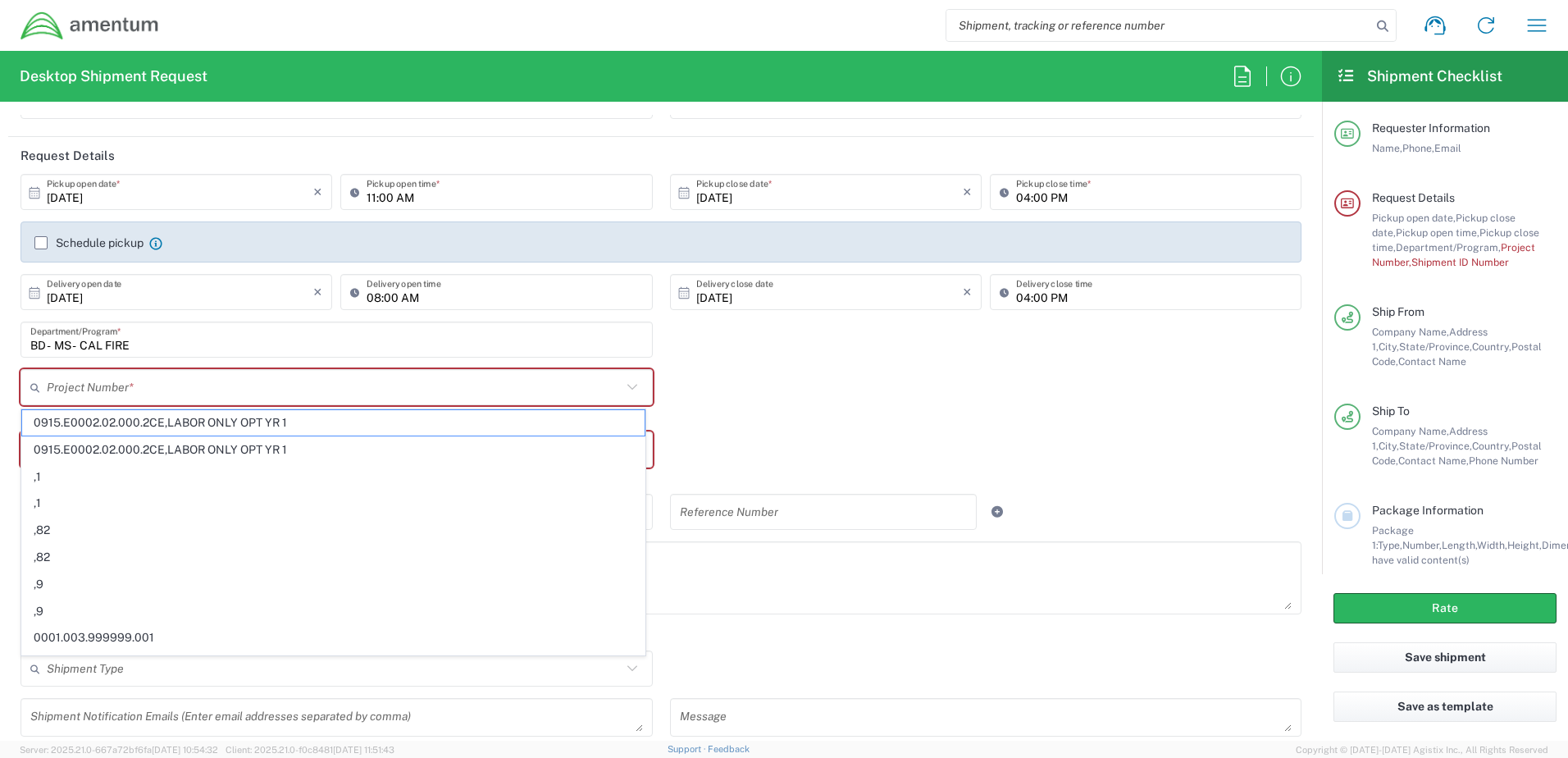
click at [767, 392] on div "Project Number * 0915.E0002.02.000.2CE,LABOR ONLY OPT YR 1 0915.E0002.02.000.2C…" at bounding box center [662, 400] width 1299 height 63
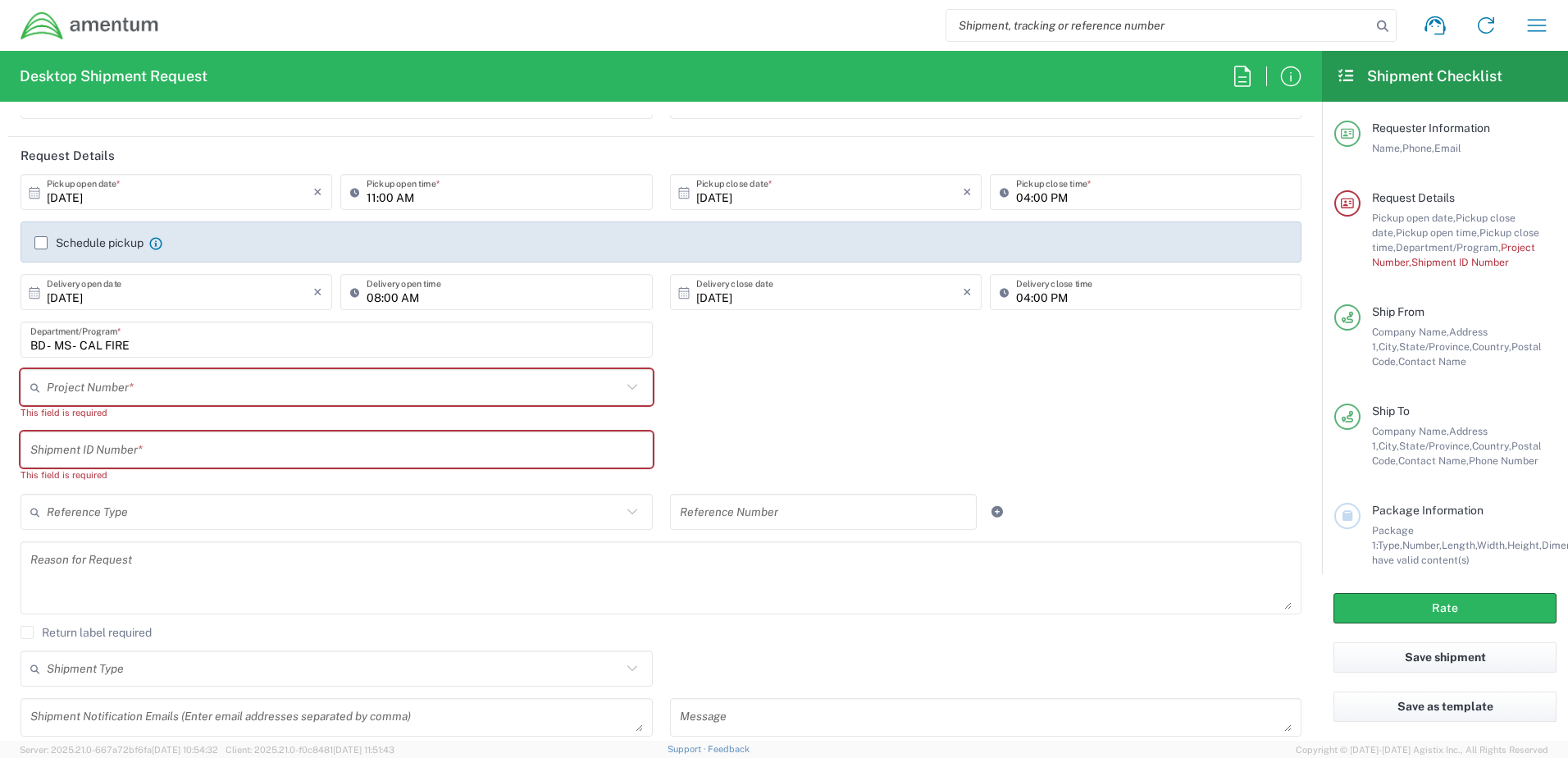
click at [483, 368] on div "BD - MS - CAL FIRE Department/Program *" at bounding box center [337, 345] width 649 height 48
click at [481, 386] on input "text" at bounding box center [334, 388] width 575 height 28
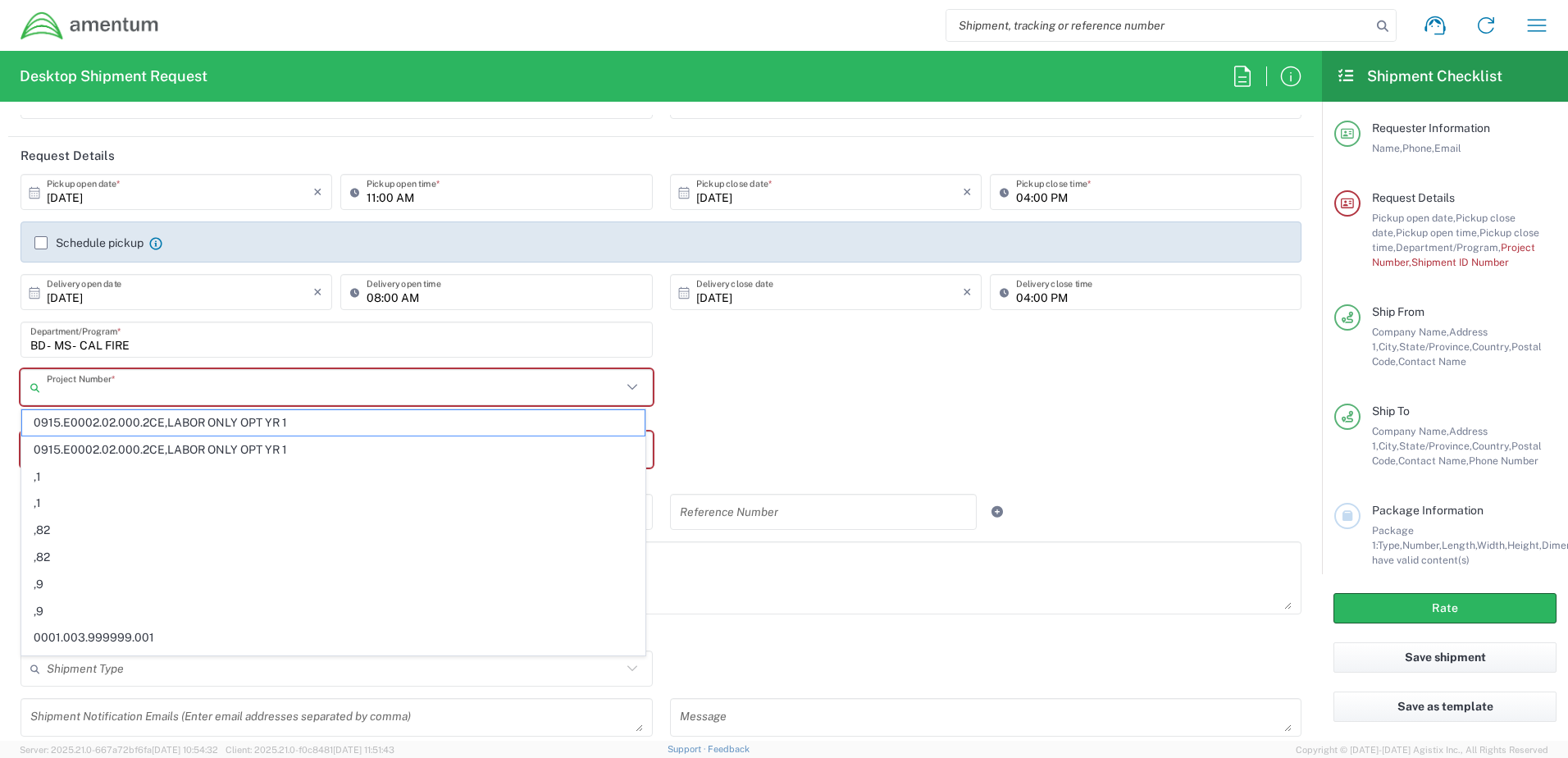
paste input "BDPR.100006.M8380"
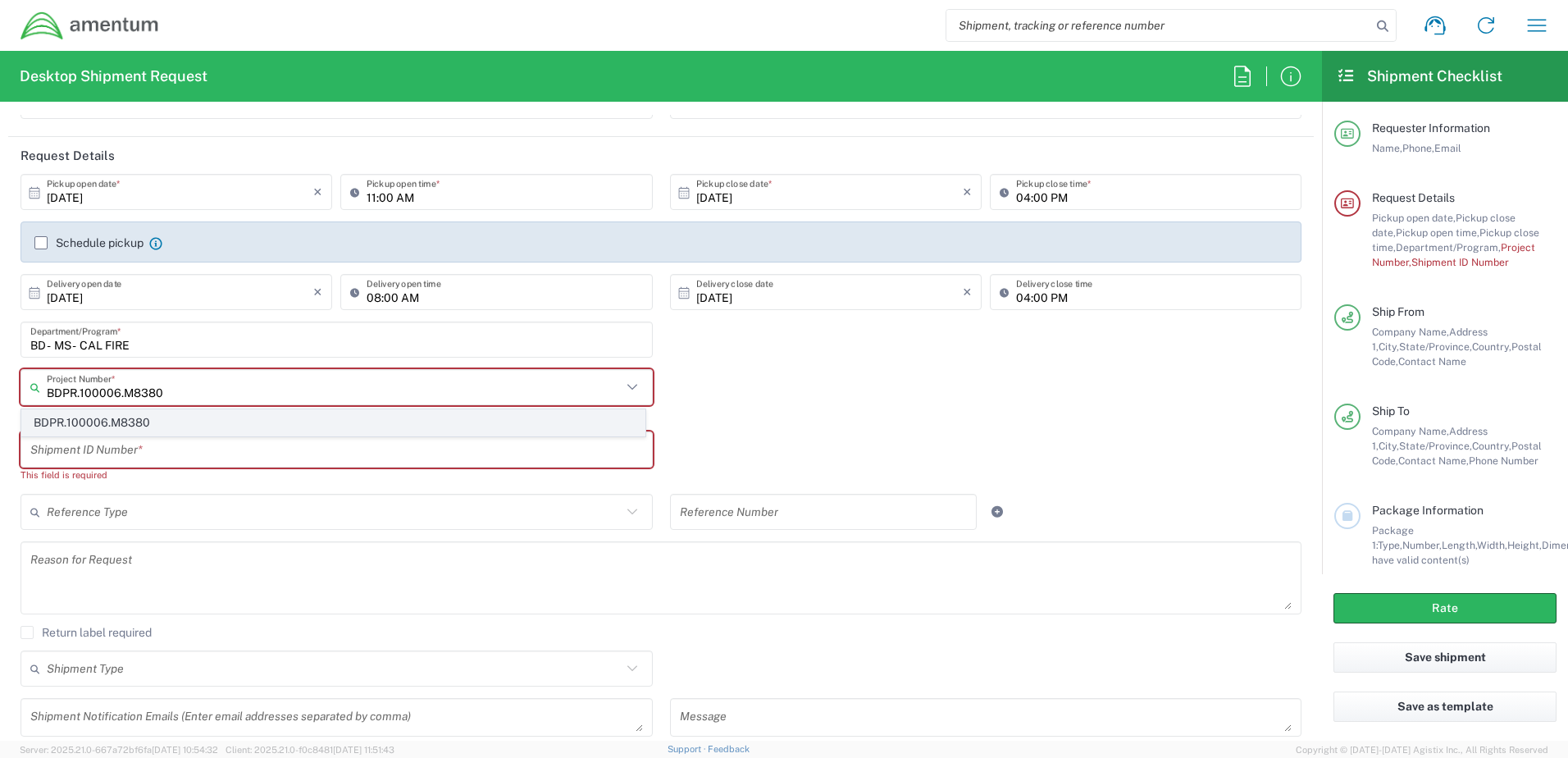
type input "BDPR.100006.M8380"
click at [107, 426] on span "BDPR.100006.M8380" at bounding box center [333, 423] width 623 height 26
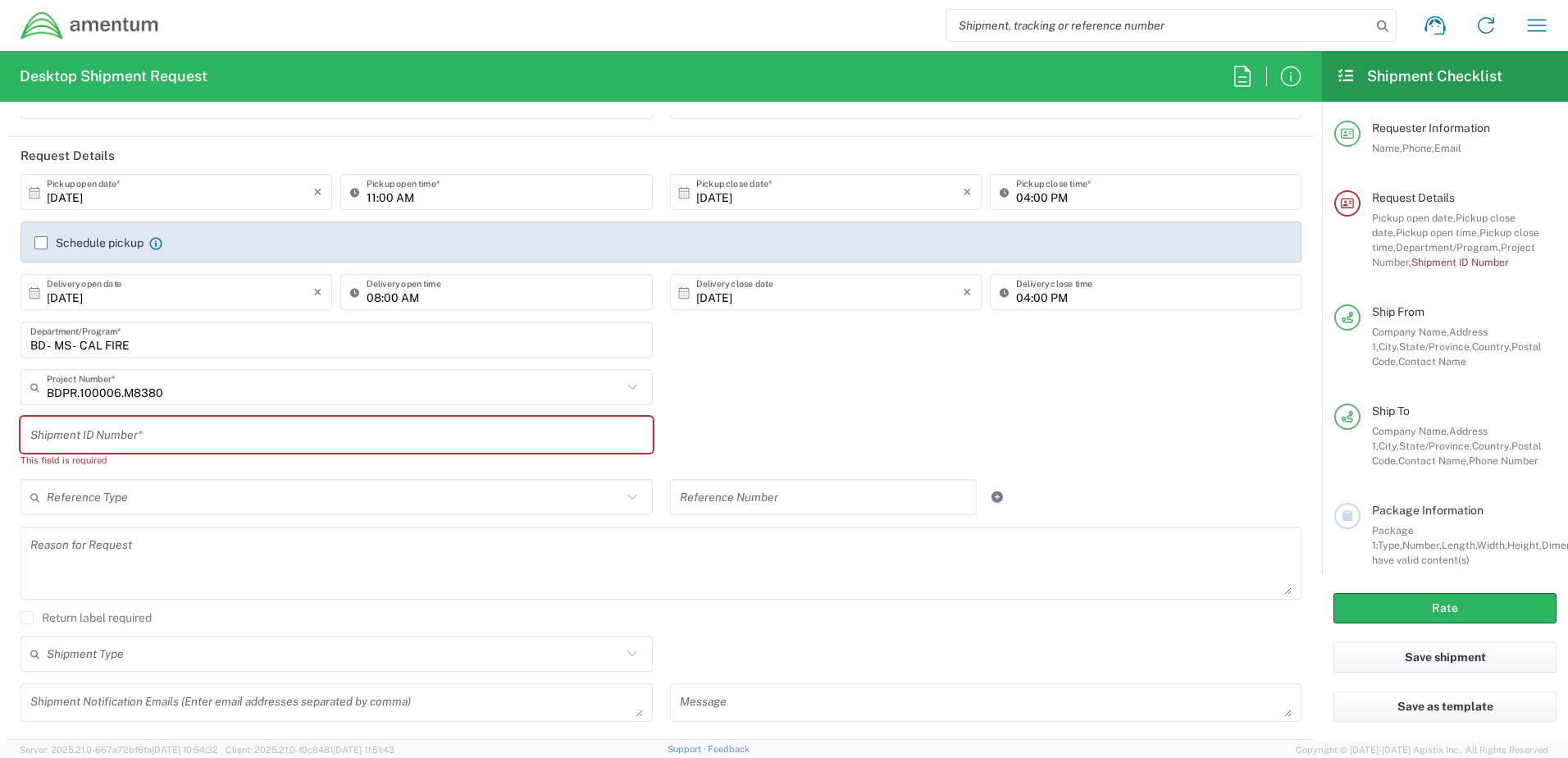
click at [147, 435] on input "text" at bounding box center [336, 435] width 613 height 28
paste input "00008380"
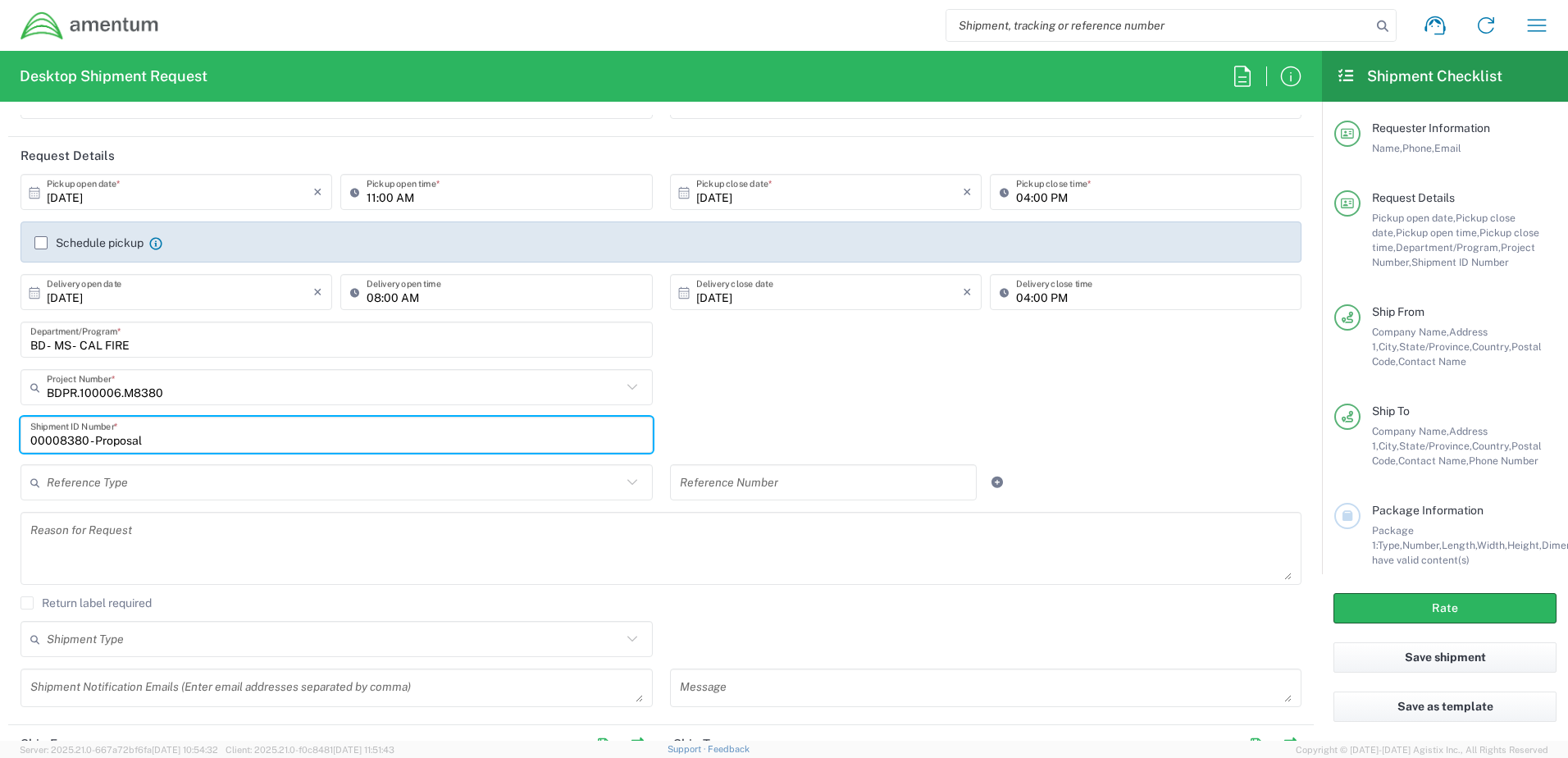
type input "00008380 - Proposal"
click at [731, 378] on div "BDPR.100006.M8380 Project Number * BDPR.100006.M8380" at bounding box center [662, 393] width 1299 height 48
click at [85, 434] on input "00008380 - Proposal" at bounding box center [336, 435] width 613 height 28
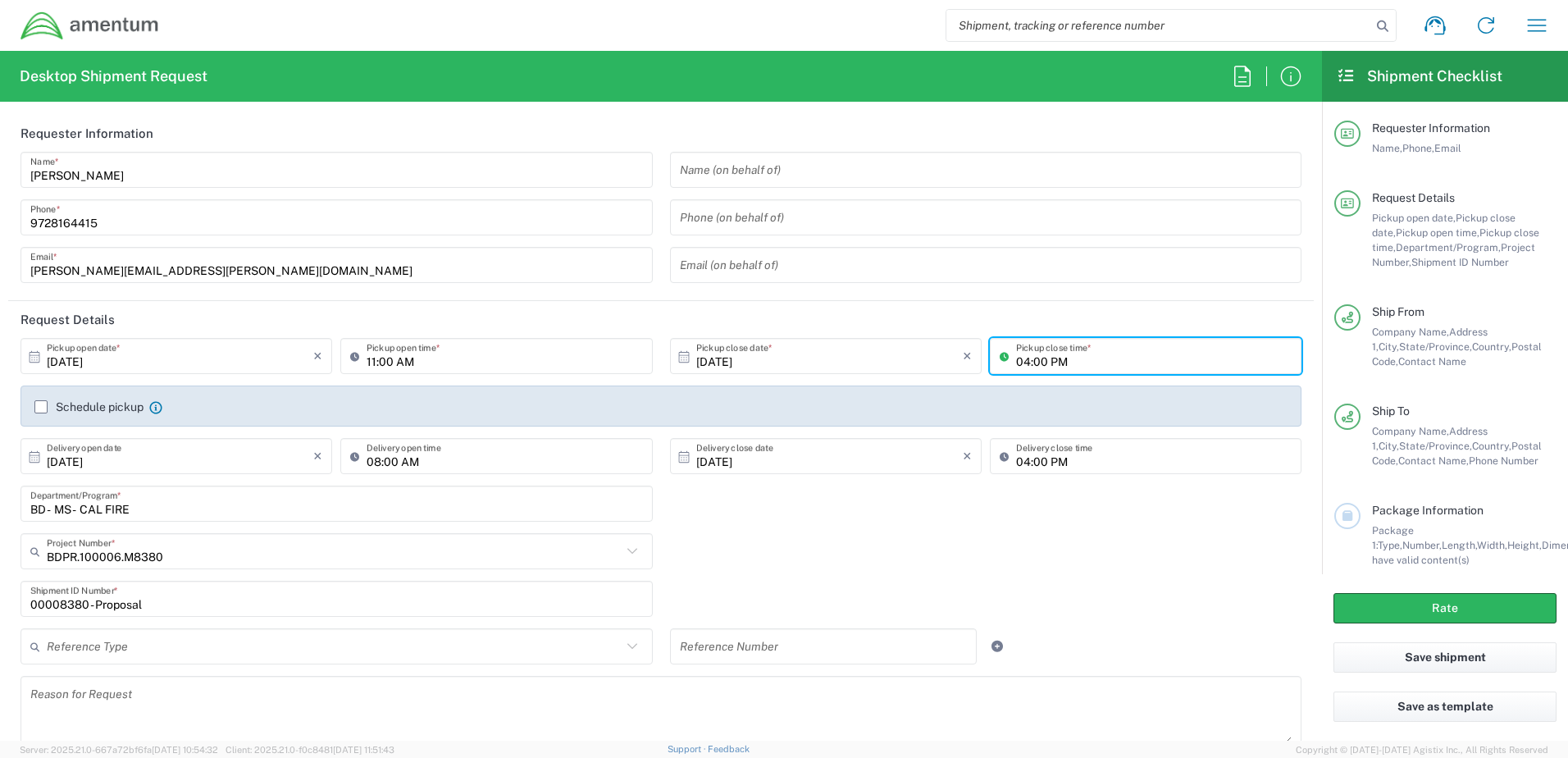
click at [1091, 365] on input "04:00 PM" at bounding box center [1154, 356] width 276 height 28
click at [1090, 362] on input "04:00 PM" at bounding box center [1154, 356] width 276 height 28
click at [924, 558] on div "BDPR.100006.M8380 Project Number * BDPR.100006.M8380" at bounding box center [662, 557] width 1299 height 48
click at [999, 356] on icon at bounding box center [1008, 355] width 17 height 26
type input "5pm"
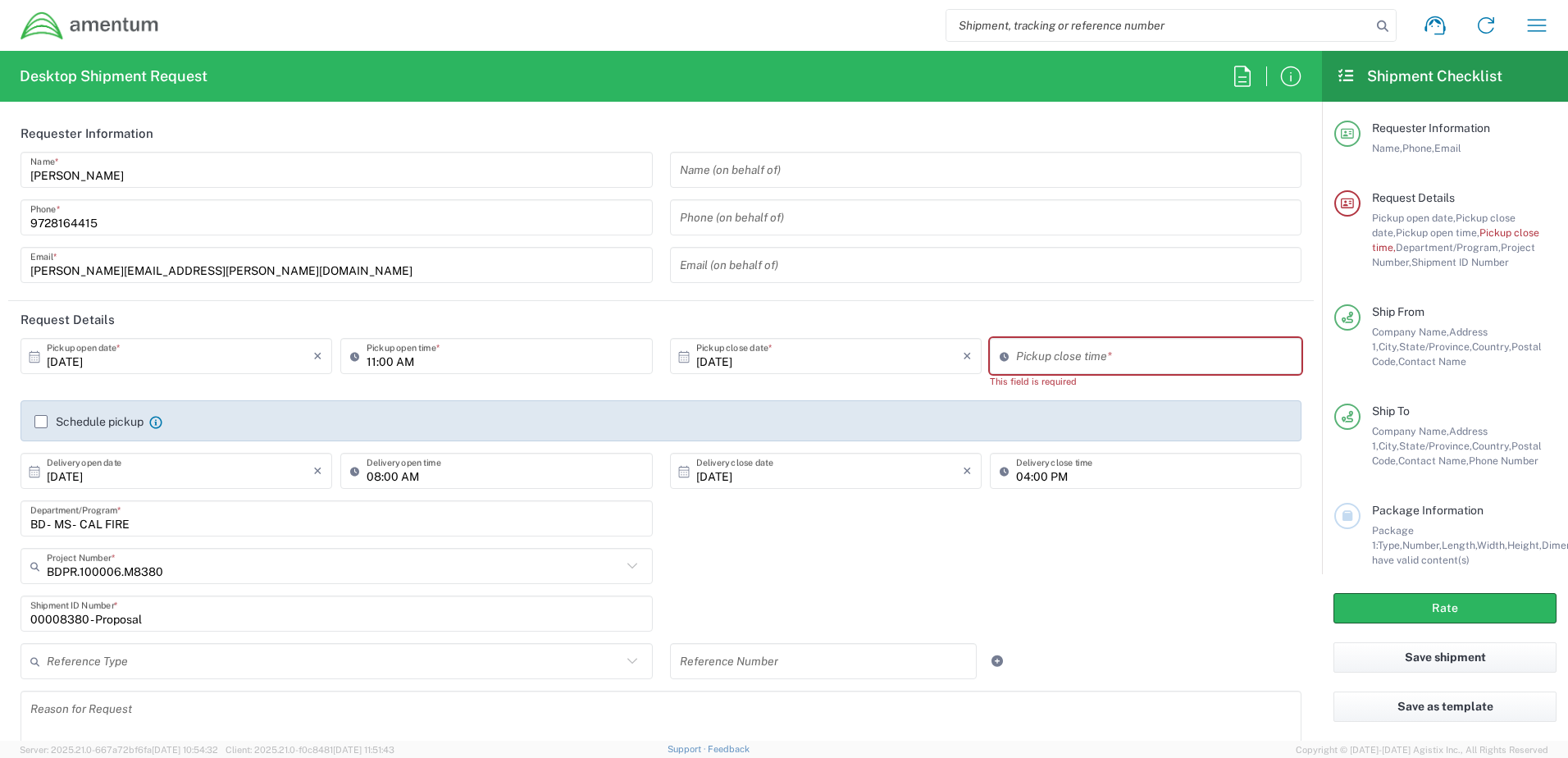
click at [1058, 334] on header "Request Details" at bounding box center [661, 319] width 1305 height 37
click at [1053, 368] on input "10:41 AM" at bounding box center [1154, 356] width 276 height 28
click at [1058, 360] on input "10:41 AM" at bounding box center [1154, 356] width 276 height 28
type input "05:00"
click at [1048, 356] on input "10:41 AM" at bounding box center [1154, 356] width 276 height 28
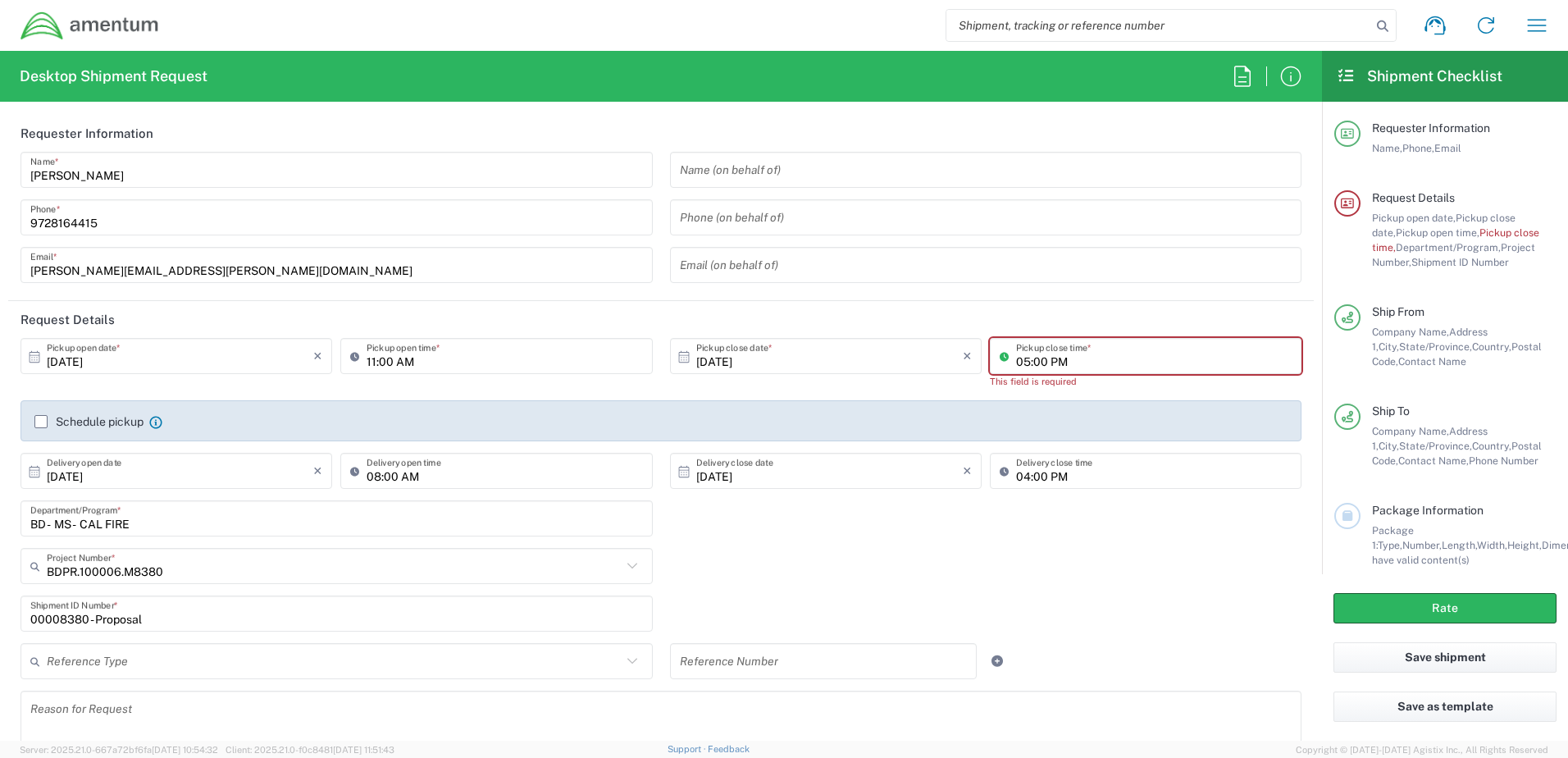
type input "05:00 PM"
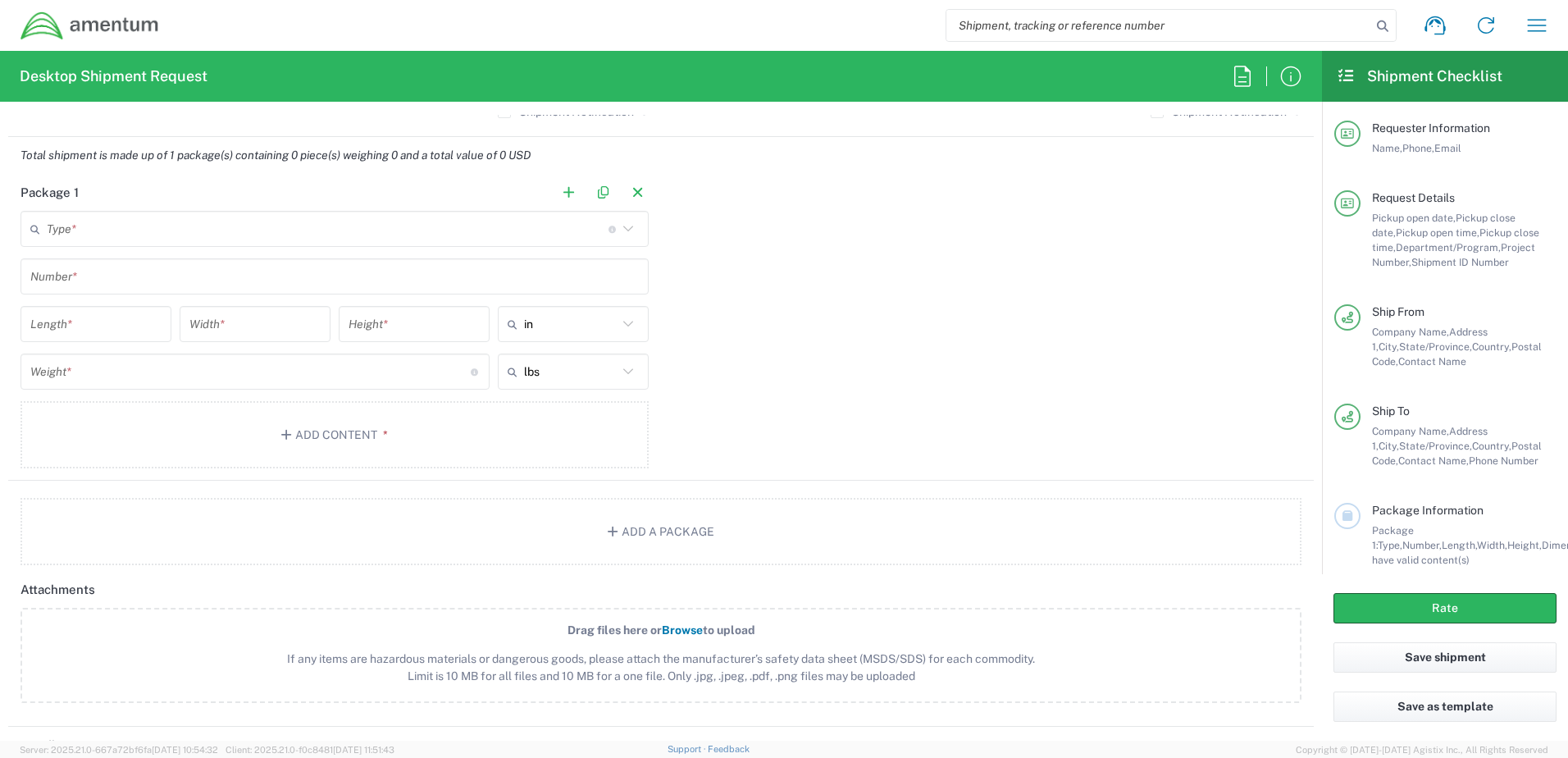
scroll to position [1313, 0]
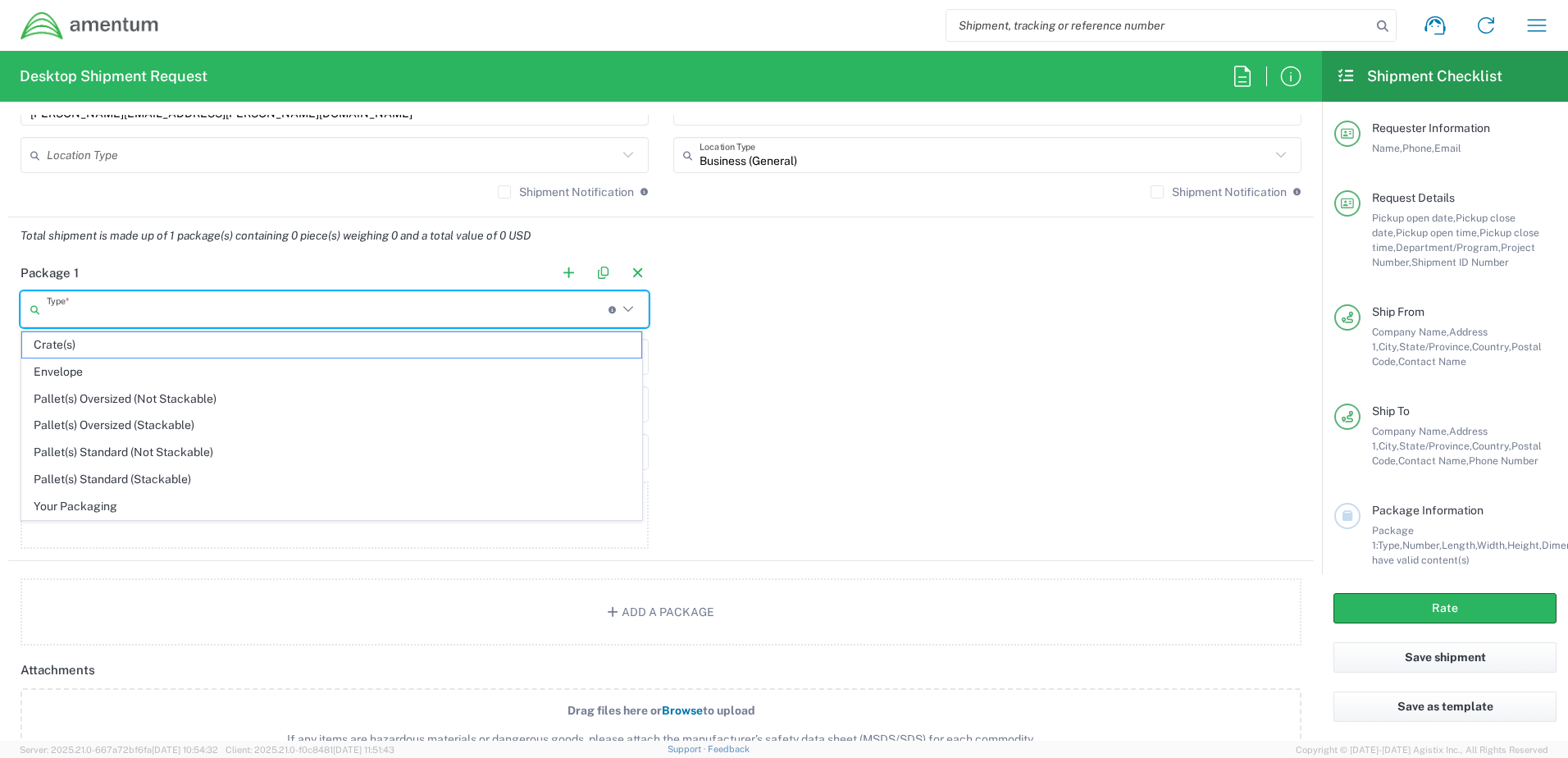
click at [210, 307] on input "text" at bounding box center [328, 309] width 562 height 28
click at [236, 499] on span "Your Packaging" at bounding box center [332, 506] width 619 height 26
type input "Your Packaging"
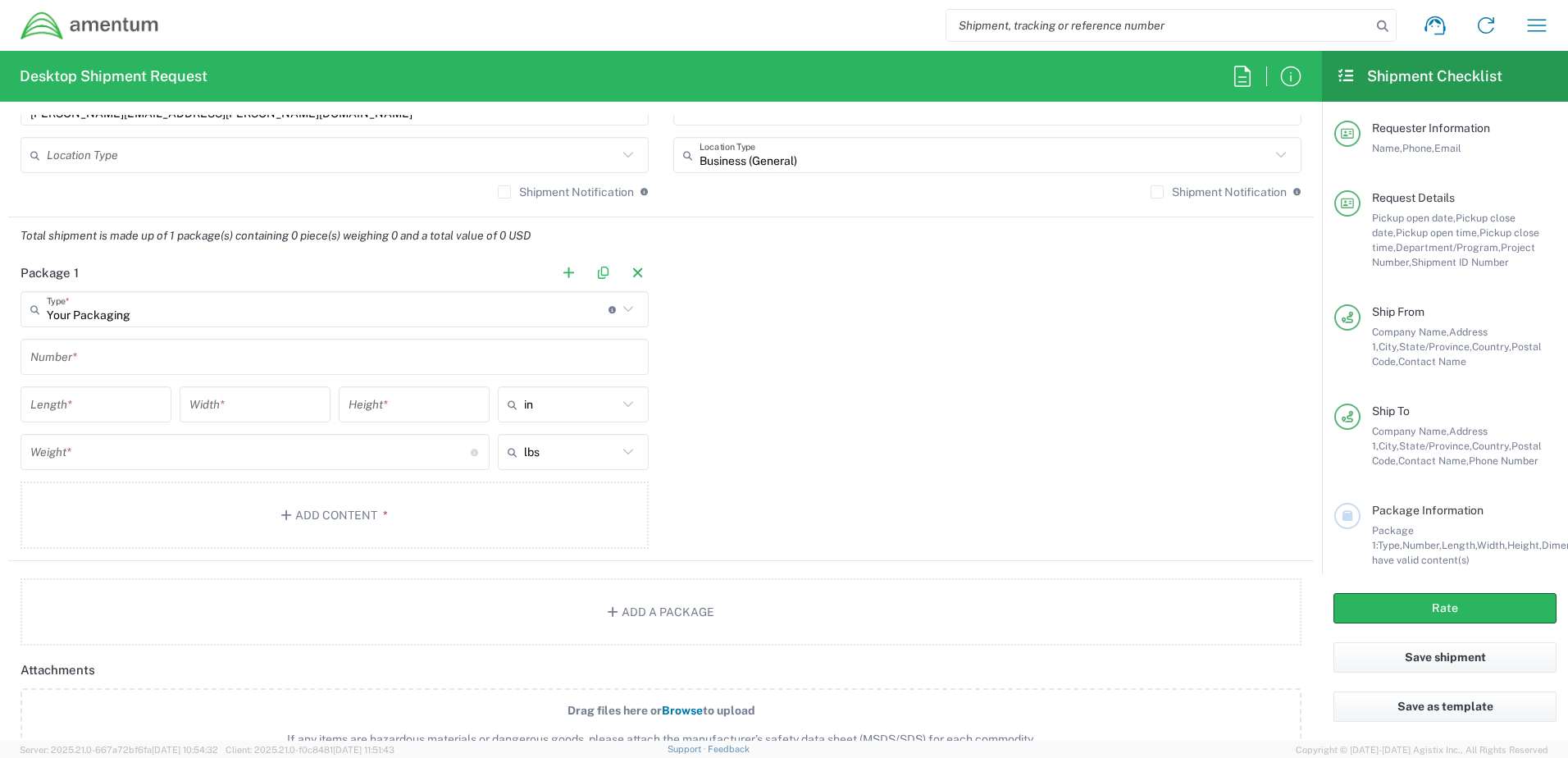
click at [221, 356] on input "text" at bounding box center [334, 357] width 609 height 28
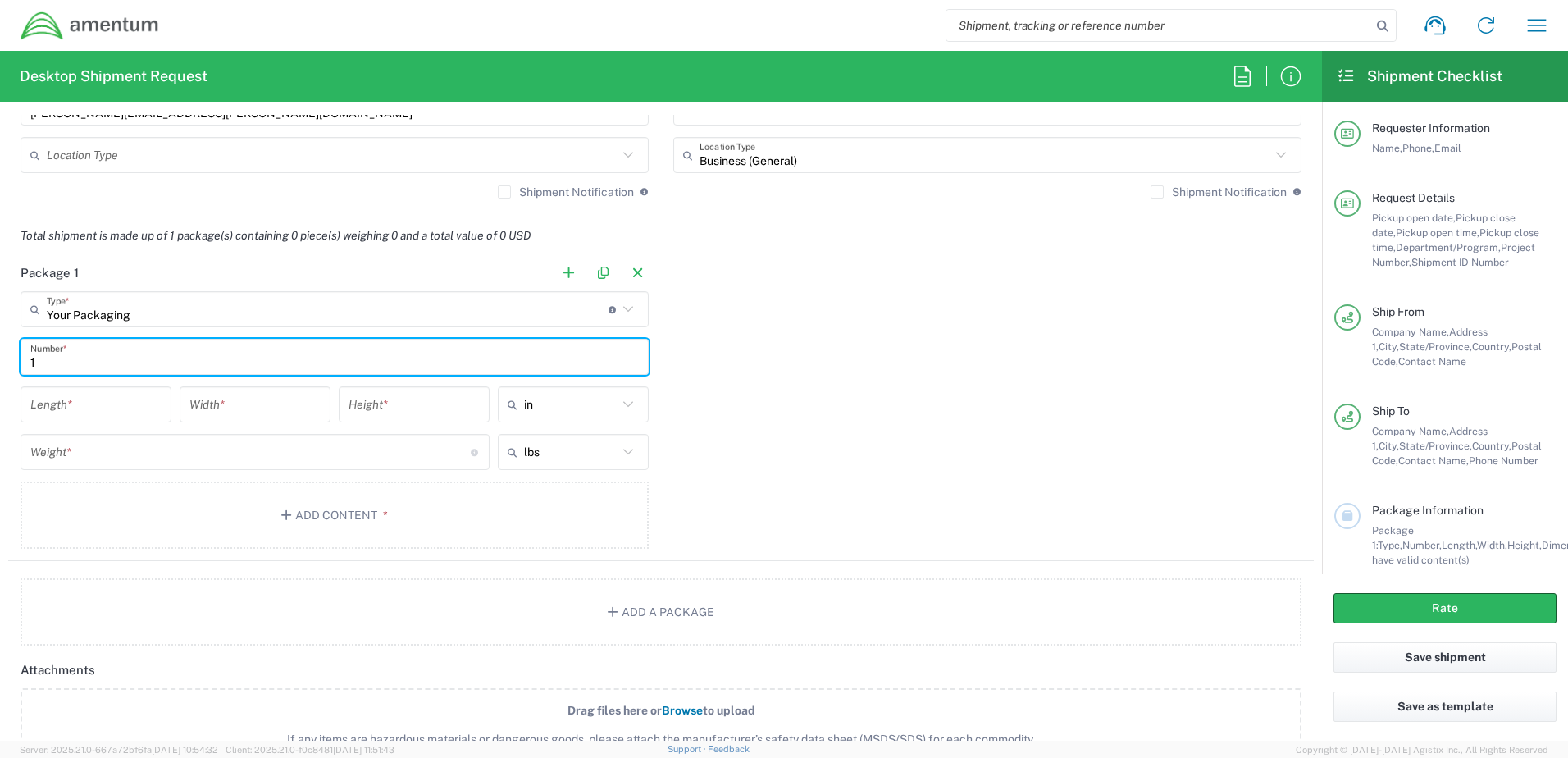
type input "1"
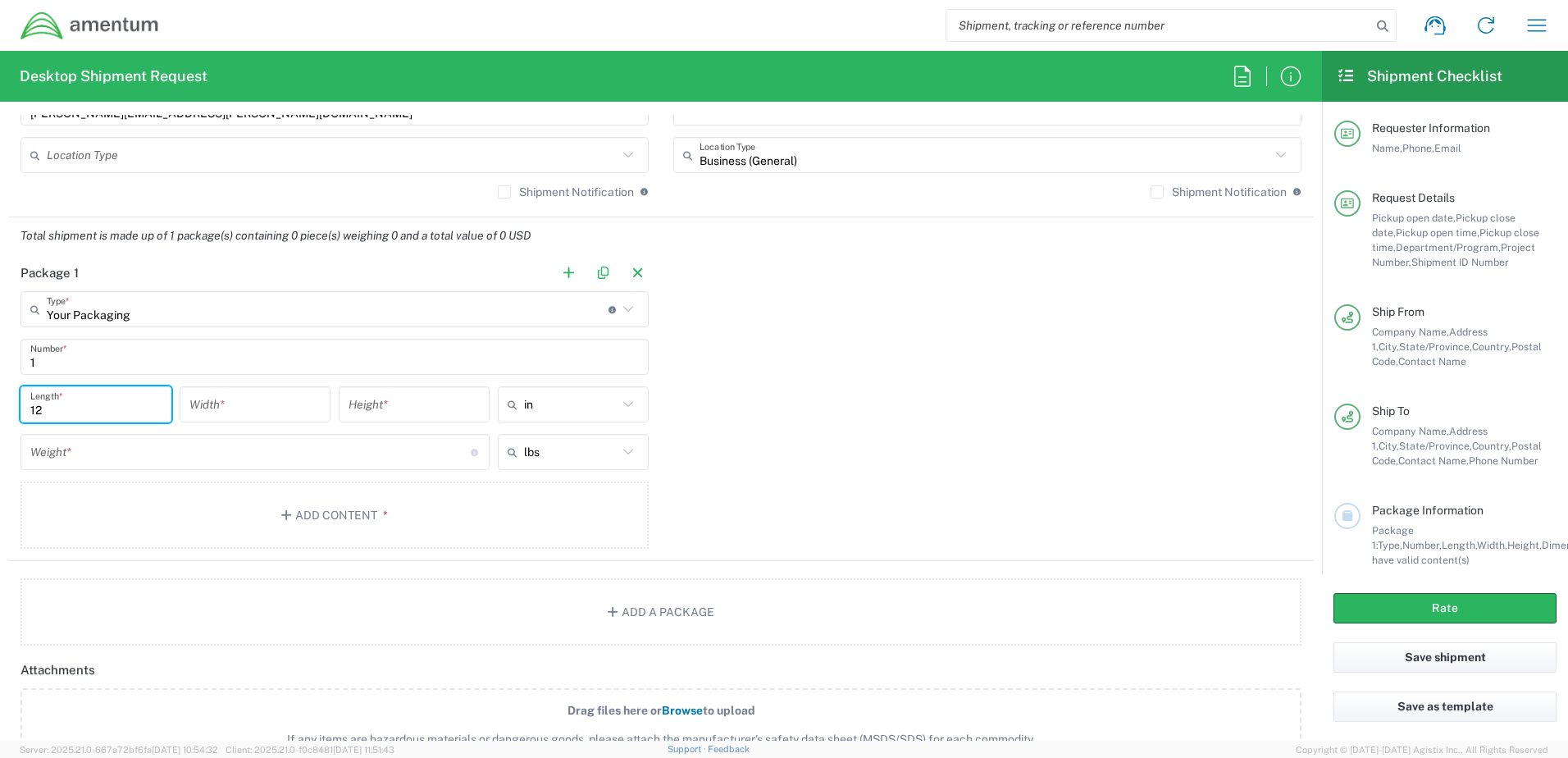
type input "12"
type input "5"
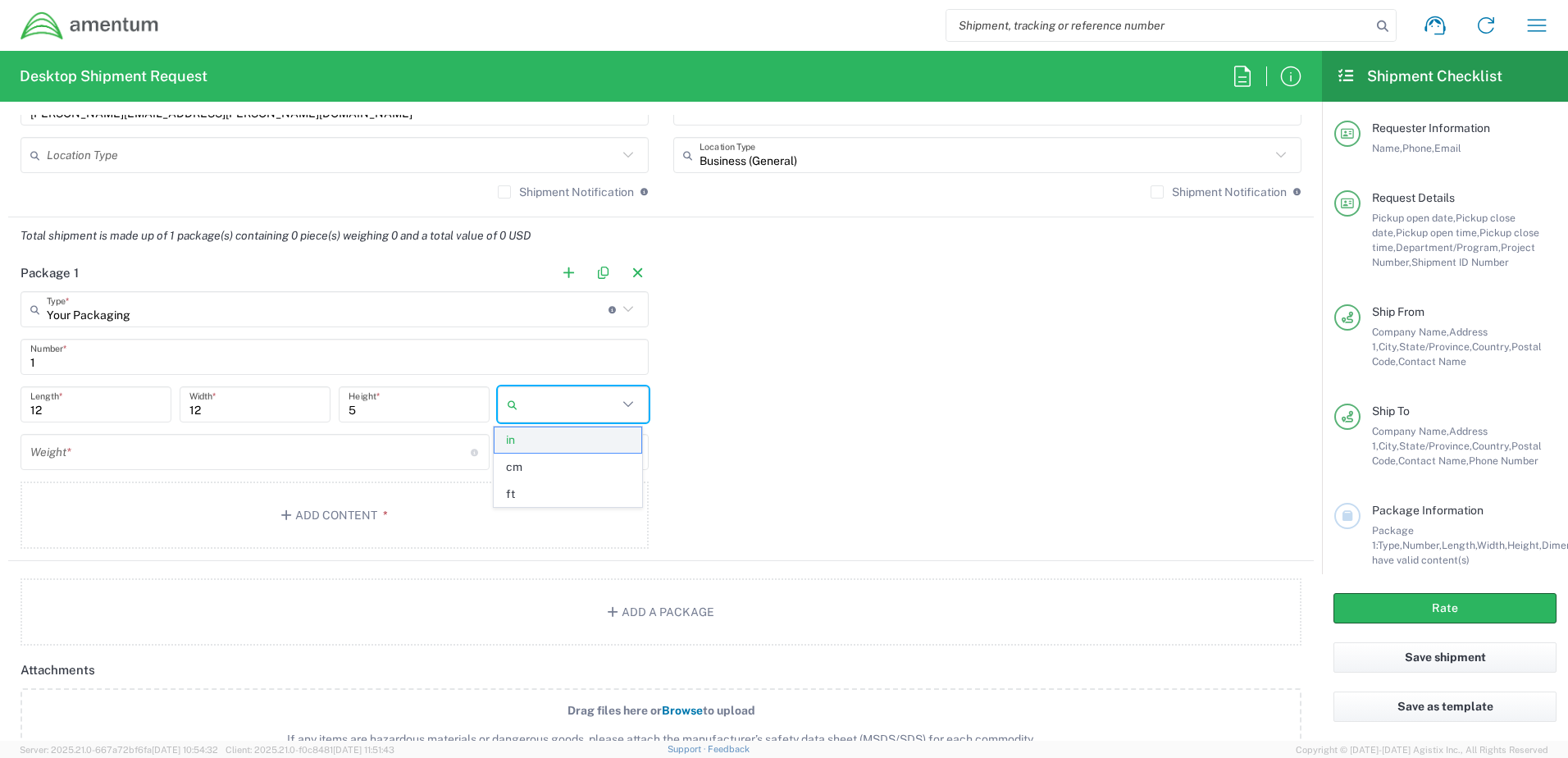
click at [527, 444] on span "in" at bounding box center [567, 440] width 146 height 26
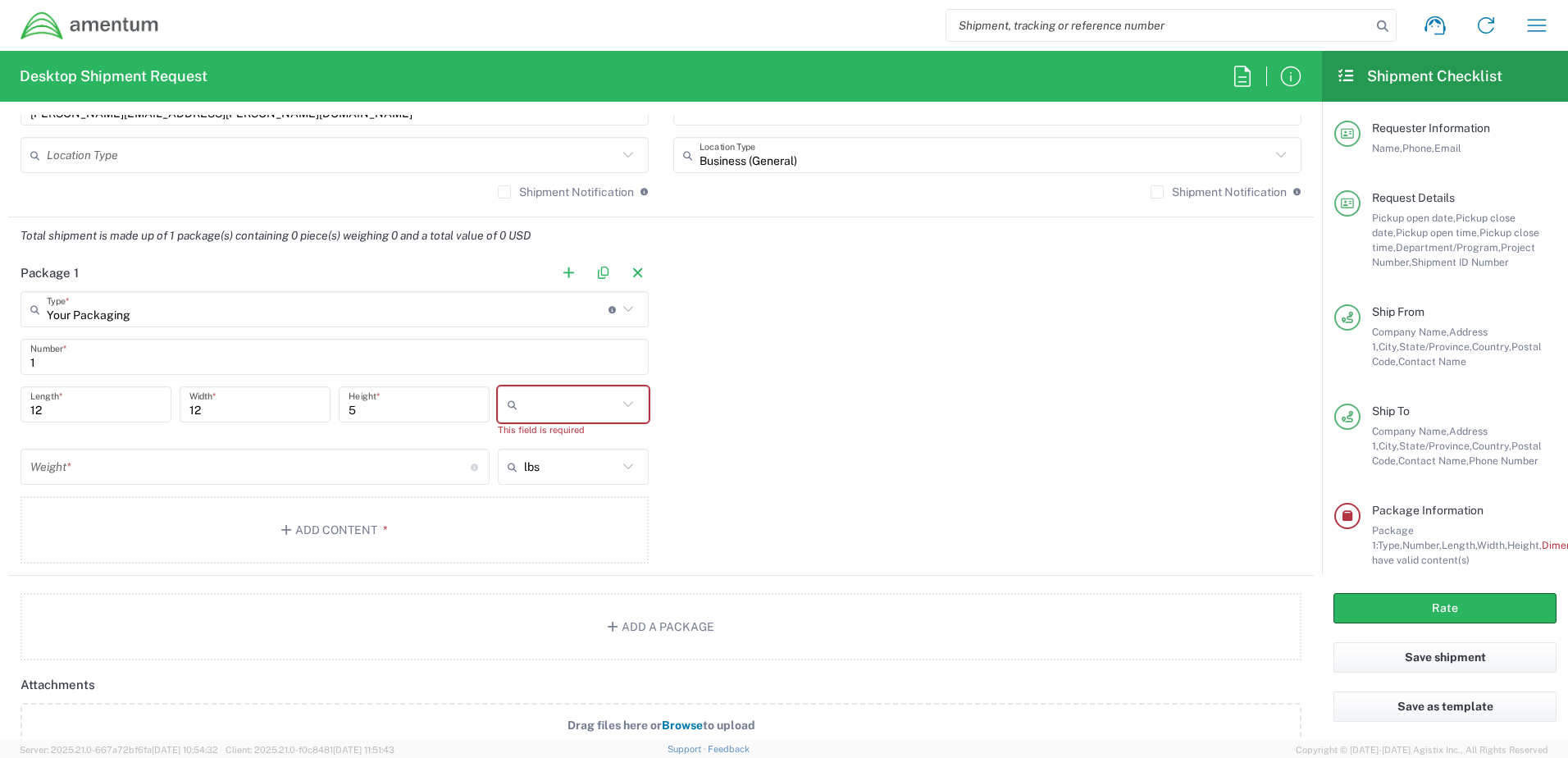
click at [875, 401] on div "Package 1 Your Packaging Type * Material used to package goods Crate(s) Envelop…" at bounding box center [661, 415] width 1305 height 322
click at [297, 458] on input "number" at bounding box center [250, 467] width 440 height 28
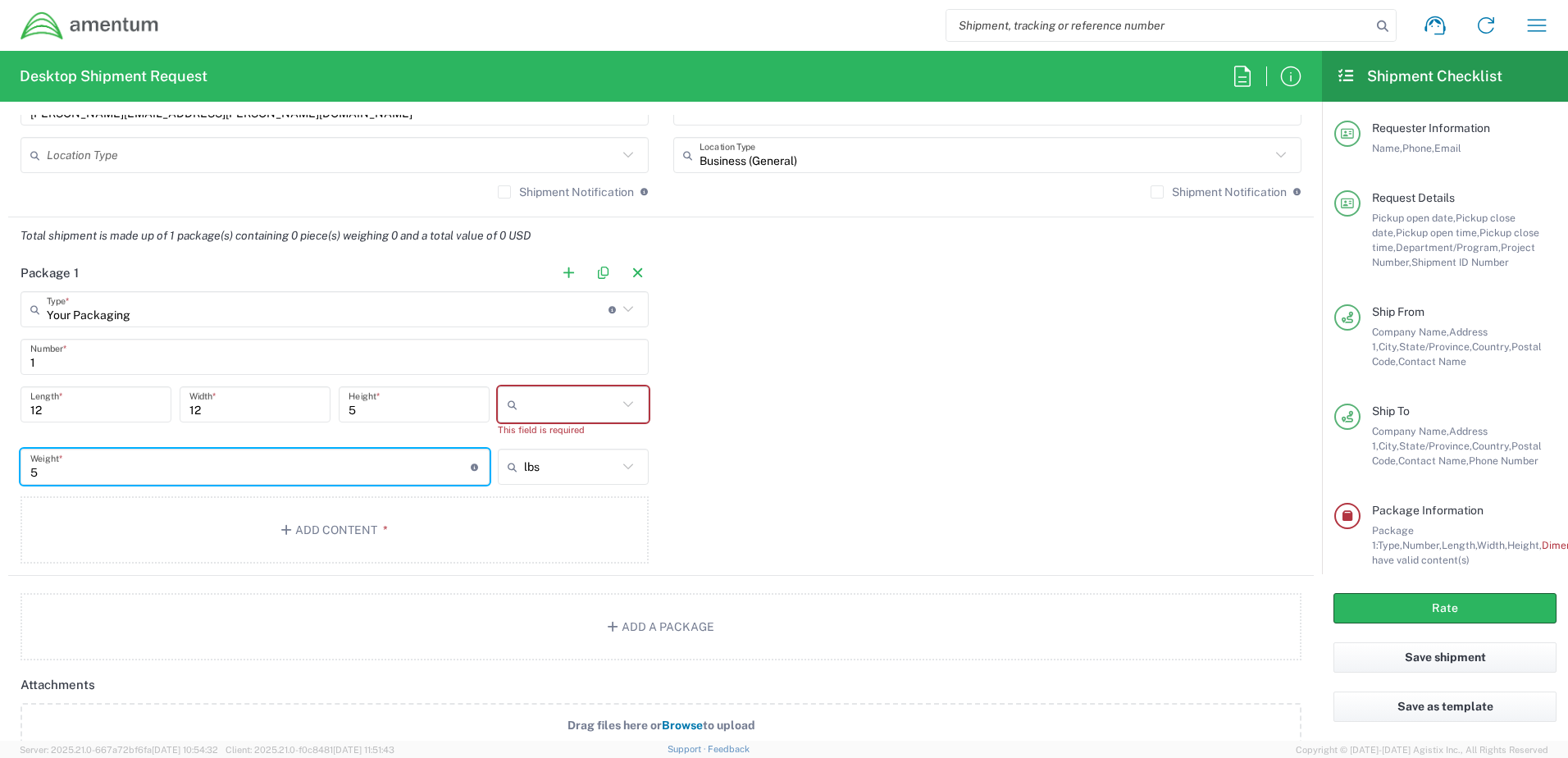
type input "5"
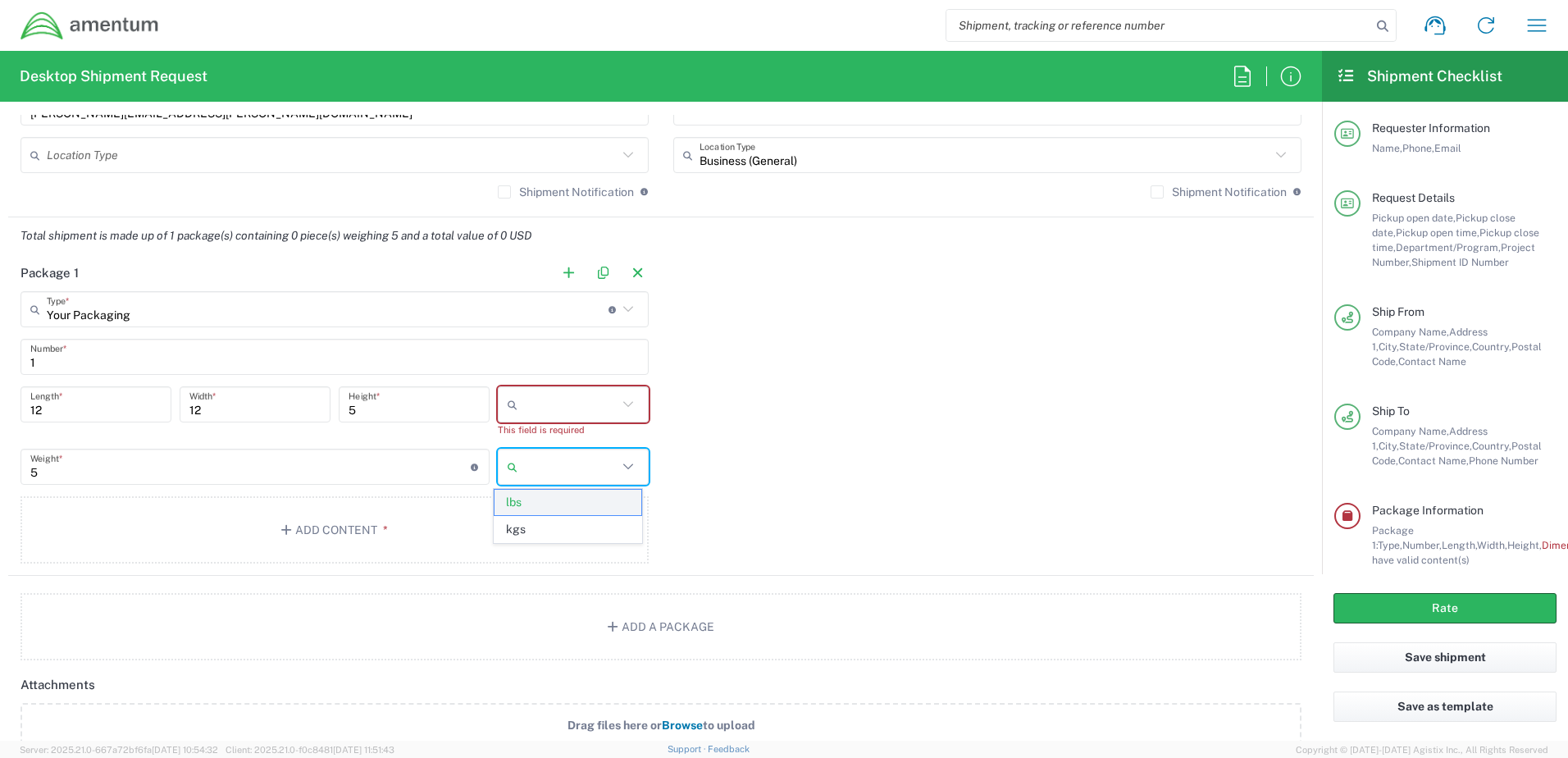
click at [534, 501] on span "lbs" at bounding box center [567, 502] width 146 height 26
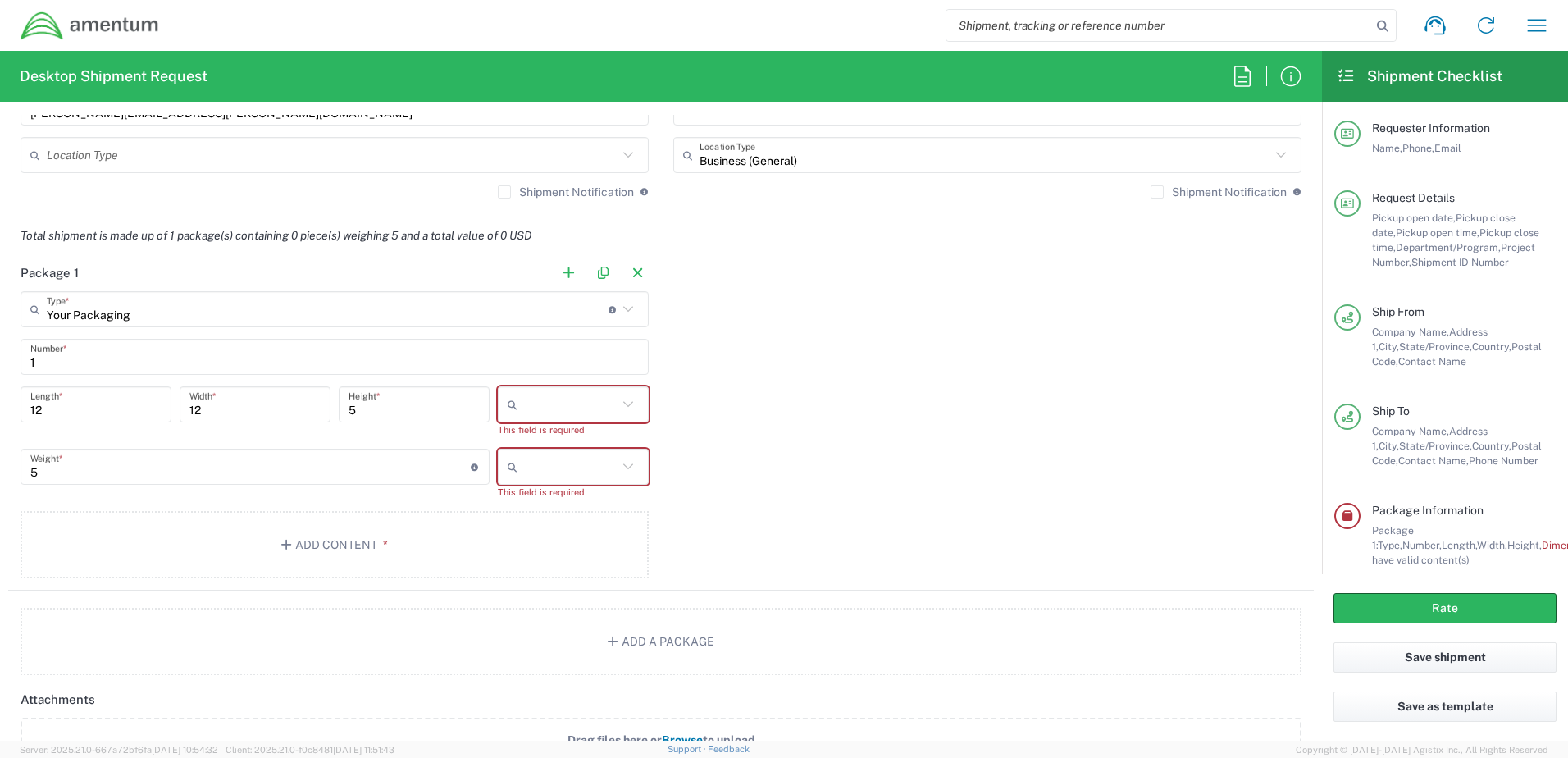
click at [792, 467] on div "Package 1 Your Packaging Type * Material used to package goods Crate(s) Envelop…" at bounding box center [661, 422] width 1305 height 336
click at [348, 536] on button "Add Content *" at bounding box center [335, 545] width 629 height 68
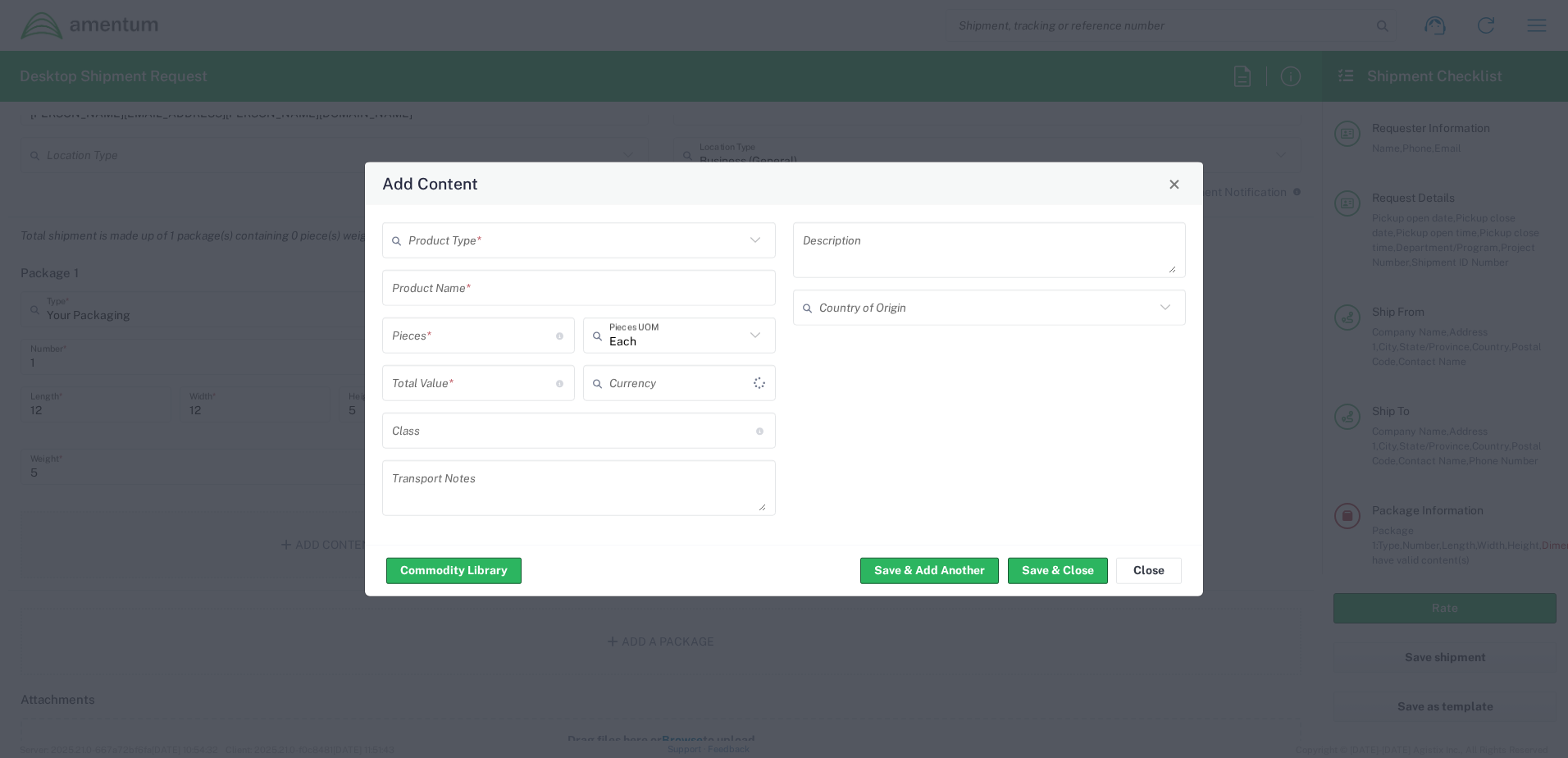
type input "US Dollar"
click at [525, 245] on input "text" at bounding box center [576, 240] width 336 height 28
click at [502, 280] on span "Documents" at bounding box center [579, 276] width 390 height 26
type input "Documents"
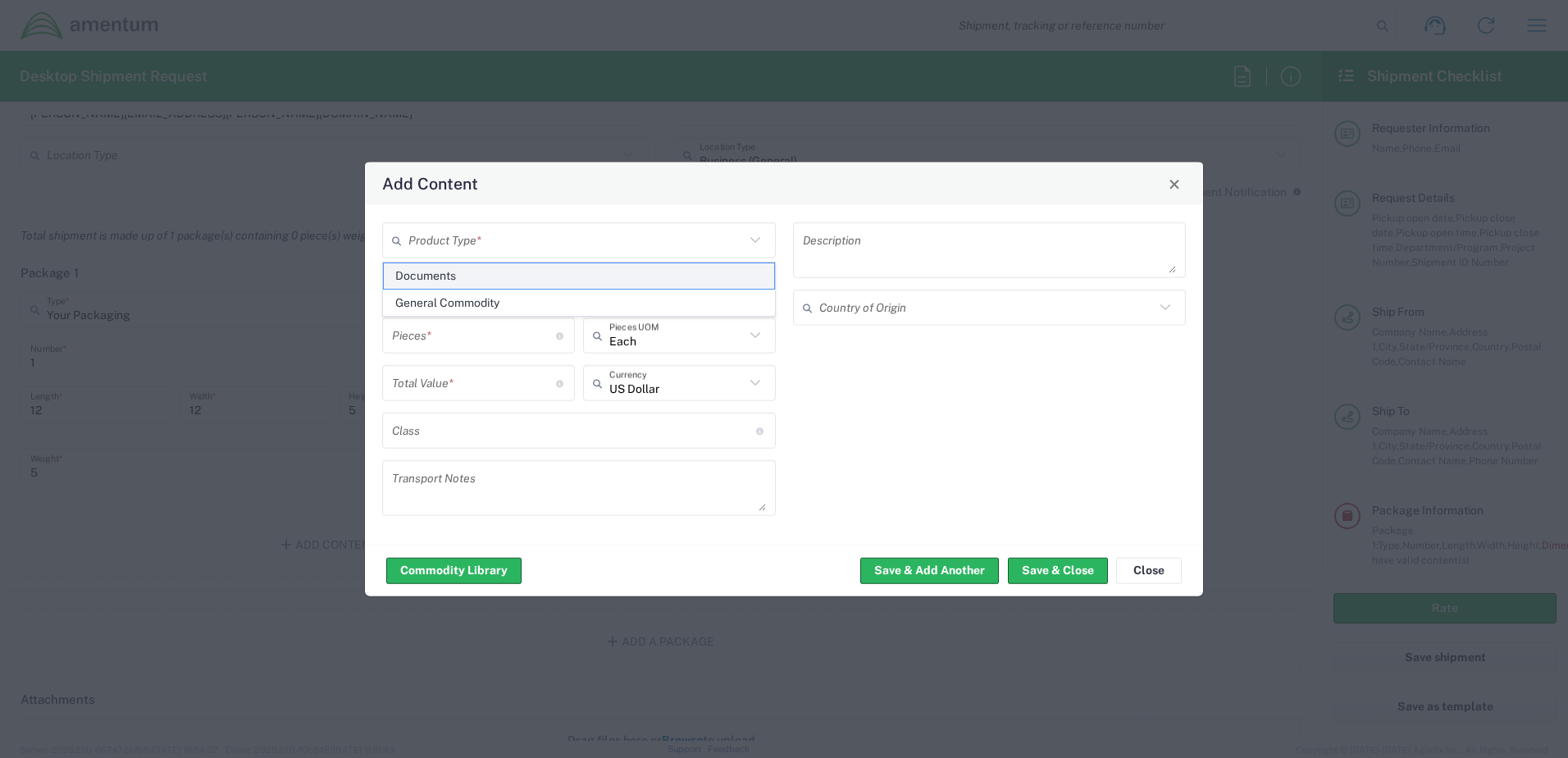
type input "1"
type textarea "Documents"
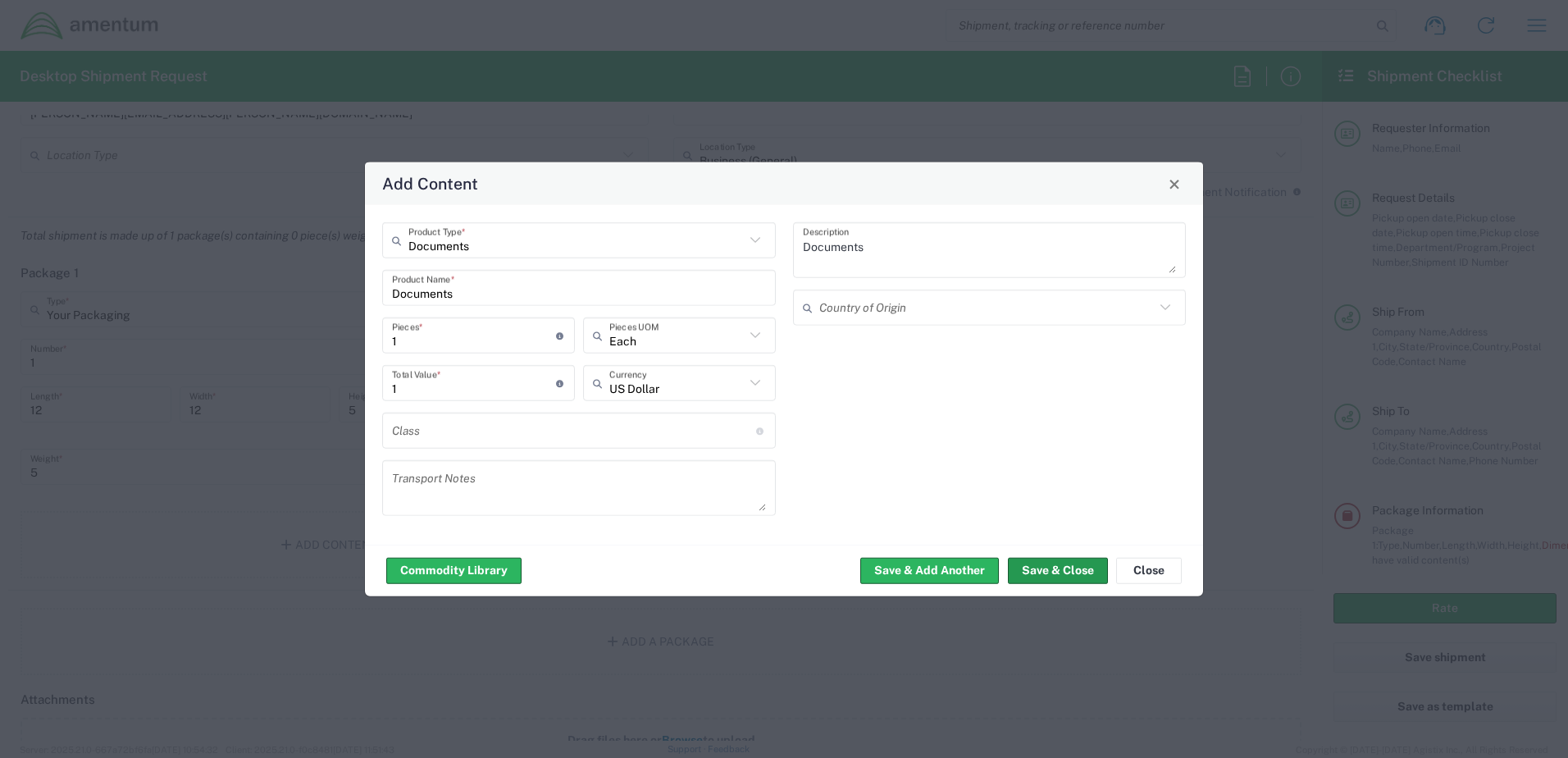
click at [1060, 567] on button "Save & Close" at bounding box center [1058, 570] width 100 height 26
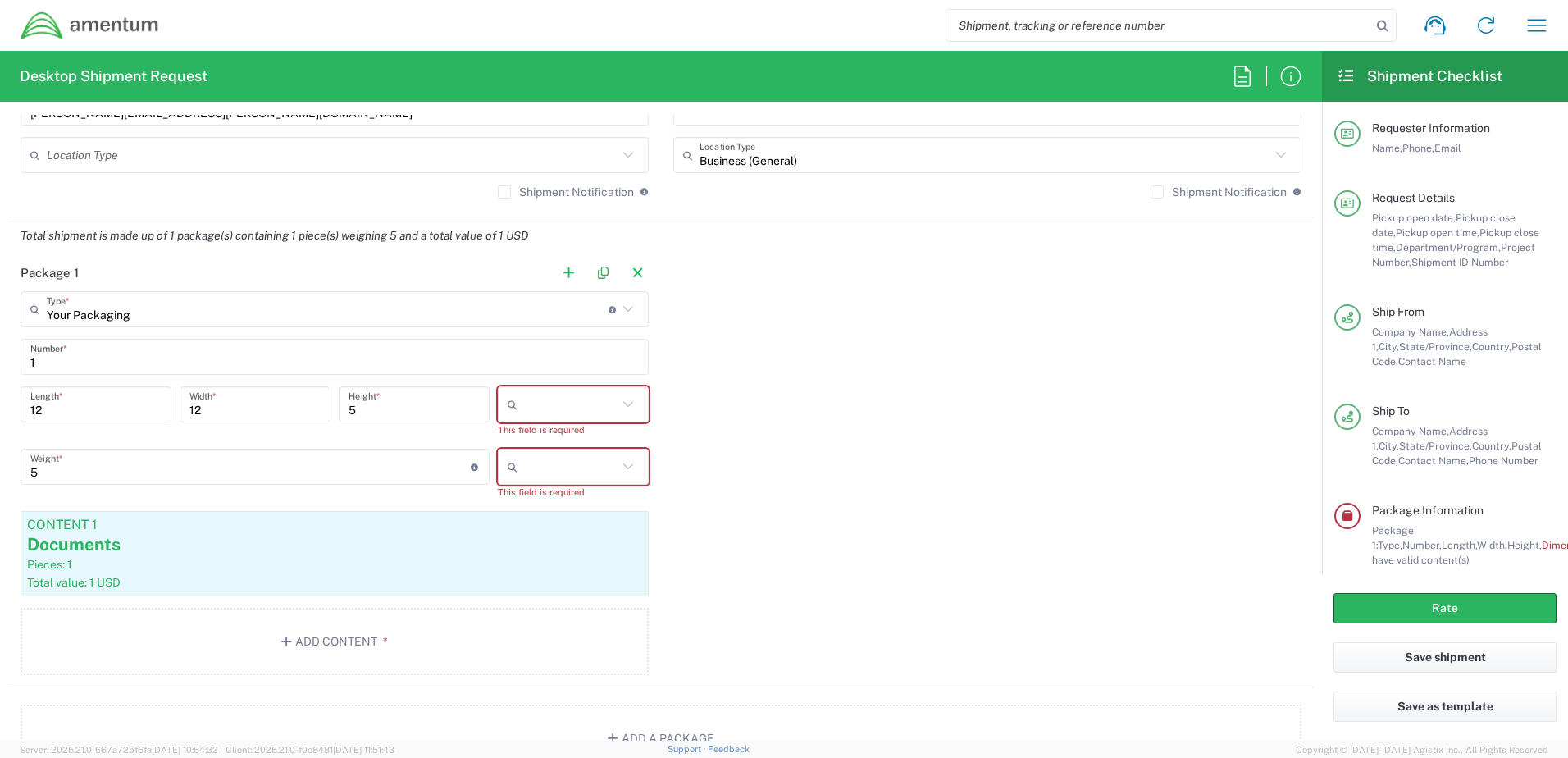
click at [627, 399] on icon at bounding box center [629, 404] width 22 height 22
click at [560, 493] on span "in" at bounding box center [567, 494] width 146 height 26
type input "in"
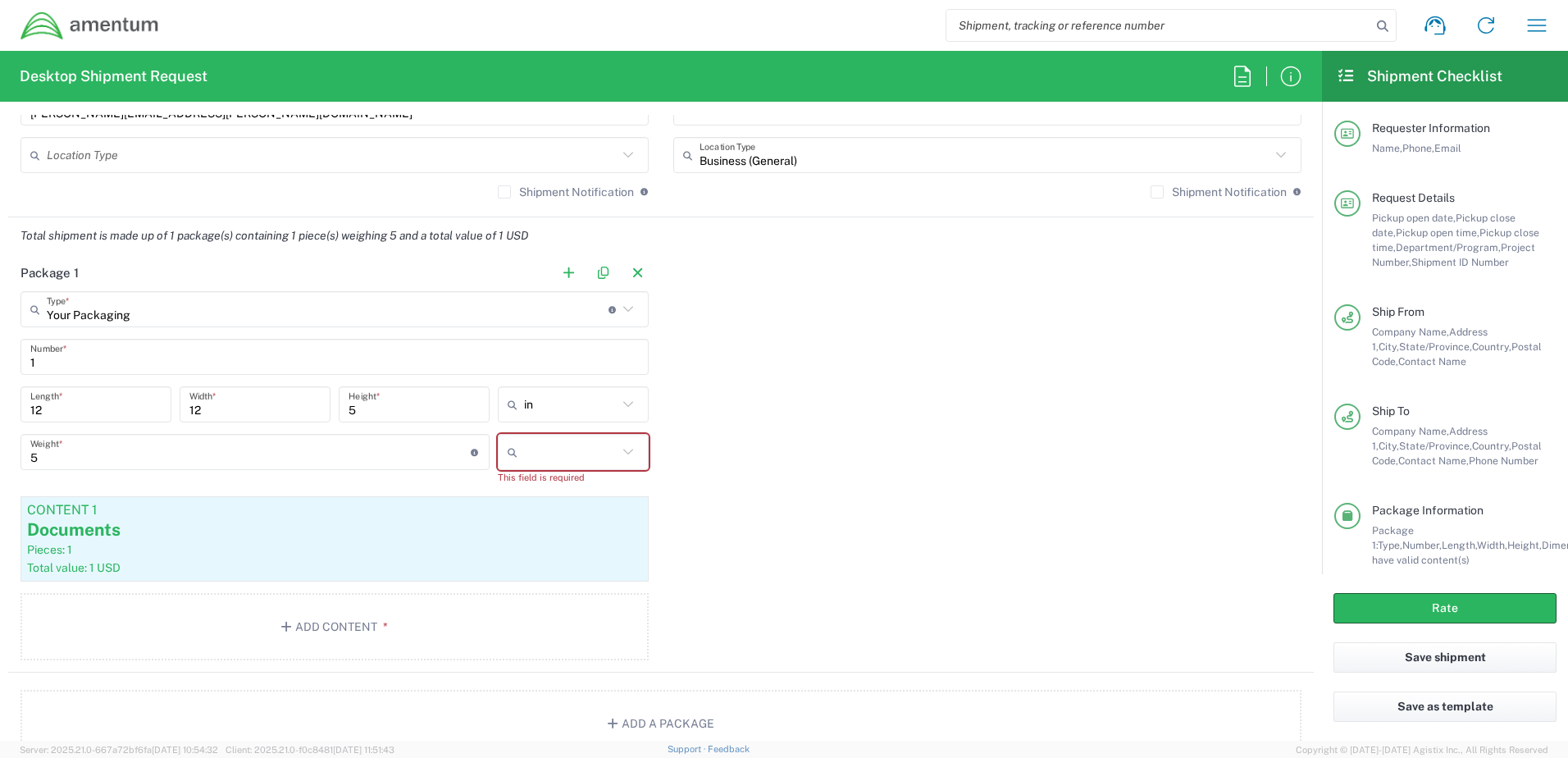
click at [624, 454] on icon at bounding box center [629, 452] width 22 height 22
click at [528, 513] on span "lbs" at bounding box center [567, 515] width 146 height 26
type input "lbs"
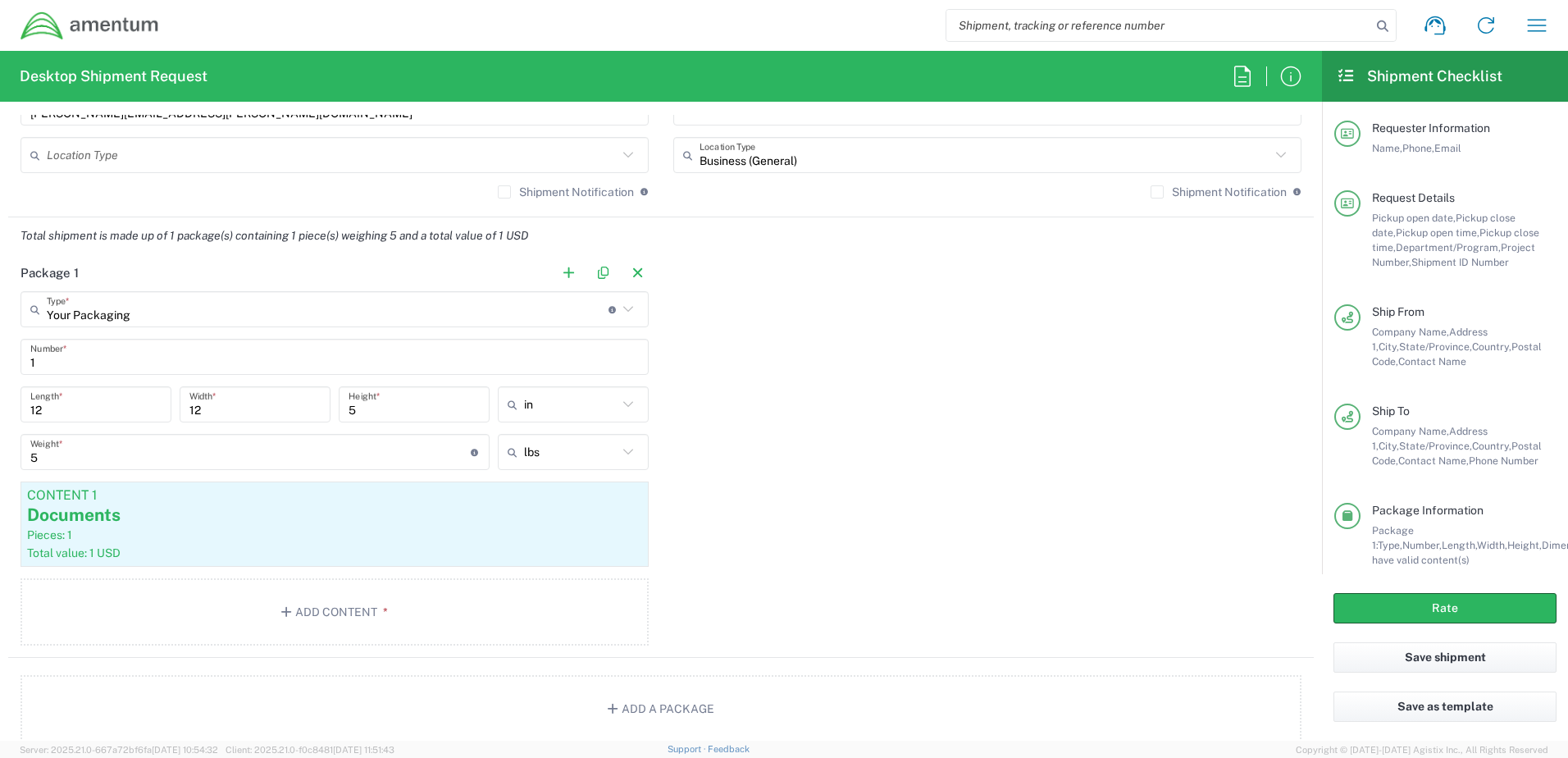
click at [759, 437] on div "Package 1 Your Packaging Type * Material used to package goods Crate(s) Envelop…" at bounding box center [661, 456] width 1305 height 404
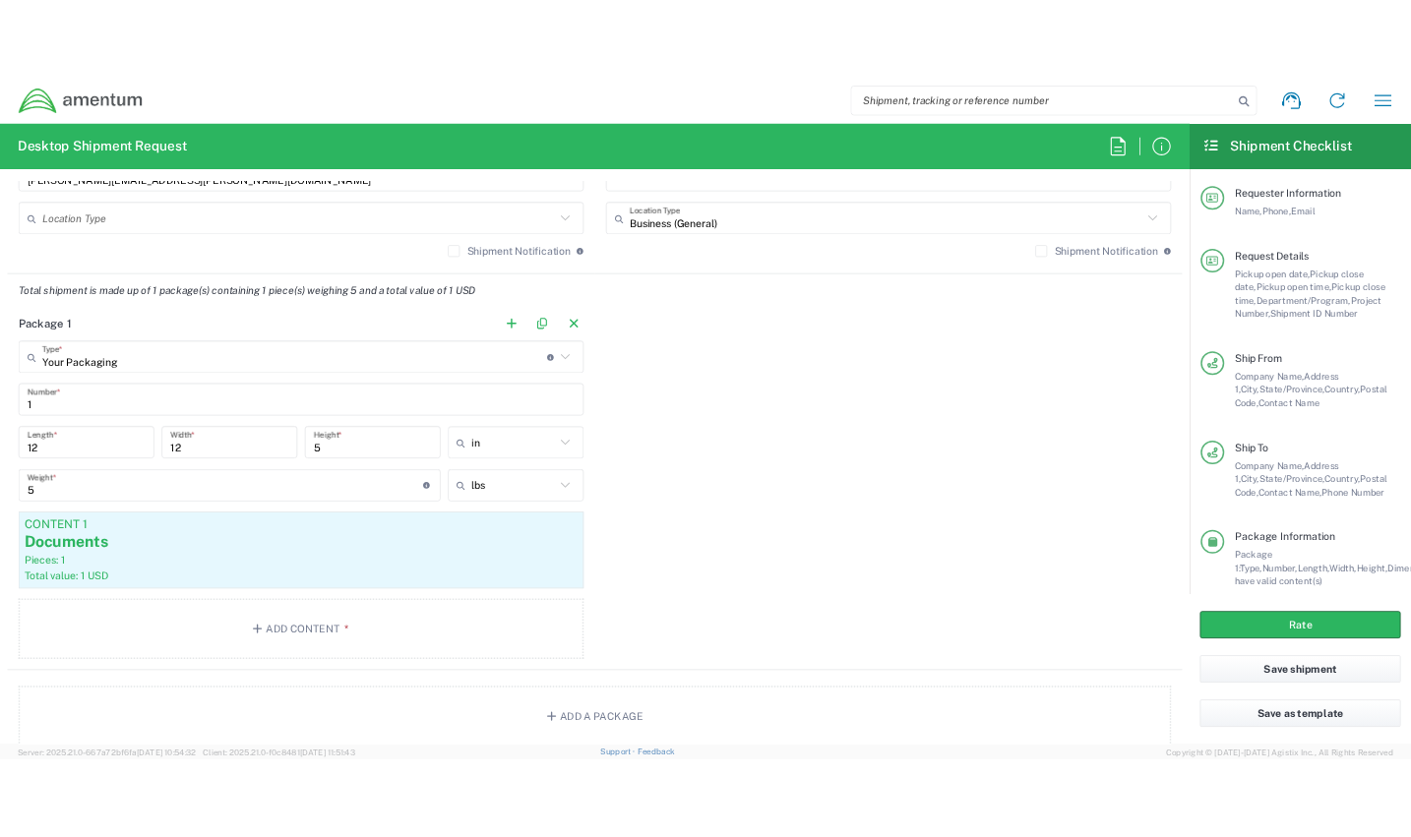
scroll to position [1279, 0]
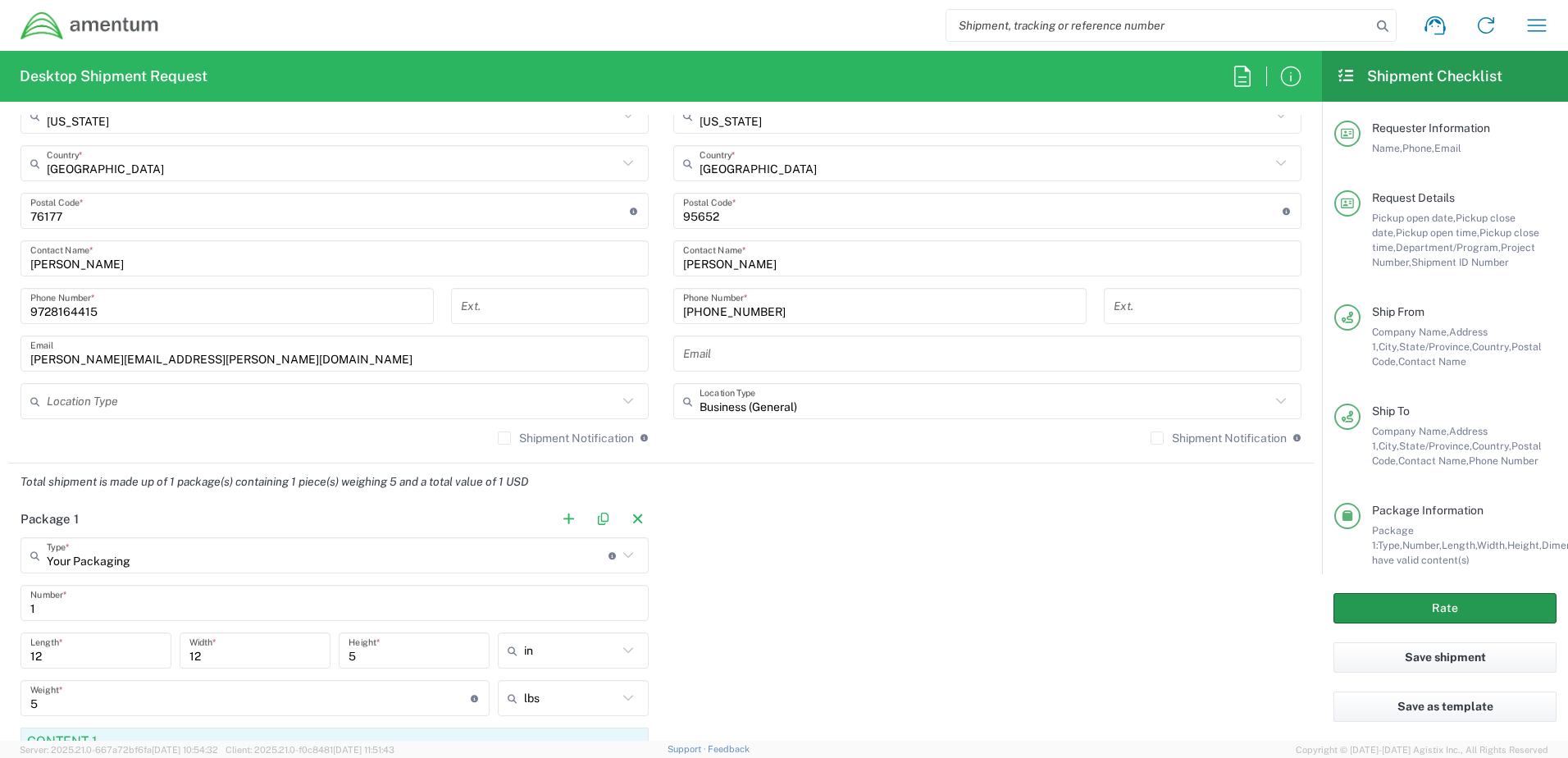
click at [1253, 608] on button "Rate" at bounding box center [1445, 608] width 223 height 30
type input "CORP"
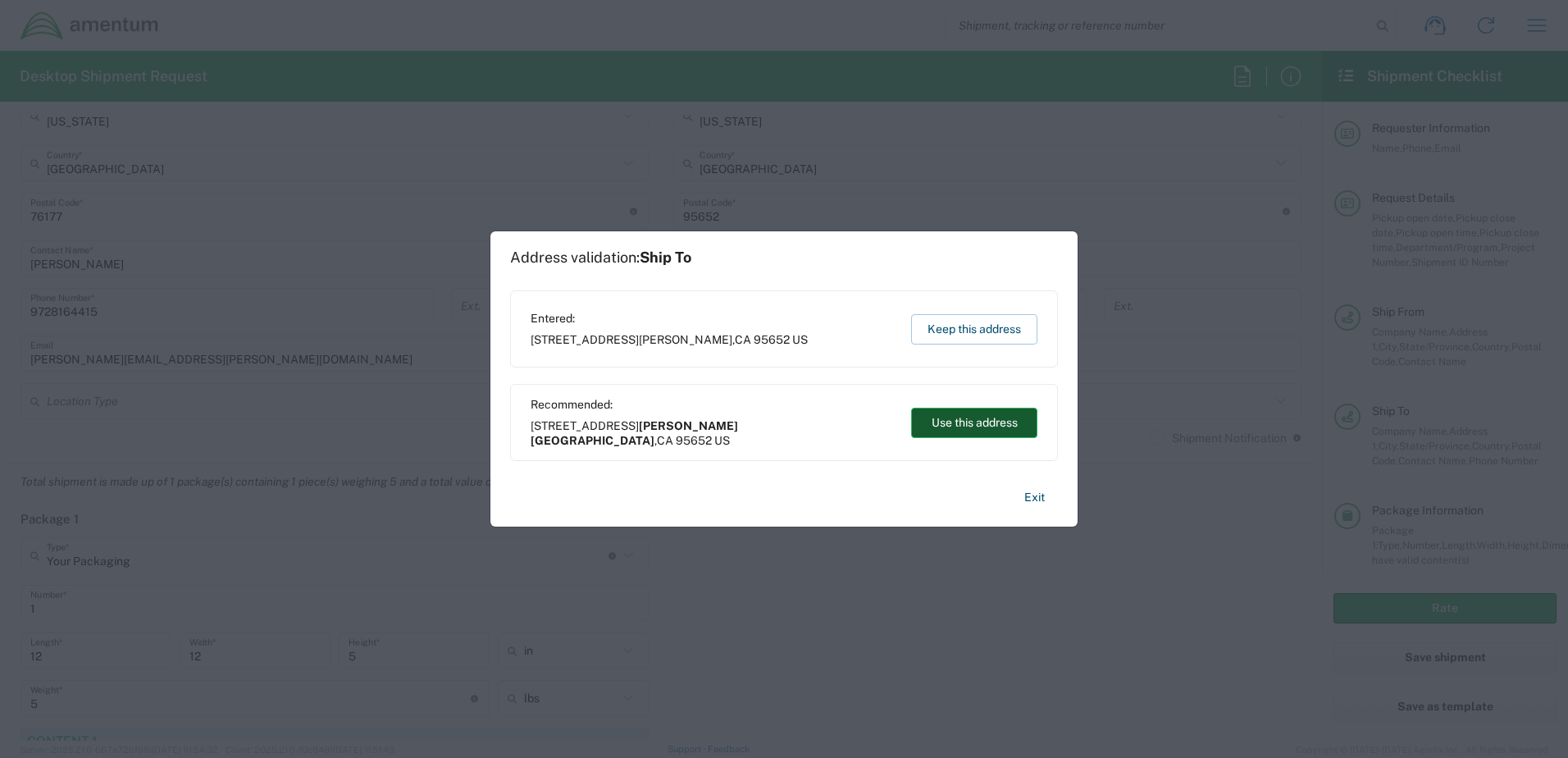
click at [947, 417] on button "Use this address" at bounding box center [974, 423] width 127 height 30
type input "McClellan Park"
type input "California"
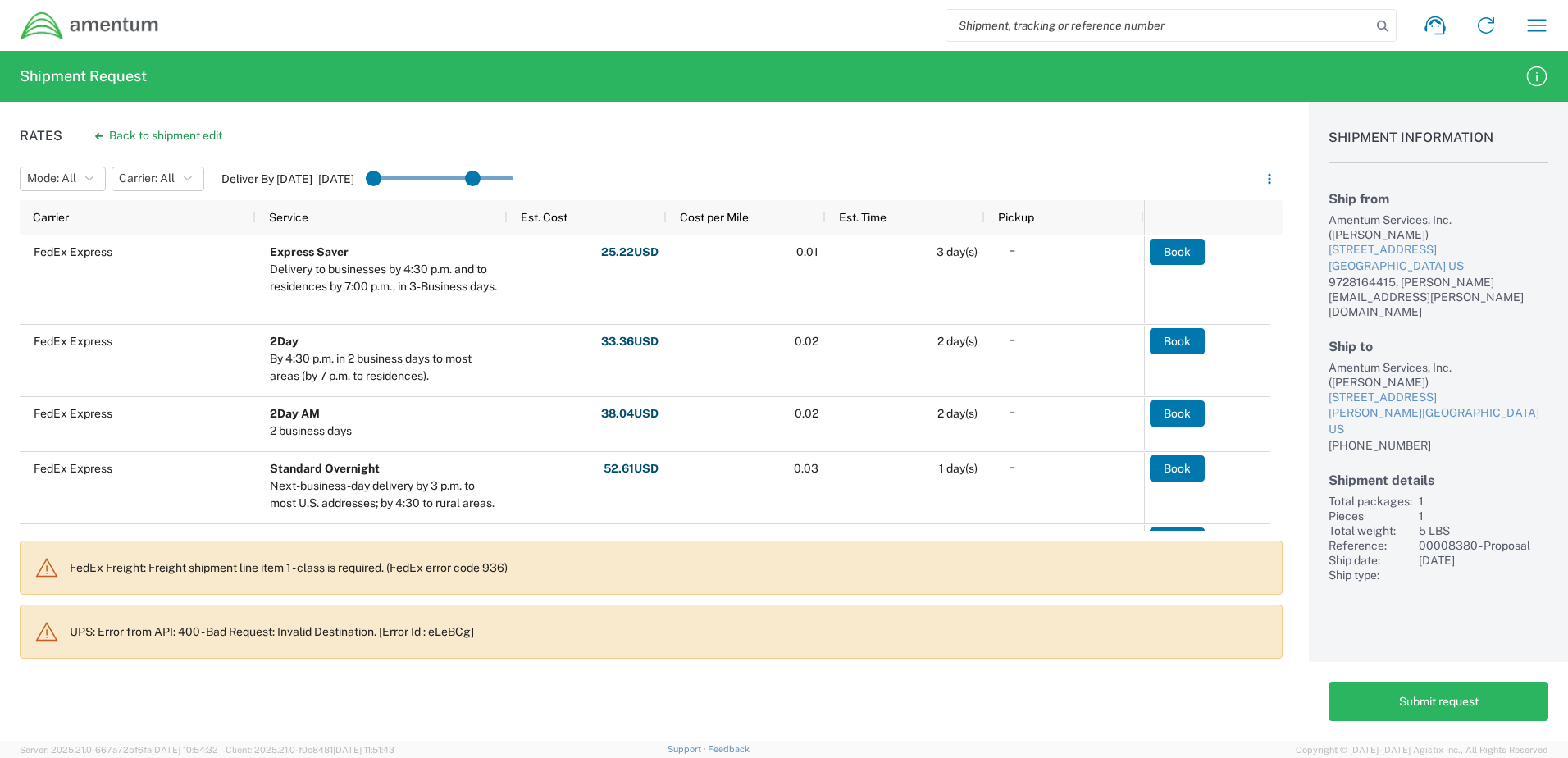
drag, startPoint x: 503, startPoint y: 179, endPoint x: 393, endPoint y: 180, distance: 110.0
drag, startPoint x: 462, startPoint y: 182, endPoint x: 398, endPoint y: 177, distance: 64.2
drag, startPoint x: 428, startPoint y: 176, endPoint x: 406, endPoint y: 179, distance: 22.2
click at [406, 179] on agx-slider-range-input at bounding box center [439, 178] width 148 height 26
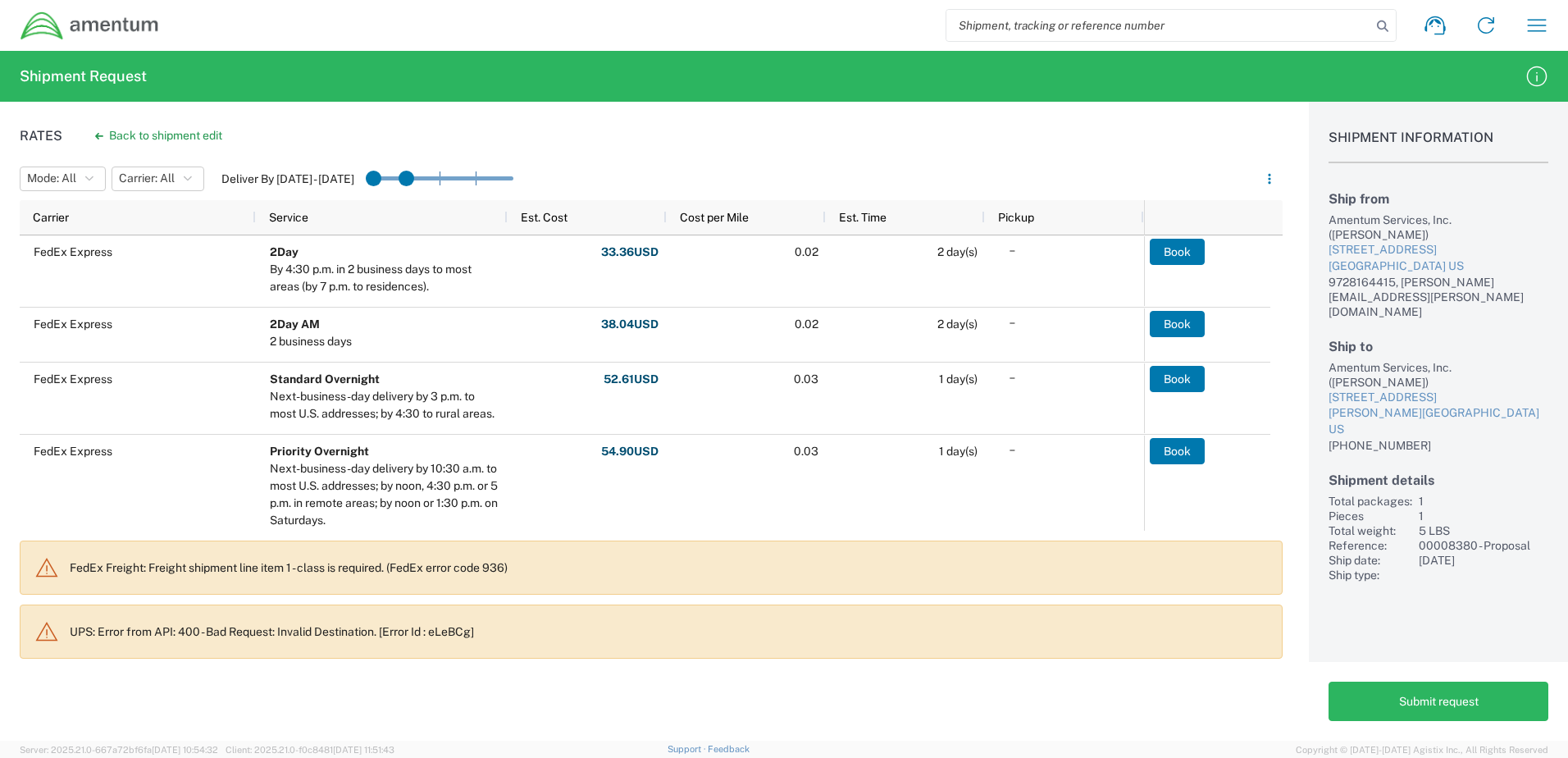
drag, startPoint x: 435, startPoint y: 181, endPoint x: 400, endPoint y: 181, distance: 35.0
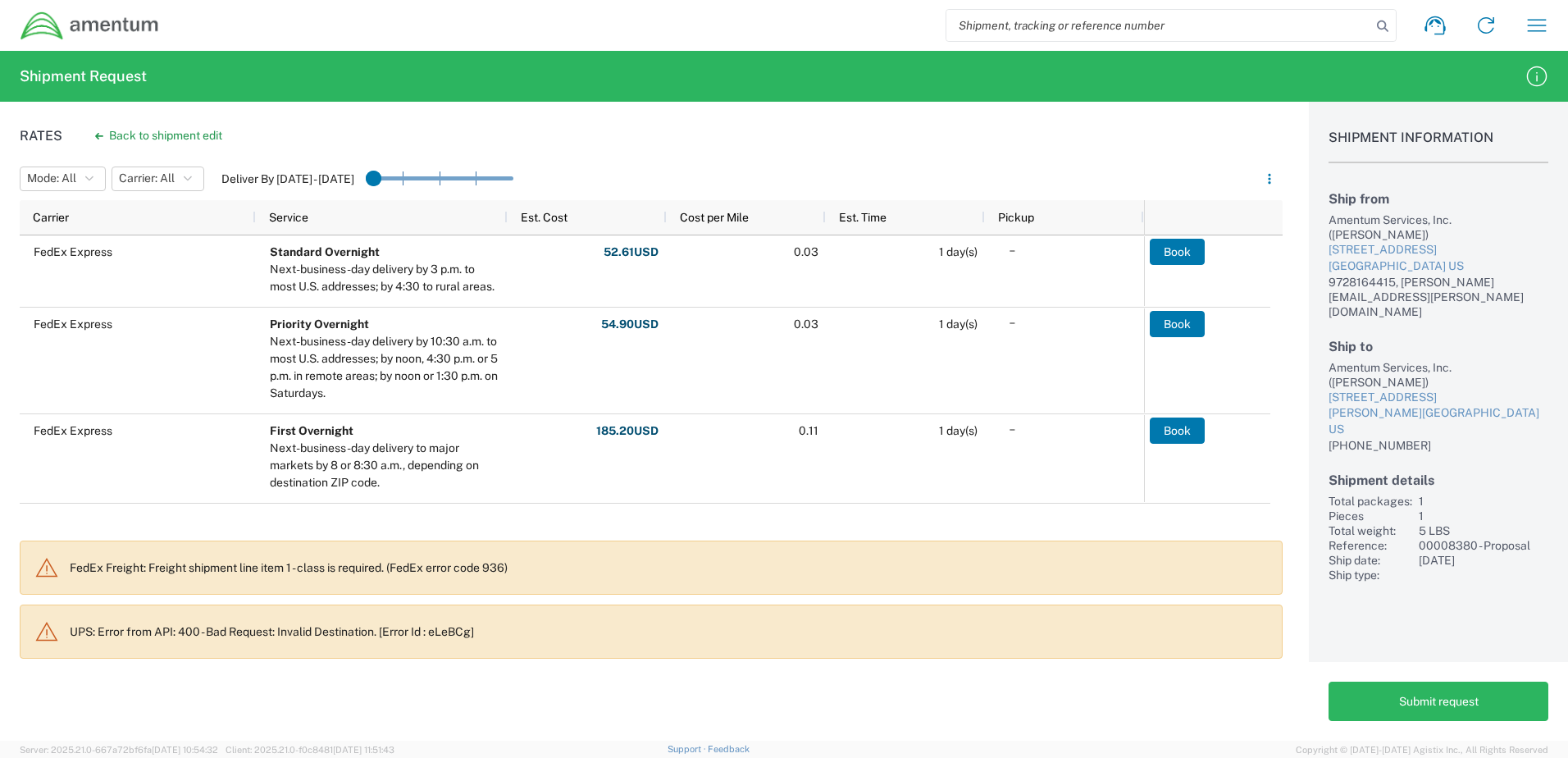
drag, startPoint x: 407, startPoint y: 176, endPoint x: 368, endPoint y: 178, distance: 39.1
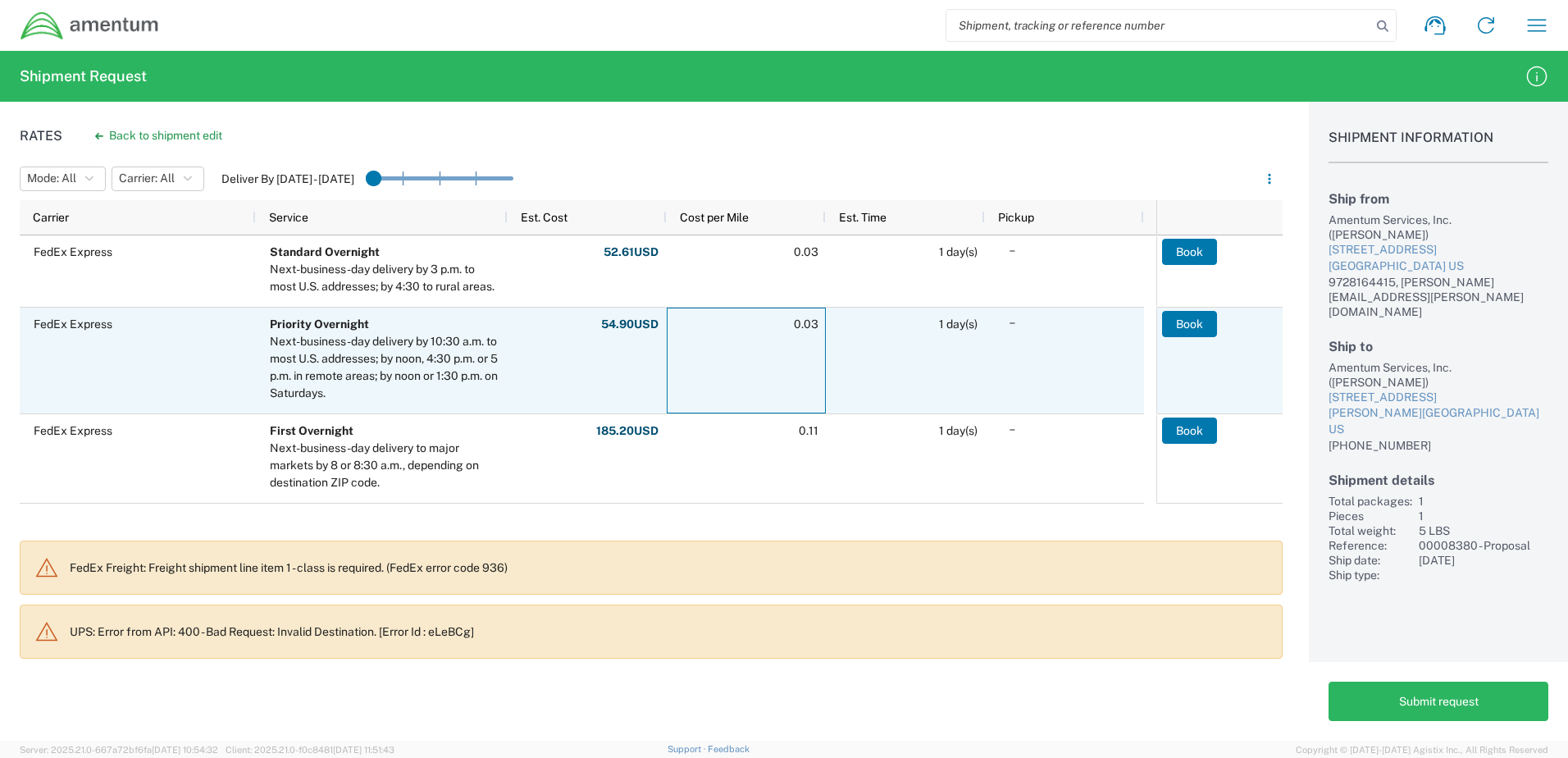
click at [740, 374] on div "0.03" at bounding box center [746, 360] width 159 height 106
click at [1189, 328] on button "Book" at bounding box center [1190, 324] width 55 height 26
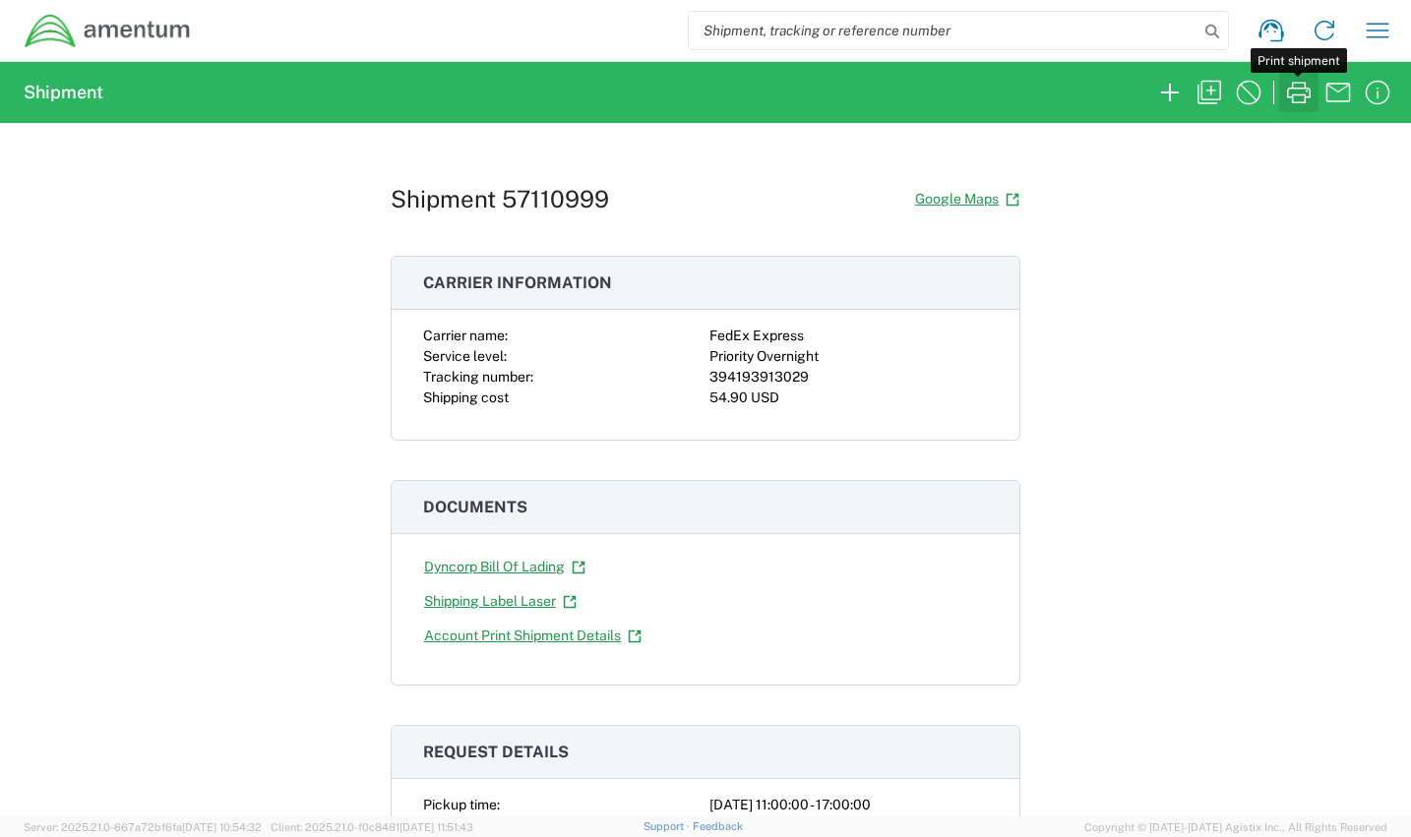
click at [1297, 89] on icon "button" at bounding box center [1299, 93] width 24 height 22
